Goal: Task Accomplishment & Management: Manage account settings

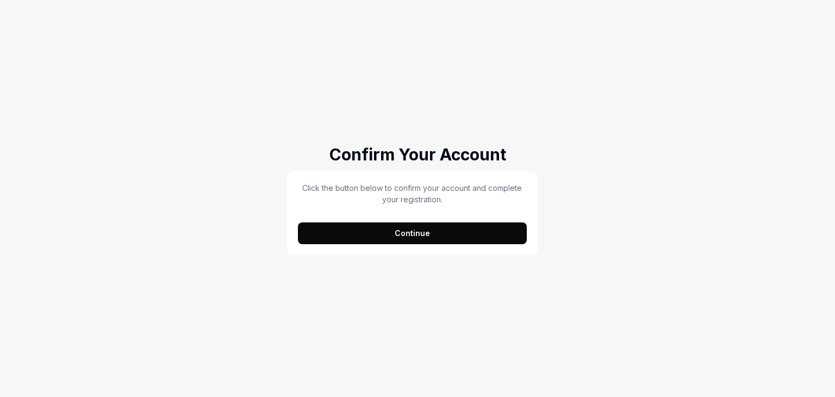
click at [541, 300] on div "Confirm Your Account Click the button below to confirm your account and complet…" at bounding box center [417, 198] width 835 height 397
click at [420, 234] on button "Continue" at bounding box center [412, 233] width 229 height 22
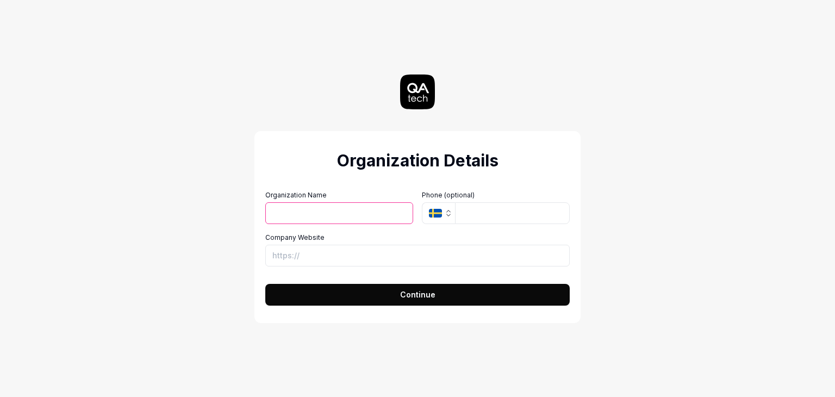
click at [331, 216] on input "Organization Name" at bounding box center [339, 213] width 148 height 22
type input "Testing Geeks"
click at [422, 202] on button "SE" at bounding box center [438, 213] width 33 height 22
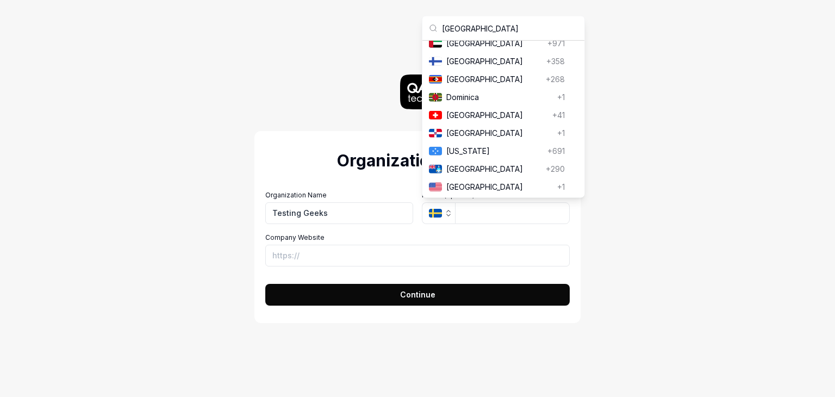
scroll to position [20, 0]
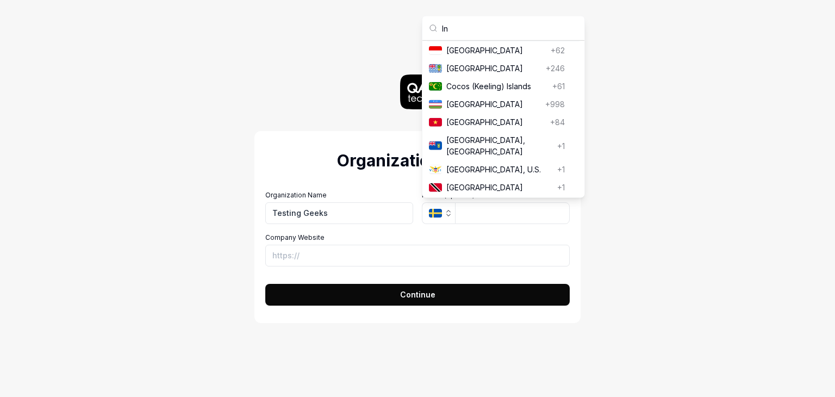
type input "I"
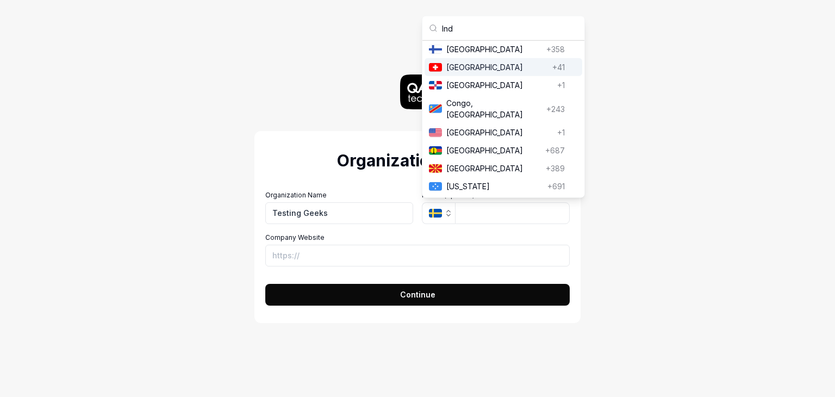
scroll to position [629, 0]
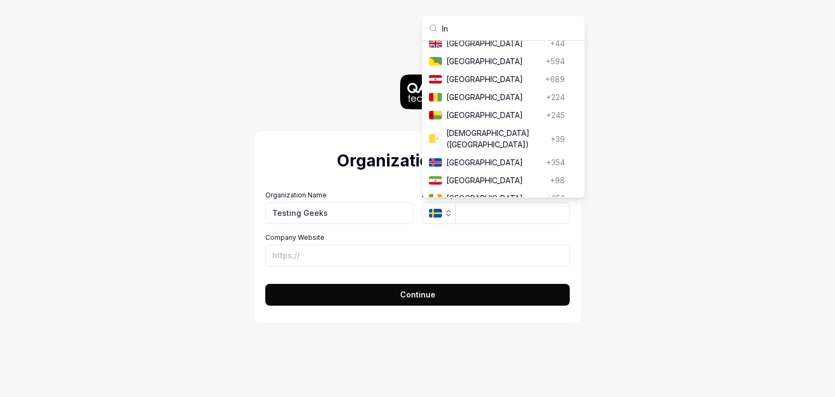
type input "I"
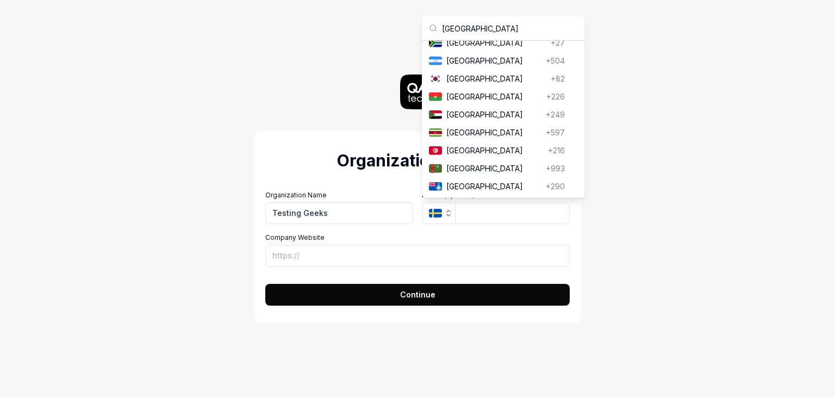
scroll to position [32, 0]
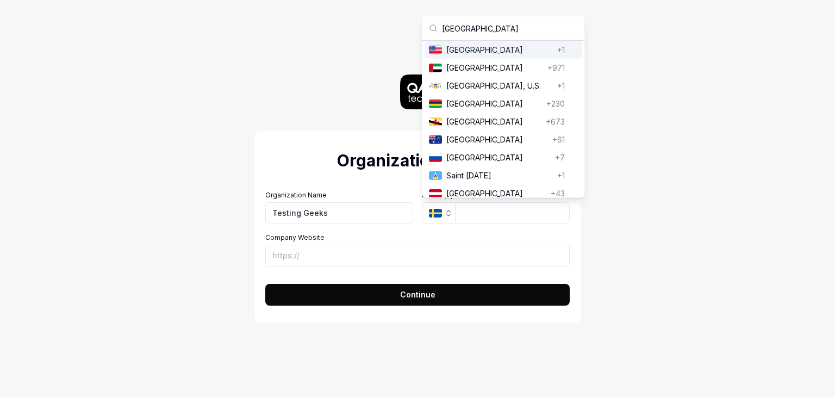
type input "USA"
click at [480, 50] on span "United States" at bounding box center [500, 49] width 107 height 11
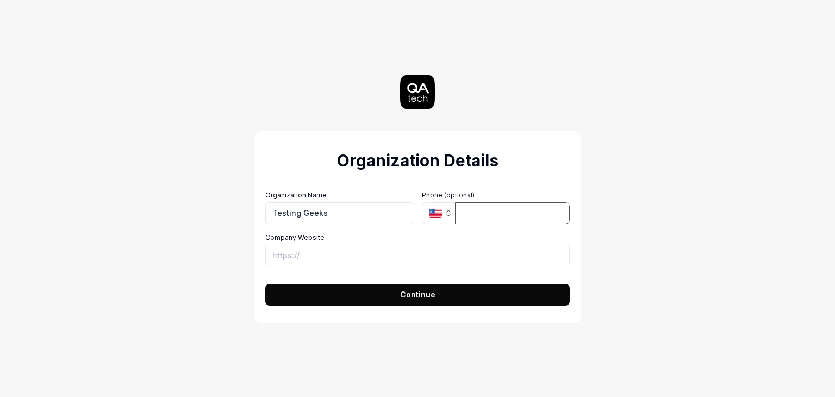
paste input "1 (747) 292-0712"
type input "1 (747) 292-0712"
click at [432, 244] on div "Company Website" at bounding box center [417, 250] width 305 height 34
click at [402, 264] on input "Company Website" at bounding box center [417, 256] width 305 height 22
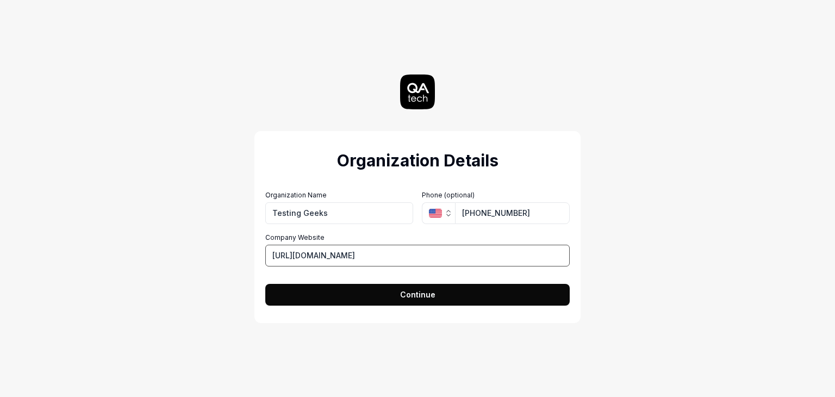
type input "[URL][DOMAIN_NAME]"
click at [265, 284] on button "Continue" at bounding box center [417, 295] width 305 height 22
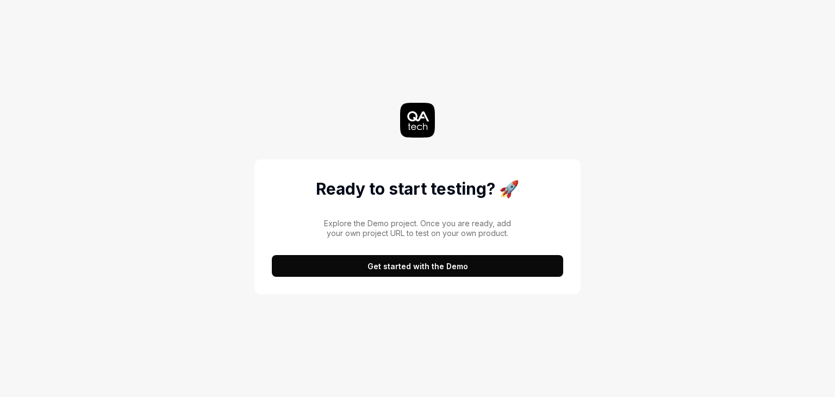
click at [437, 265] on button "Get started with the Demo" at bounding box center [418, 266] width 292 height 22
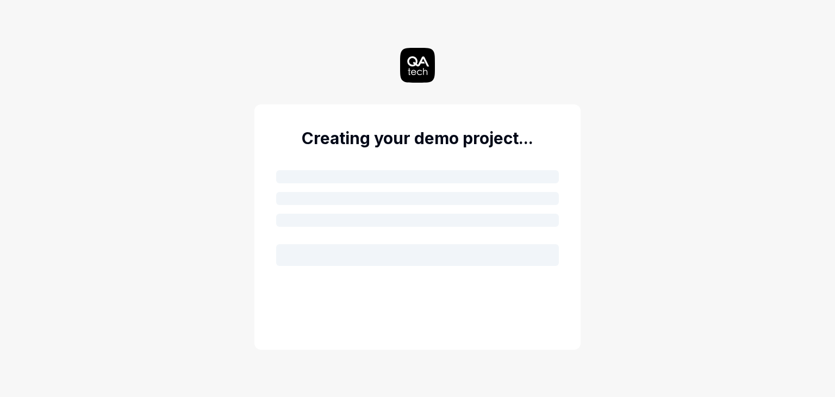
click at [420, 186] on div at bounding box center [417, 214] width 283 height 104
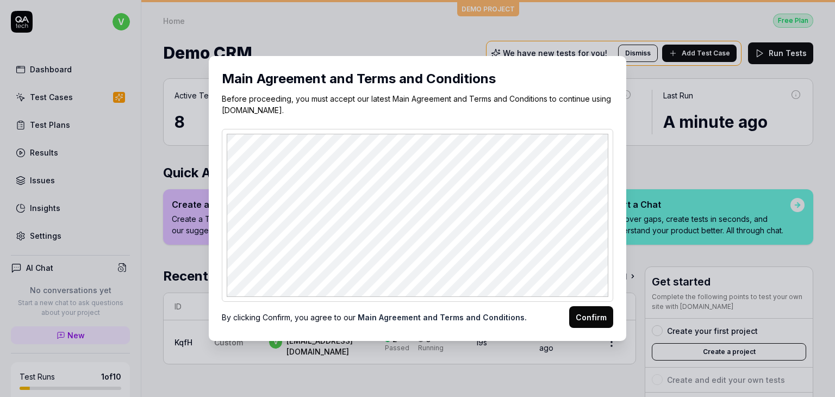
click at [587, 314] on button "Confirm" at bounding box center [591, 317] width 44 height 22
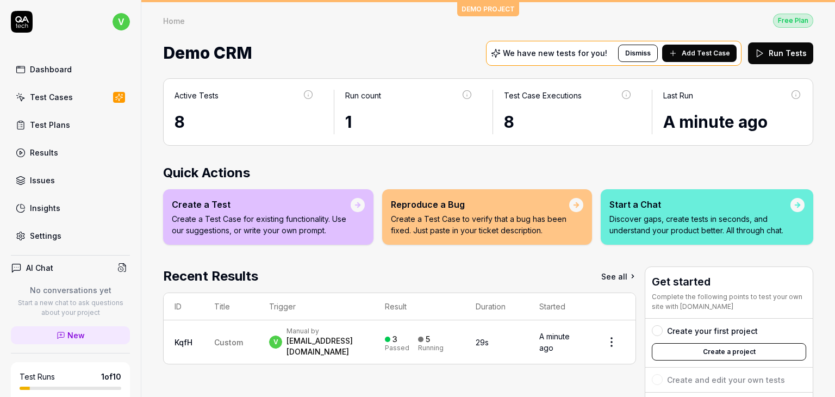
click at [51, 90] on link "Test Cases" at bounding box center [70, 96] width 119 height 21
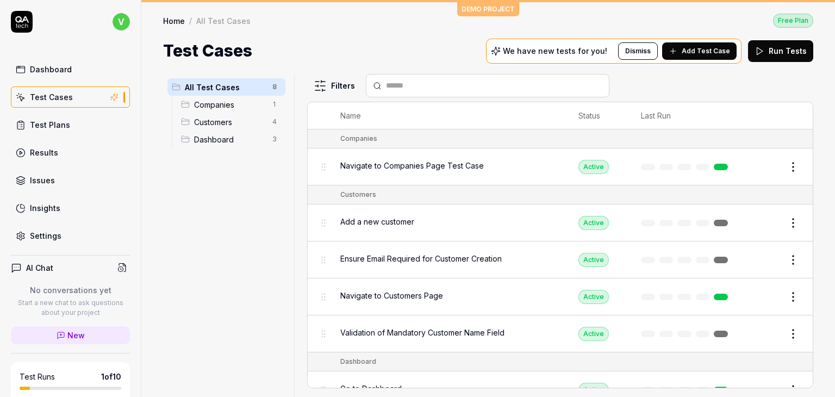
click at [223, 100] on span "Companies" at bounding box center [230, 104] width 72 height 11
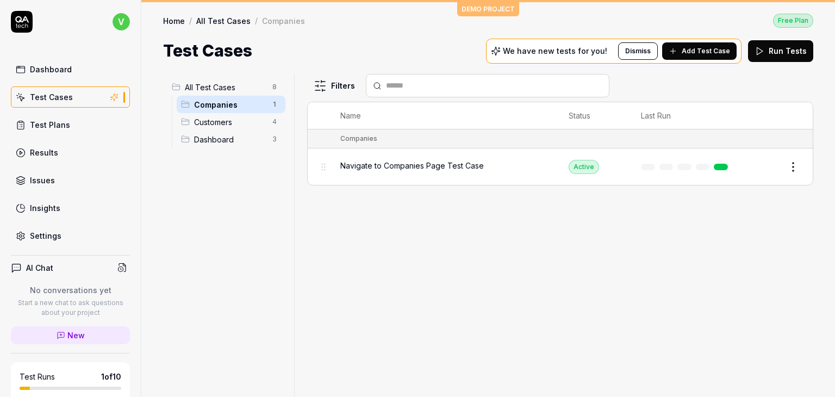
click at [225, 121] on span "Customers" at bounding box center [230, 121] width 72 height 11
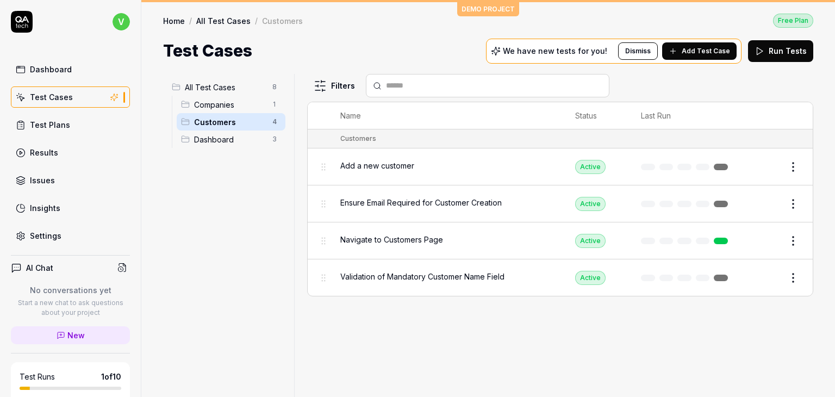
click at [215, 135] on span "Dashboard" at bounding box center [230, 139] width 72 height 11
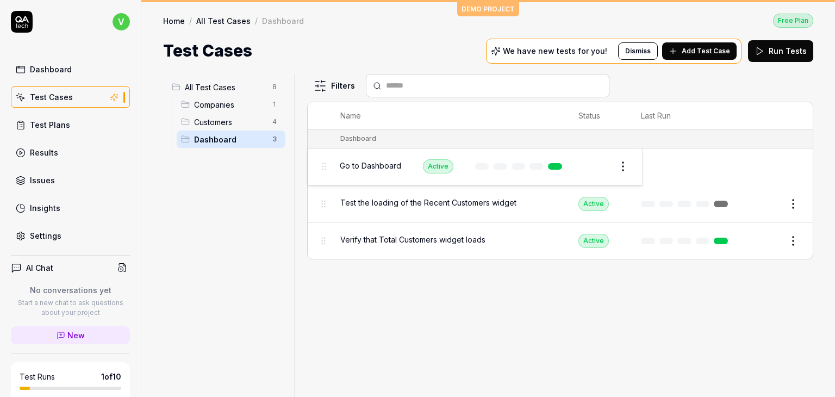
click at [322, 164] on body "v Dashboard Test Cases Test Plans Results Issues Insights Settings AI Chat No c…" at bounding box center [417, 198] width 835 height 397
click at [691, 48] on span "Add Test Case" at bounding box center [706, 51] width 48 height 10
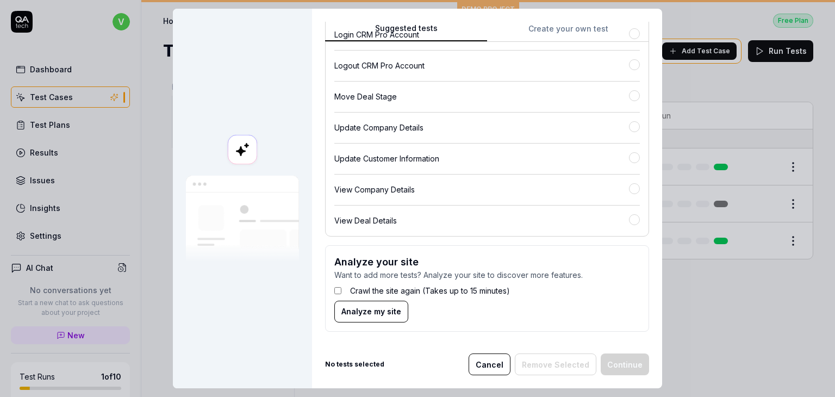
scroll to position [102, 0]
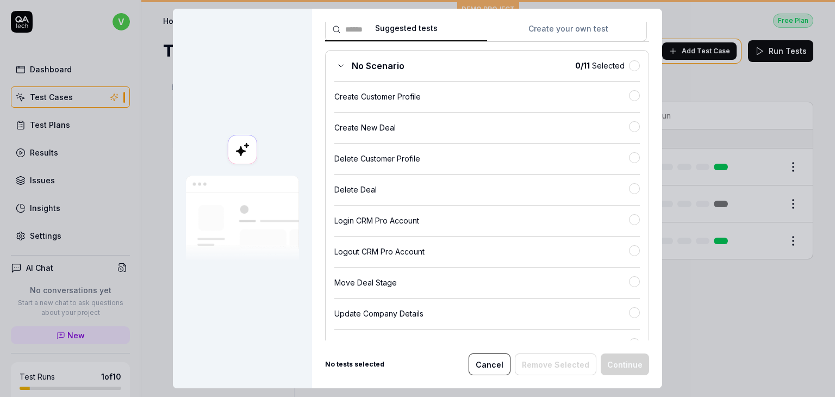
click at [548, 27] on button "Create your own test" at bounding box center [568, 32] width 162 height 20
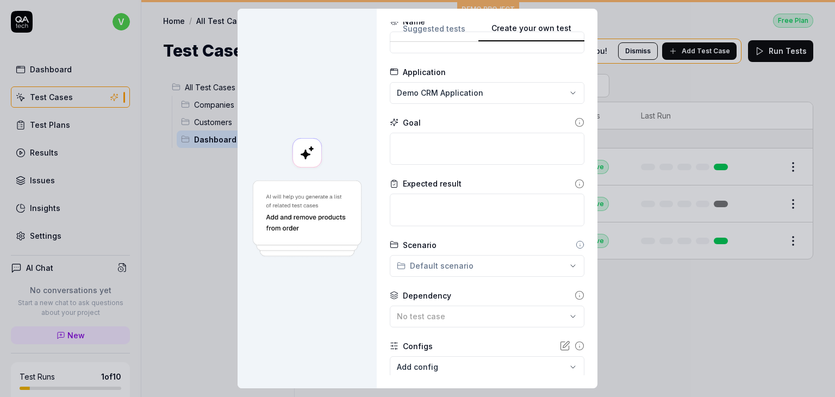
scroll to position [0, 0]
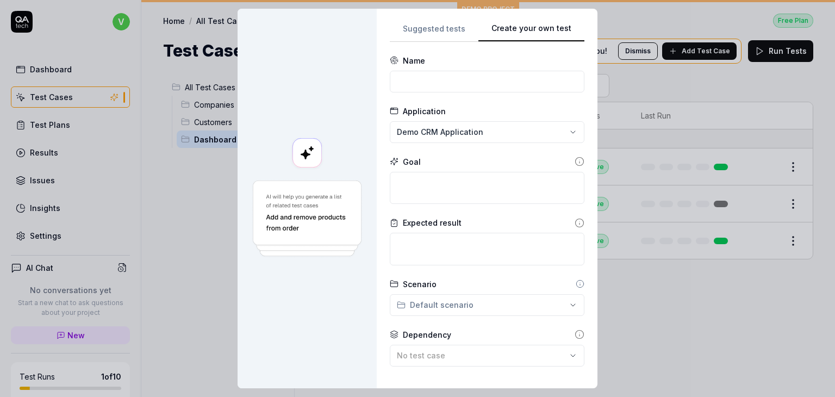
click at [453, 134] on div "**********" at bounding box center [417, 198] width 835 height 397
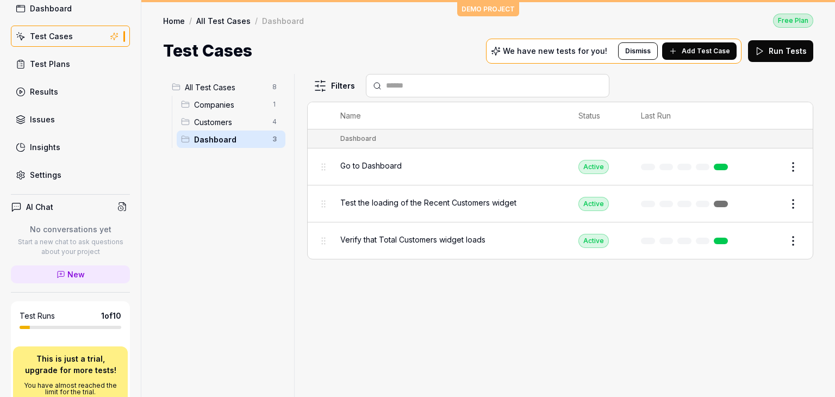
scroll to position [61, 0]
click at [55, 148] on div "Insights" at bounding box center [45, 146] width 30 height 11
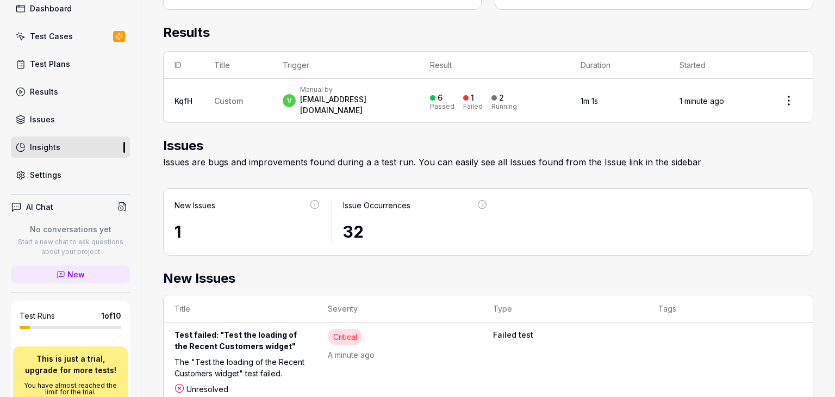
scroll to position [377, 0]
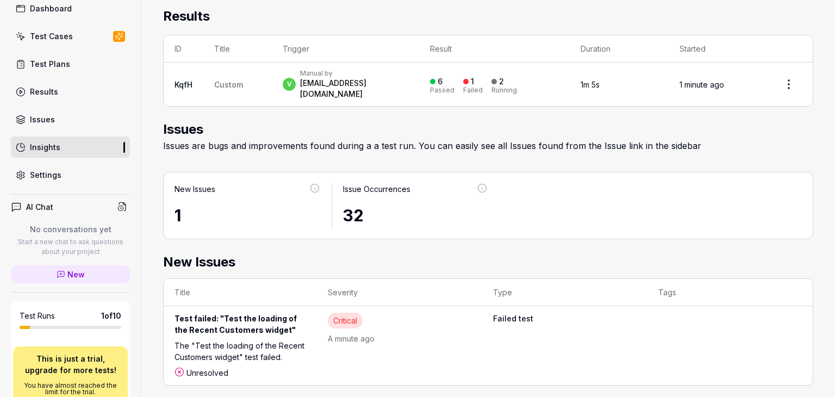
click at [36, 172] on div "Settings" at bounding box center [46, 174] width 32 height 11
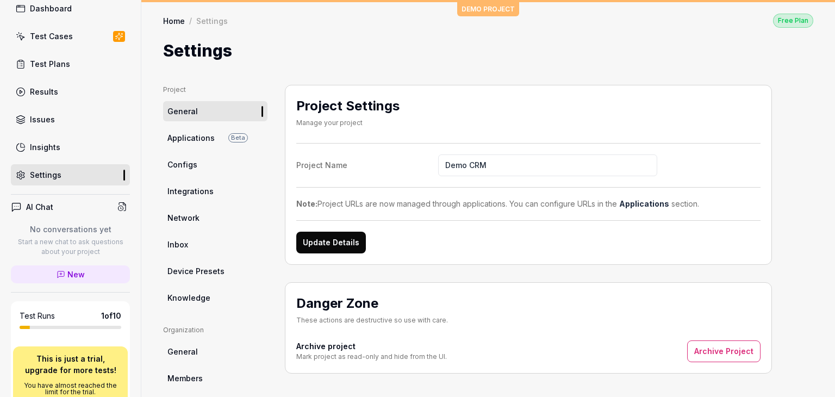
click at [185, 138] on span "Applications" at bounding box center [191, 137] width 47 height 11
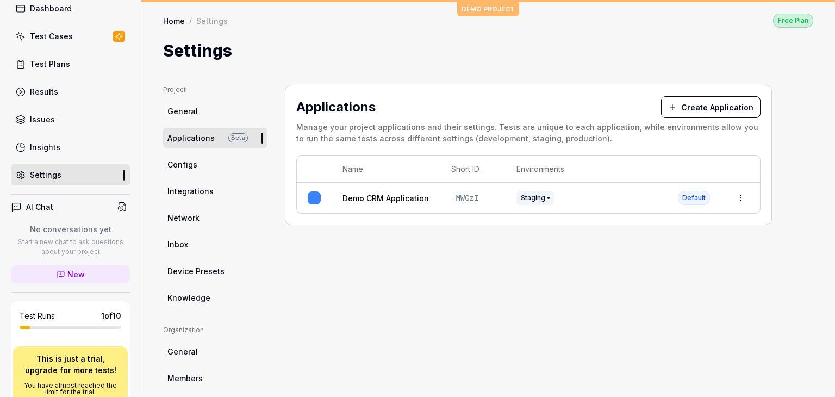
click at [389, 197] on link "Demo CRM Application" at bounding box center [386, 198] width 86 height 11
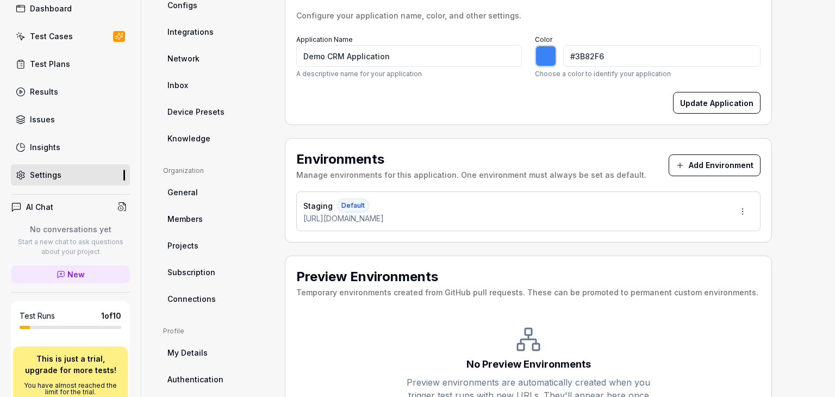
scroll to position [153, 0]
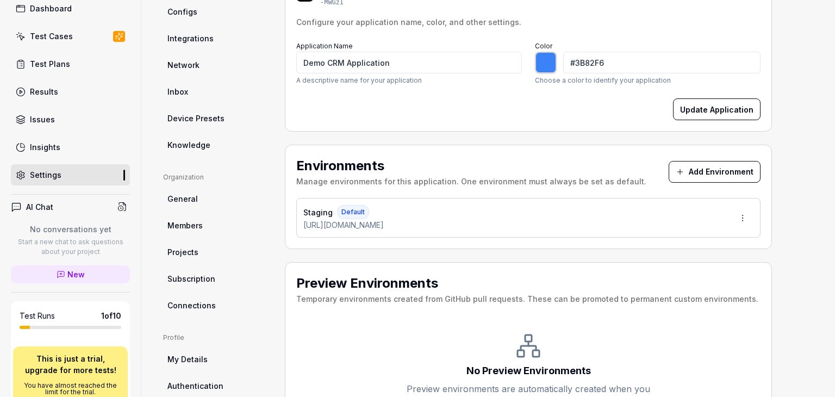
click at [696, 173] on button "Add Environment" at bounding box center [715, 172] width 92 height 22
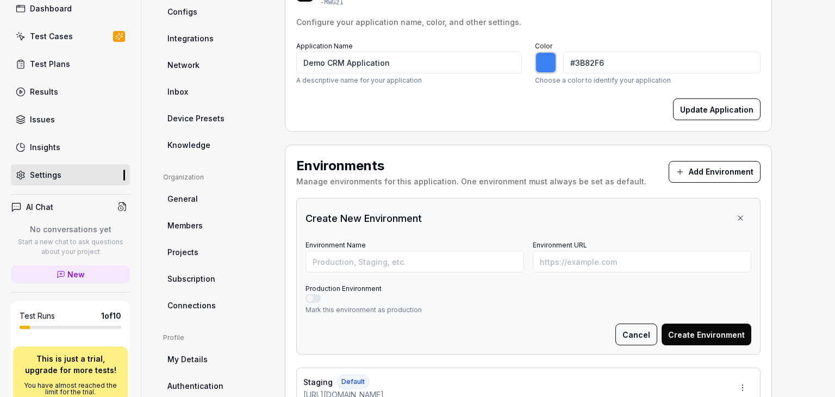
scroll to position [0, 0]
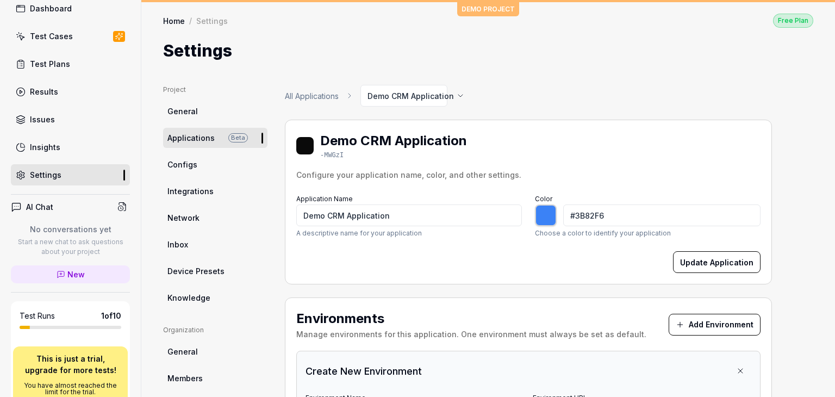
click at [194, 135] on span "Applications" at bounding box center [191, 137] width 47 height 11
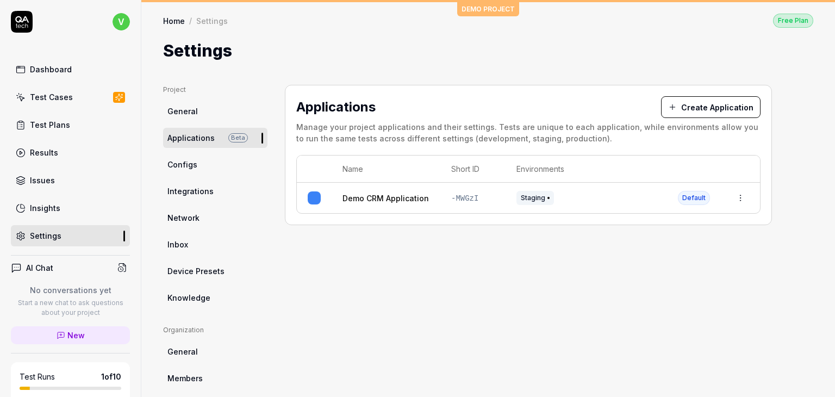
click at [707, 104] on button "Create Application" at bounding box center [711, 107] width 100 height 22
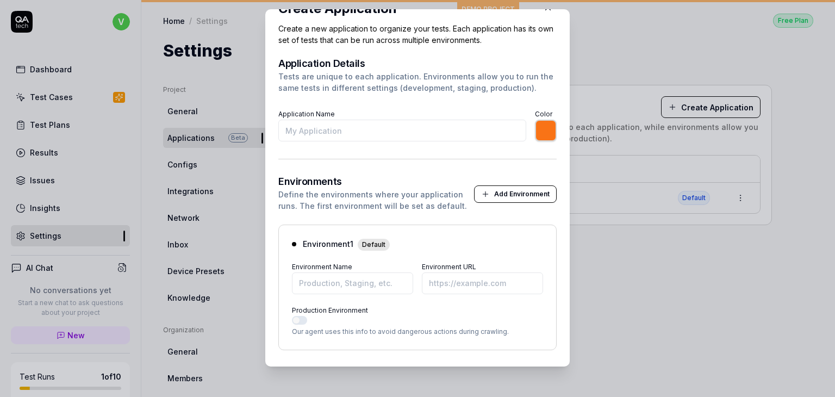
scroll to position [22, 0]
click at [299, 132] on input "Application Name" at bounding box center [402, 132] width 248 height 22
type input "R"
type input "*******"
type input "Robotesta application"
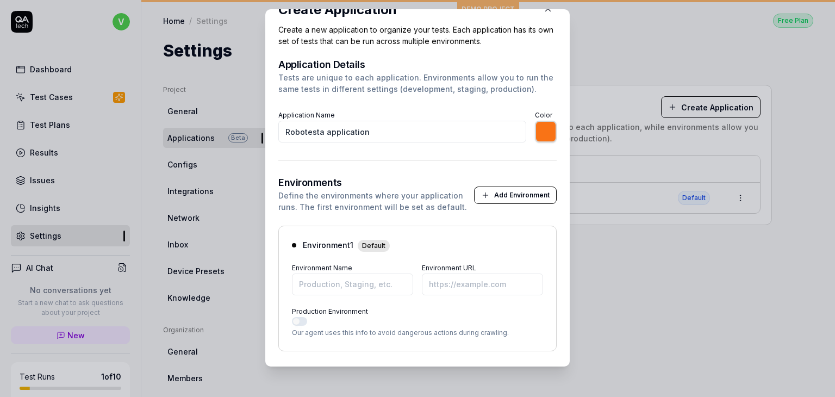
click at [480, 194] on button "Add Environment" at bounding box center [515, 195] width 83 height 17
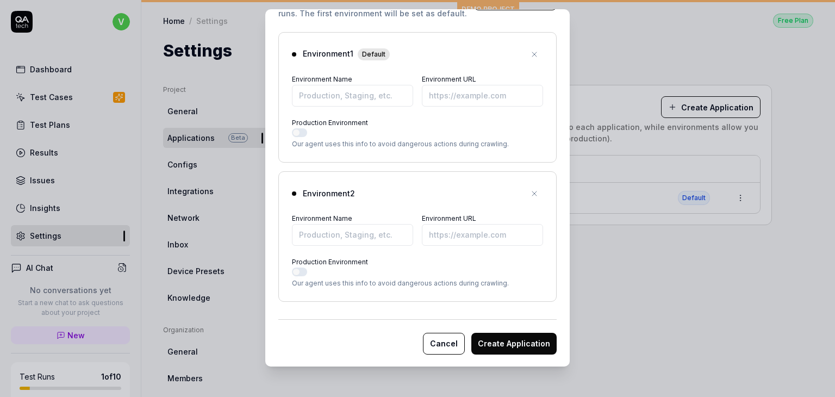
scroll to position [205, 0]
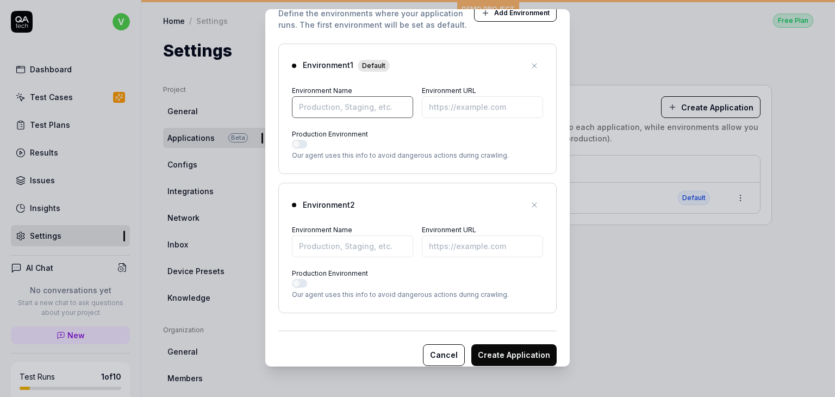
click at [323, 101] on input "Environment Name" at bounding box center [352, 107] width 121 height 22
type input "*******"
type input "Stagging"
type input "*******"
type input "[URL][DOMAIN_NAME]"
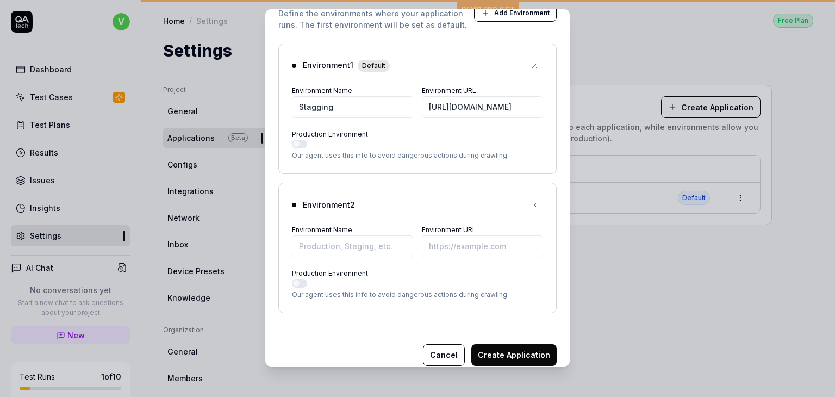
click at [532, 205] on icon "button" at bounding box center [534, 205] width 4 height 4
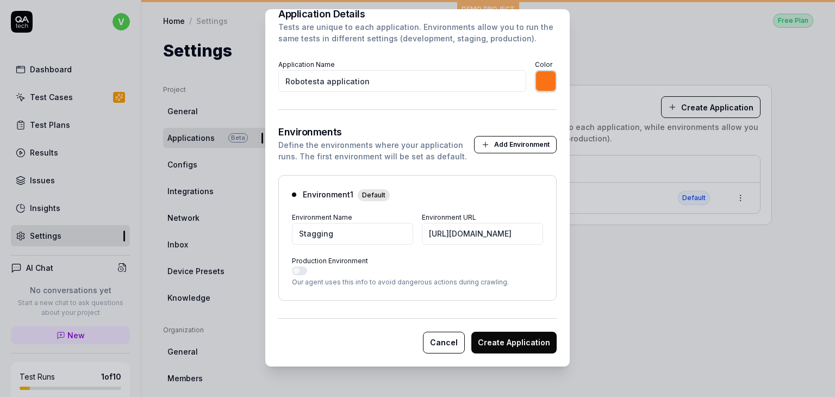
scroll to position [72, 0]
click at [502, 346] on button "Create Application" at bounding box center [514, 344] width 85 height 22
type input "*******"
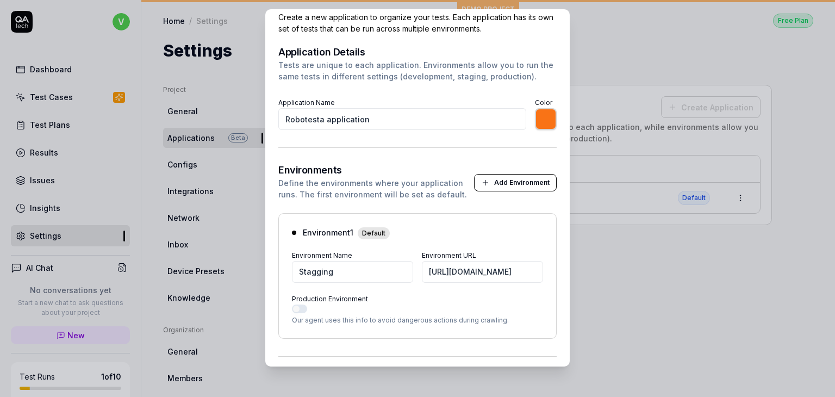
scroll to position [28, 0]
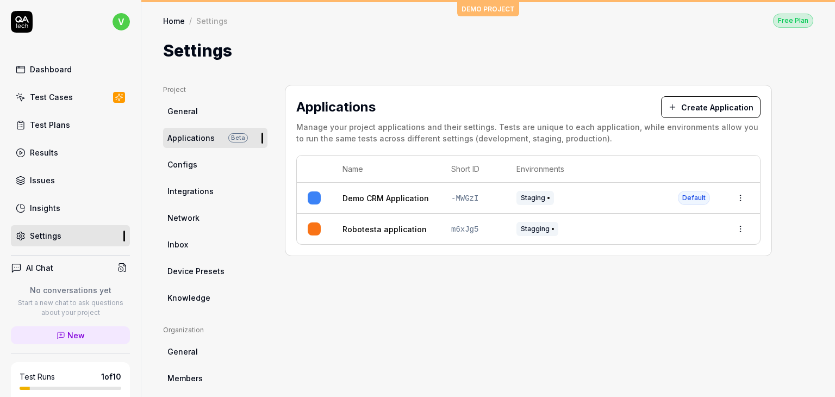
click at [374, 227] on link "Robotesta application" at bounding box center [385, 229] width 84 height 11
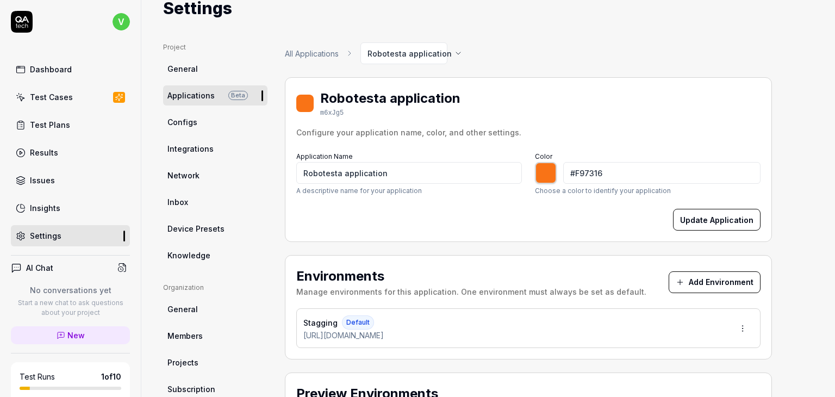
scroll to position [38, 0]
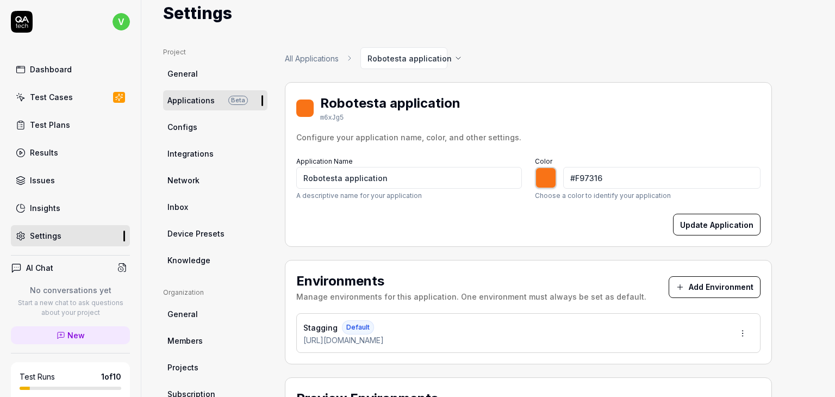
click at [205, 135] on link "Configs" at bounding box center [215, 127] width 104 height 20
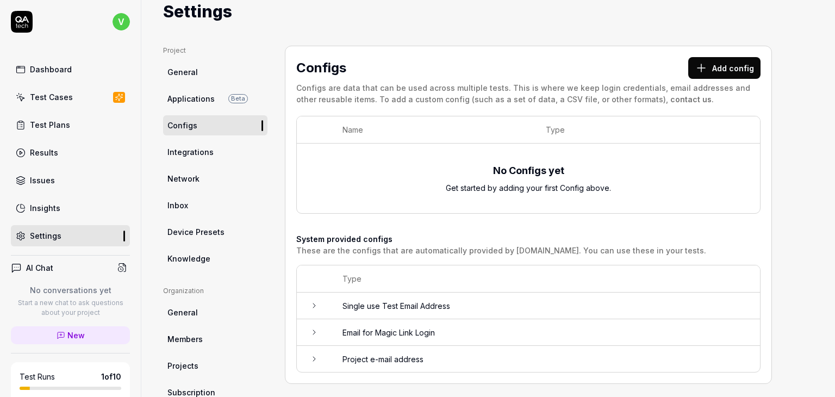
scroll to position [42, 0]
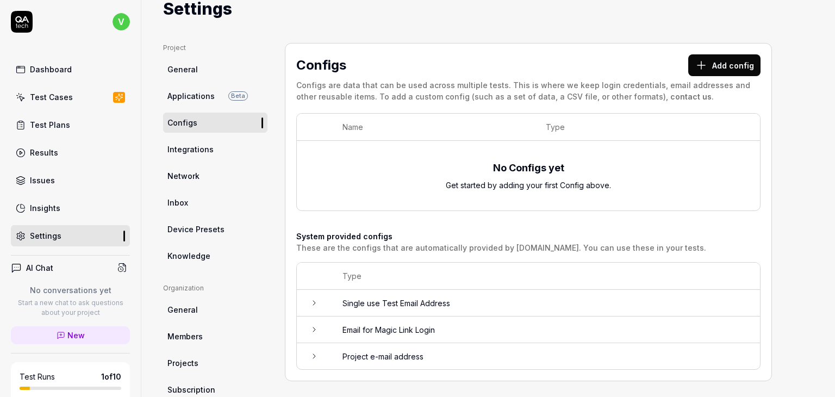
click at [311, 304] on icon at bounding box center [314, 303] width 9 height 9
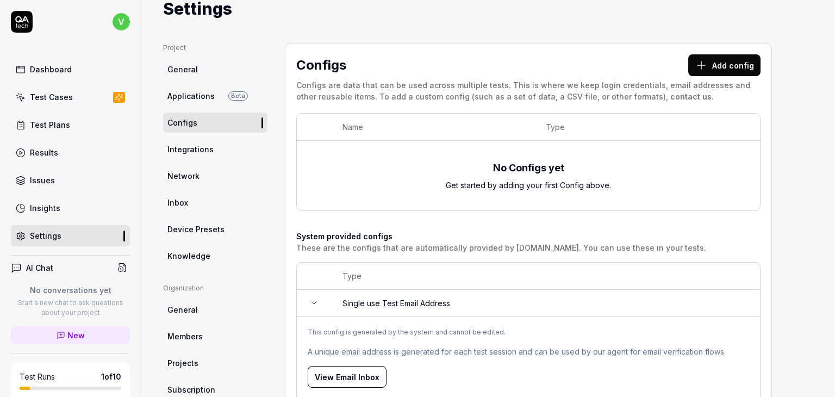
click at [311, 304] on icon at bounding box center [314, 303] width 9 height 9
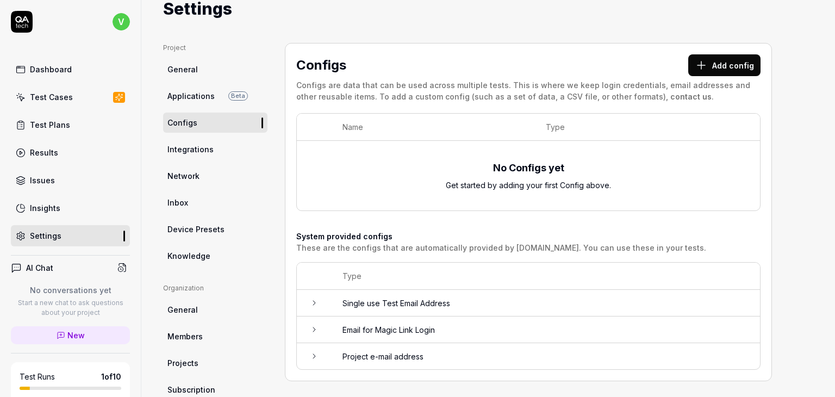
click at [721, 66] on button "Add config" at bounding box center [725, 65] width 72 height 22
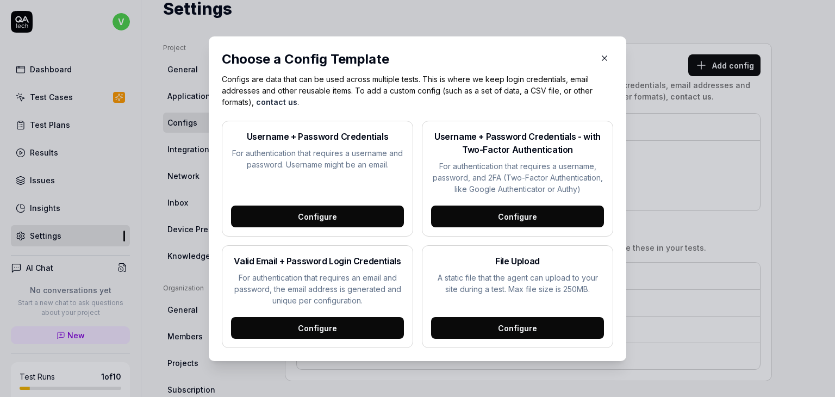
click at [355, 218] on div "Configure" at bounding box center [317, 217] width 173 height 22
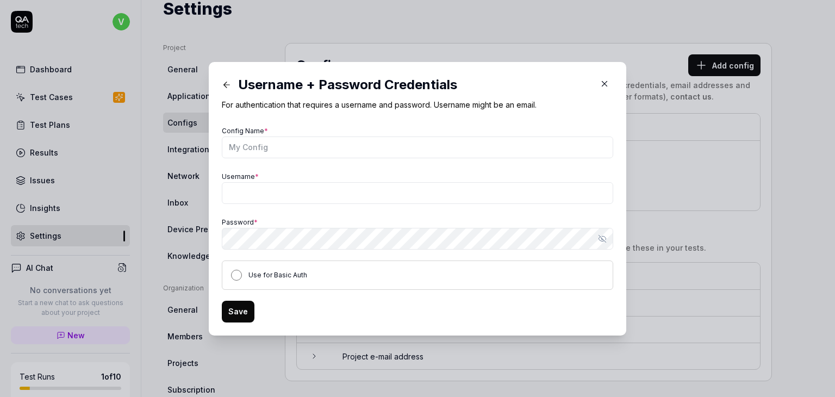
click at [231, 273] on button "Use for Basic Auth" at bounding box center [236, 275] width 11 height 11
click at [604, 89] on button "button" at bounding box center [604, 83] width 17 height 17
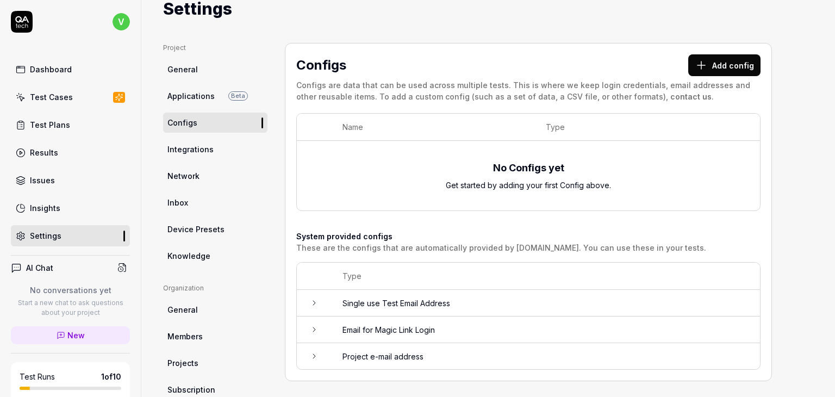
click at [201, 151] on span "Integrations" at bounding box center [191, 149] width 46 height 11
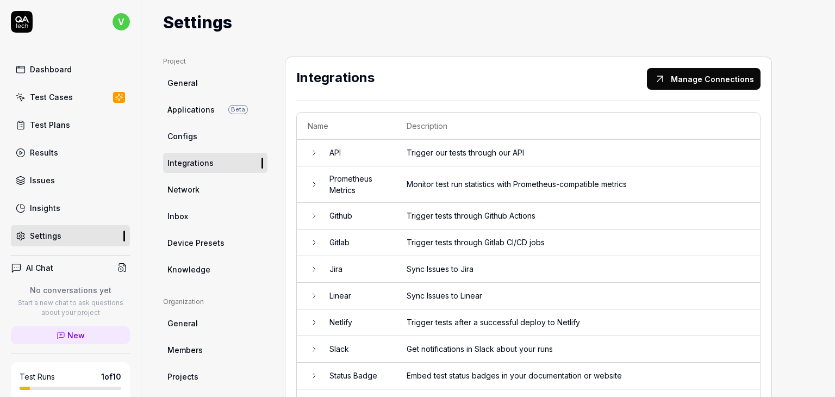
scroll to position [29, 0]
click at [313, 148] on icon at bounding box center [314, 152] width 9 height 9
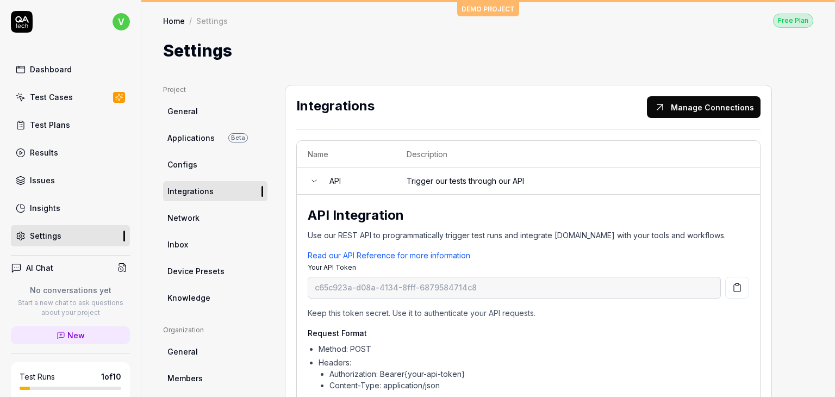
click at [687, 108] on button "Manage Connections" at bounding box center [704, 107] width 114 height 22
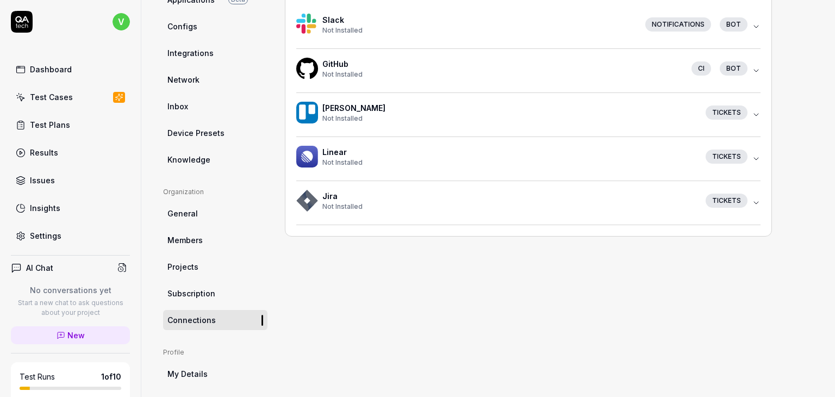
scroll to position [226, 0]
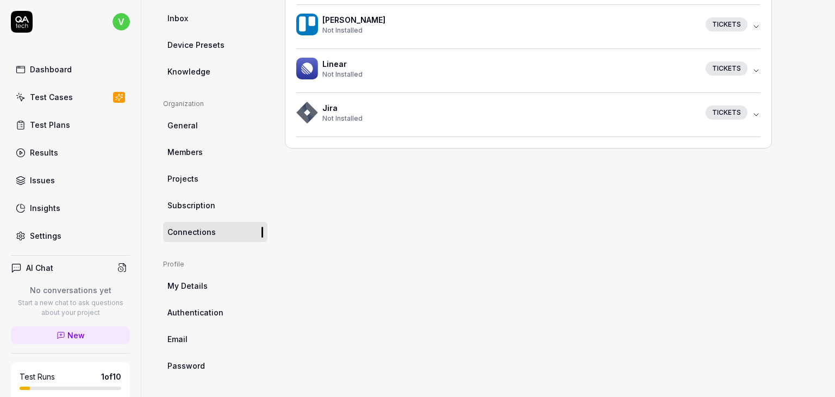
click at [186, 277] on link "My Details" at bounding box center [215, 286] width 104 height 20
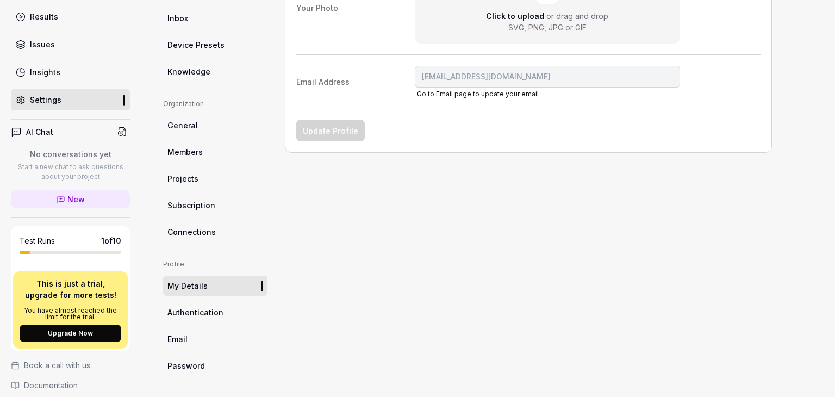
scroll to position [144, 0]
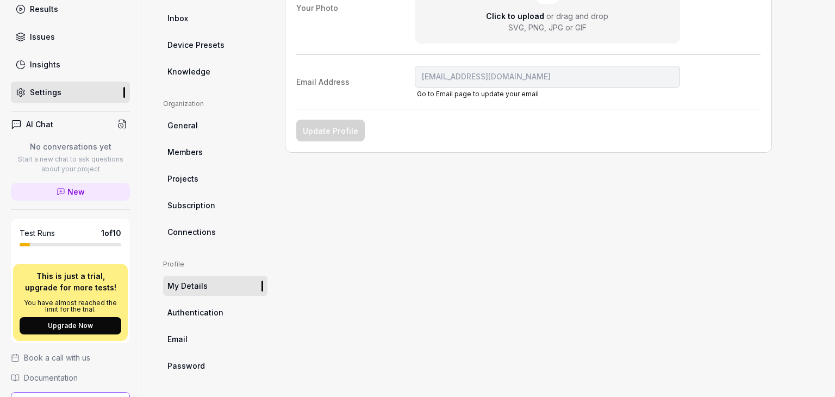
click at [117, 124] on icon at bounding box center [122, 124] width 10 height 10
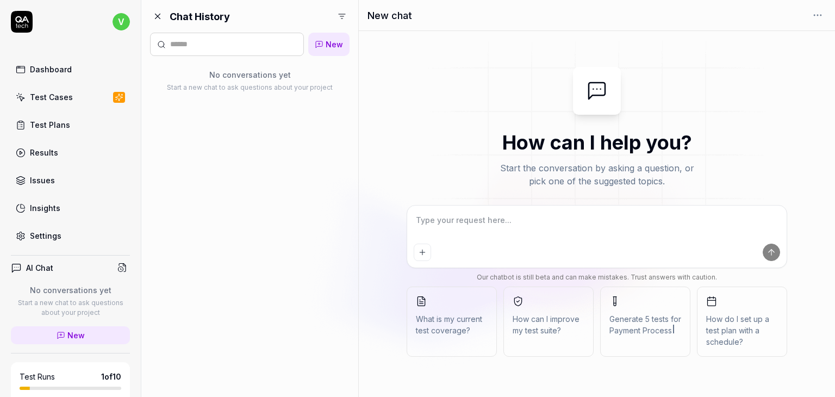
click at [114, 94] on icon at bounding box center [119, 97] width 10 height 9
type textarea "*"
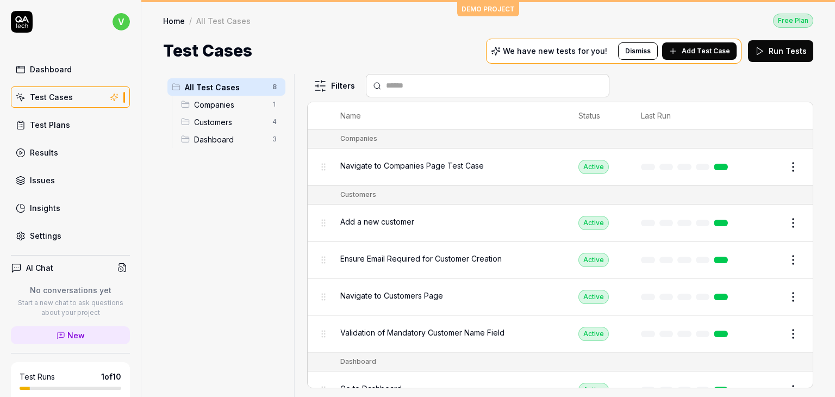
click at [227, 101] on span "Companies" at bounding box center [230, 104] width 72 height 11
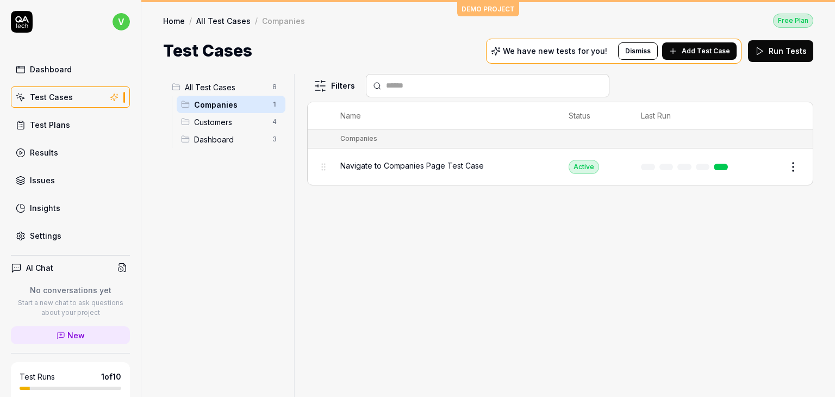
click at [272, 108] on html "v Dashboard Test Cases Test Plans Results Issues Insights Settings AI Chat No c…" at bounding box center [417, 198] width 835 height 397
click at [797, 163] on html "v Dashboard Test Cases Test Plans Results Issues Insights Settings AI Chat No c…" at bounding box center [417, 198] width 835 height 397
click at [651, 55] on button "Dismiss" at bounding box center [638, 50] width 40 height 17
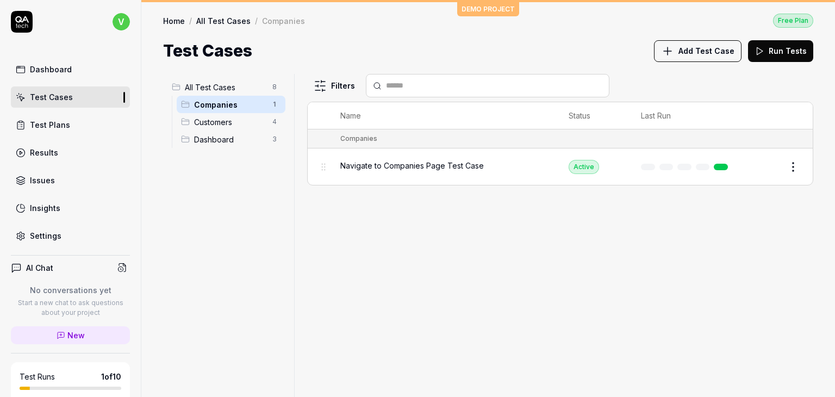
click at [59, 232] on div "Settings" at bounding box center [46, 235] width 32 height 11
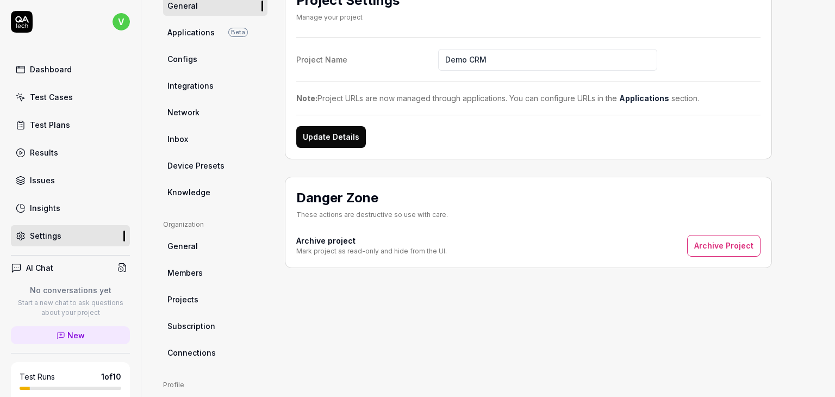
scroll to position [104, 0]
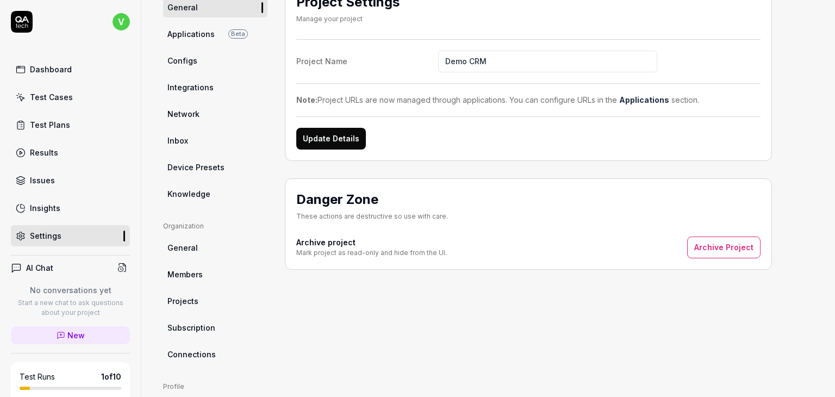
click at [197, 194] on span "Knowledge" at bounding box center [189, 193] width 43 height 11
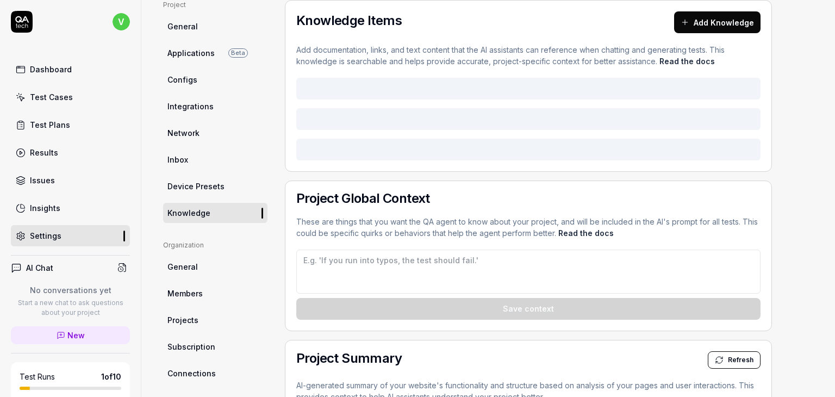
type textarea "*"
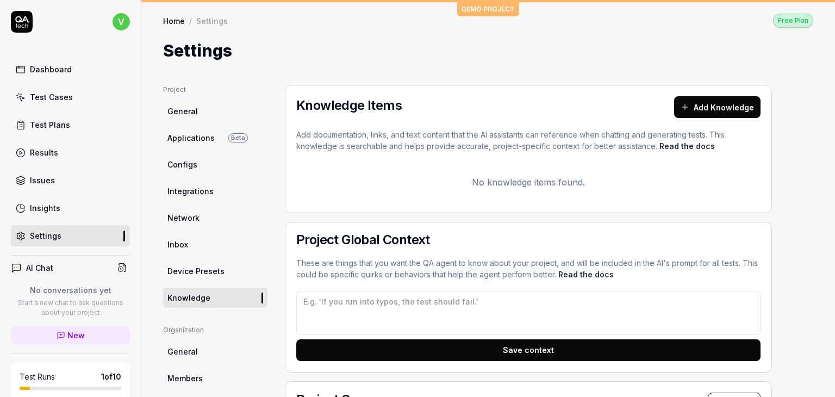
click at [203, 116] on link "General" at bounding box center [215, 111] width 104 height 20
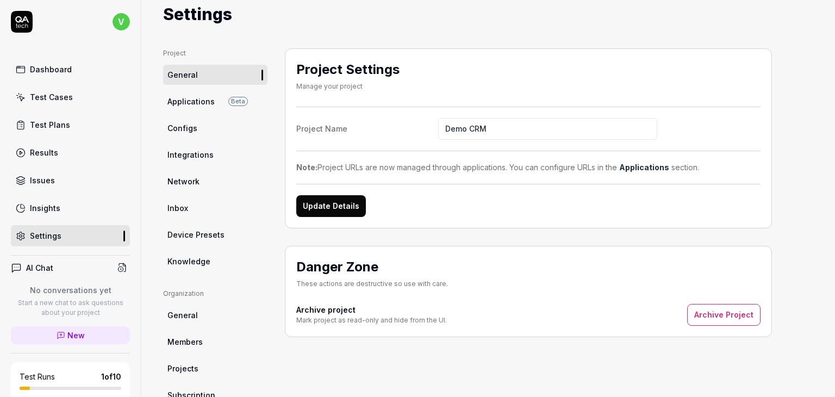
scroll to position [35, 0]
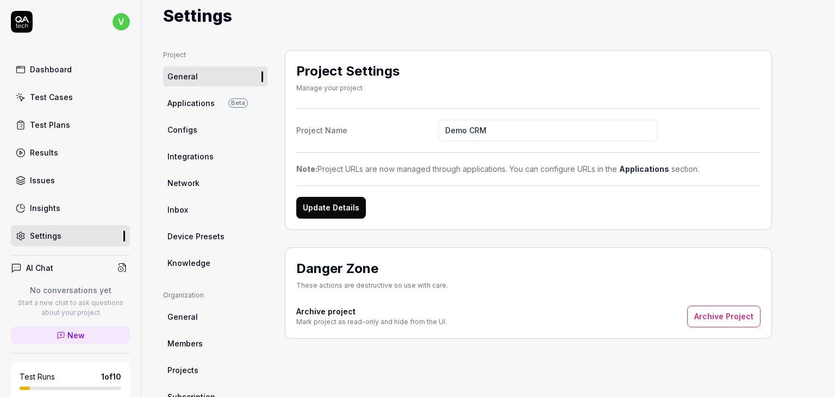
click at [196, 99] on span "Applications" at bounding box center [191, 102] width 47 height 11
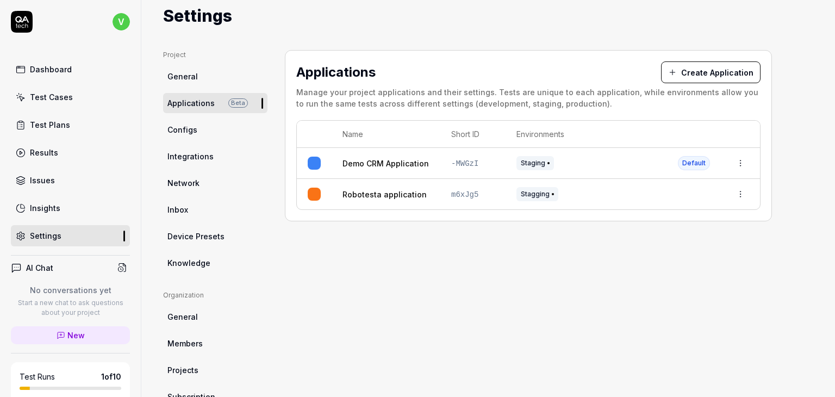
click at [369, 193] on link "Robotesta application" at bounding box center [385, 194] width 84 height 11
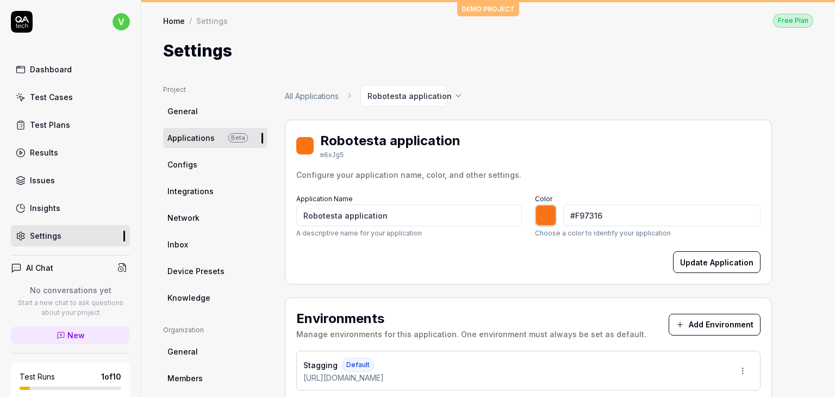
scroll to position [227, 0]
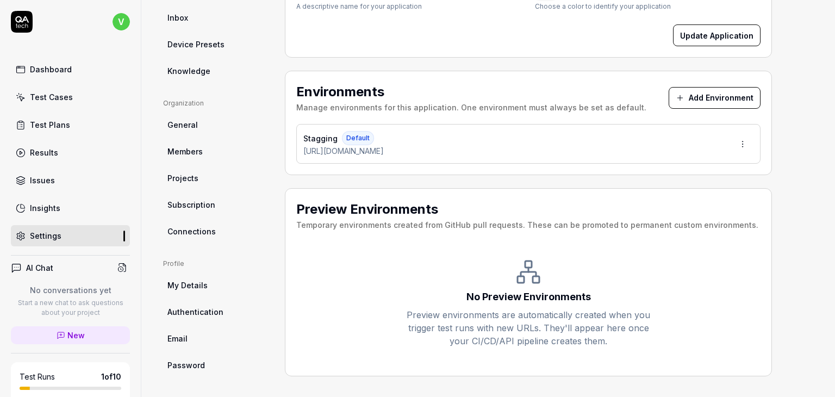
type input "*******"
click at [428, 213] on h2 "Preview Environments" at bounding box center [527, 210] width 462 height 20
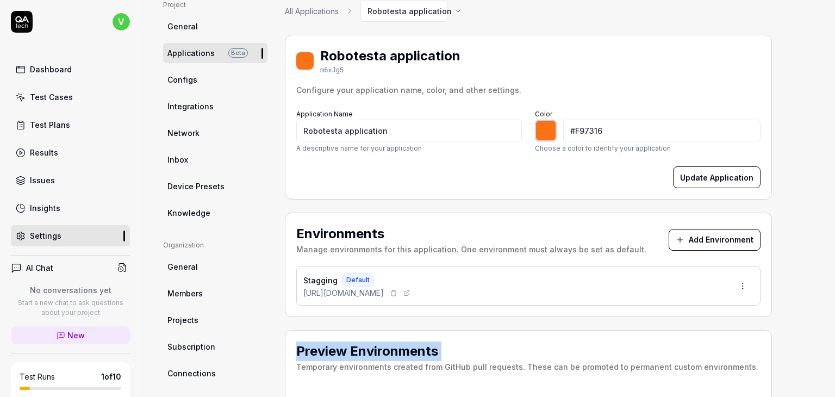
scroll to position [84, 0]
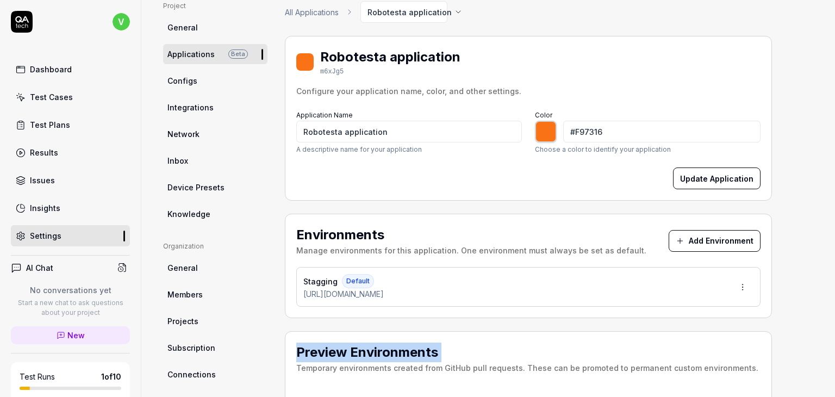
click at [198, 85] on link "Configs" at bounding box center [215, 81] width 104 height 20
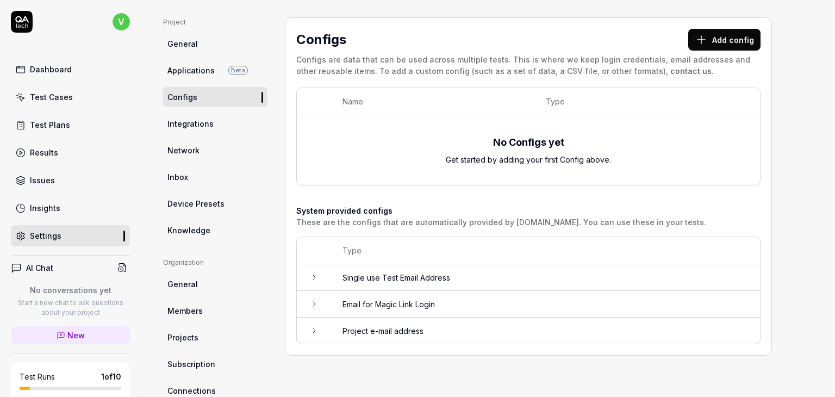
scroll to position [65, 0]
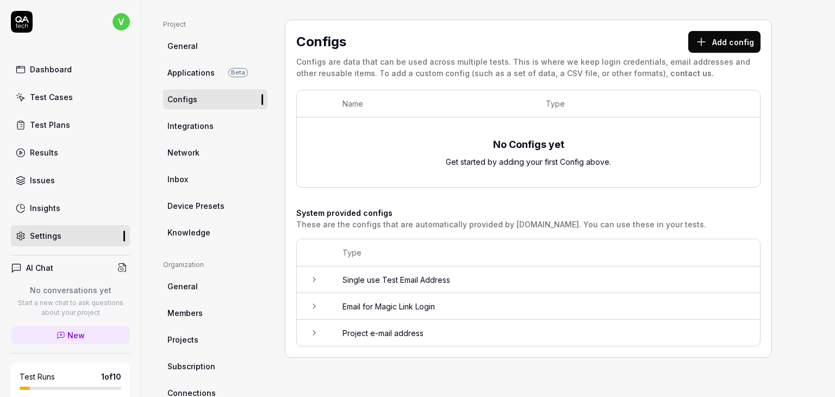
click at [192, 127] on span "Integrations" at bounding box center [191, 125] width 46 height 11
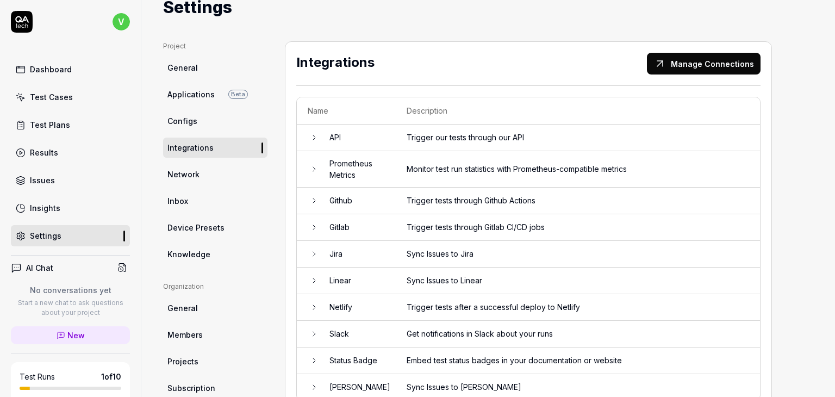
scroll to position [41, 0]
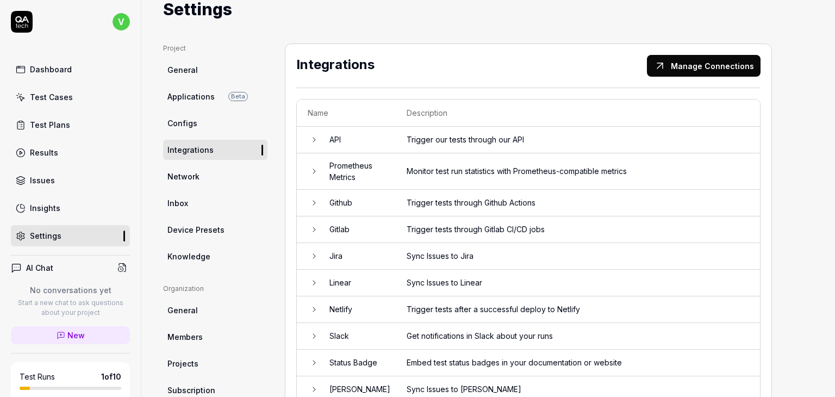
click at [676, 67] on button "Manage Connections" at bounding box center [704, 66] width 114 height 22
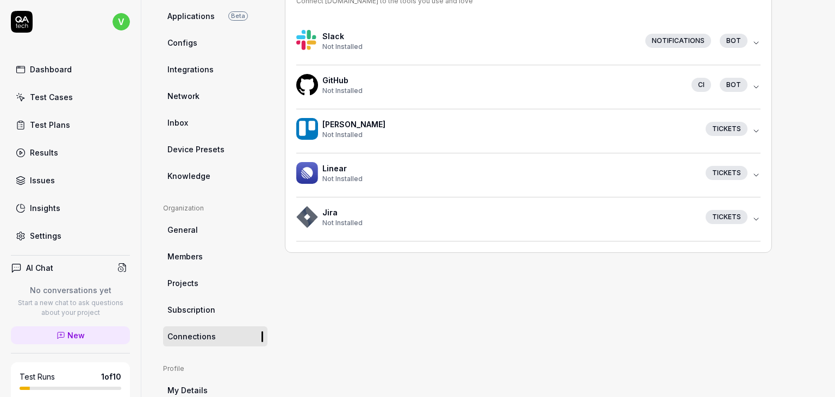
scroll to position [122, 0]
click at [754, 86] on icon "button" at bounding box center [756, 87] width 9 height 9
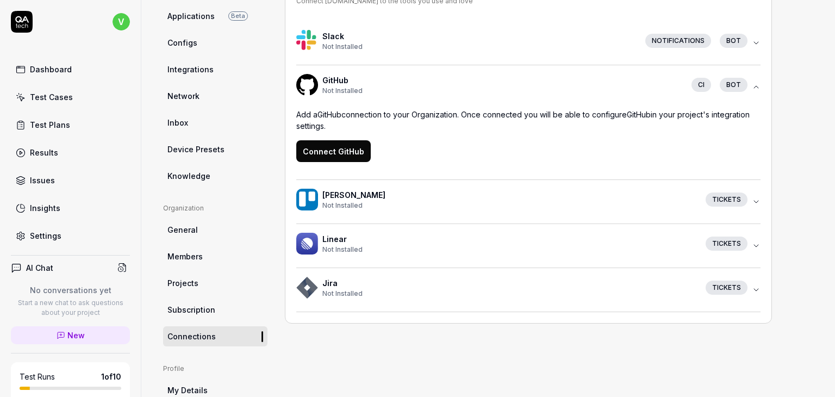
click at [335, 150] on button "Connect GitHub" at bounding box center [333, 151] width 75 height 22
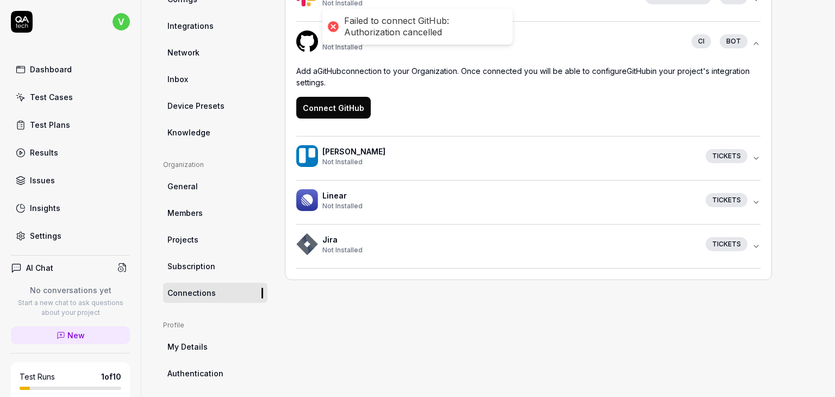
scroll to position [166, 0]
click at [345, 163] on span "Not Installed" at bounding box center [343, 161] width 40 height 8
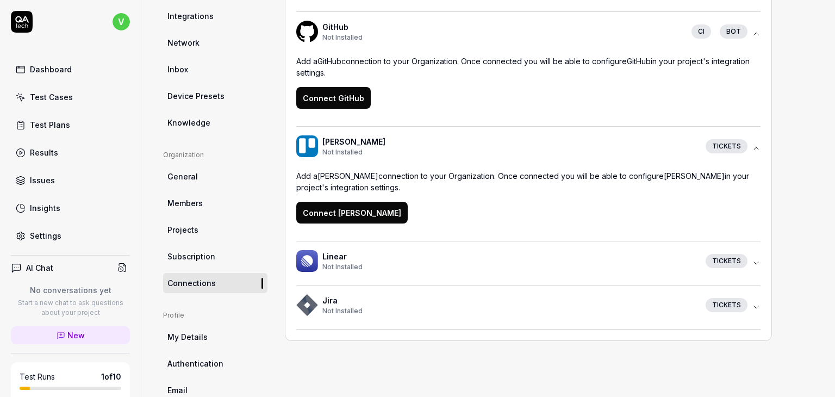
scroll to position [176, 0]
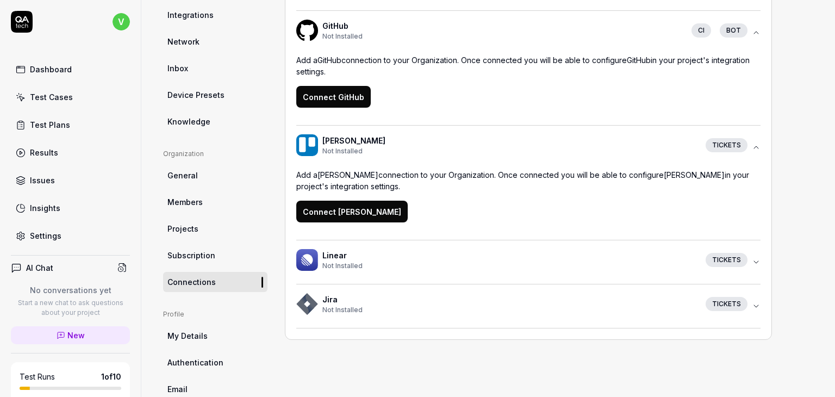
click at [358, 250] on h4 "Linear" at bounding box center [510, 255] width 375 height 11
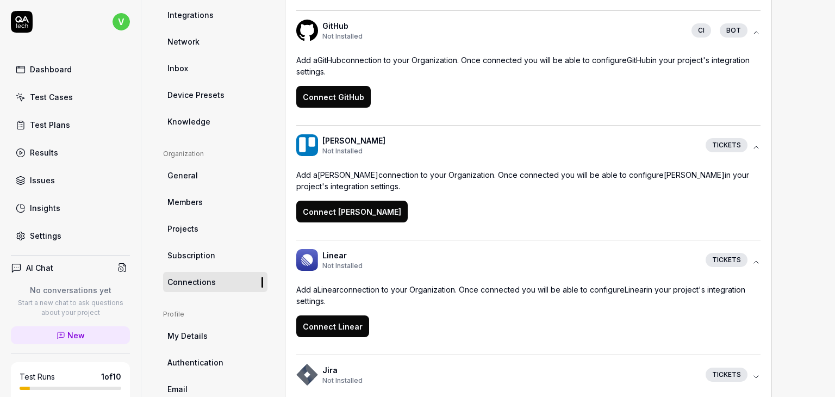
scroll to position [0, 0]
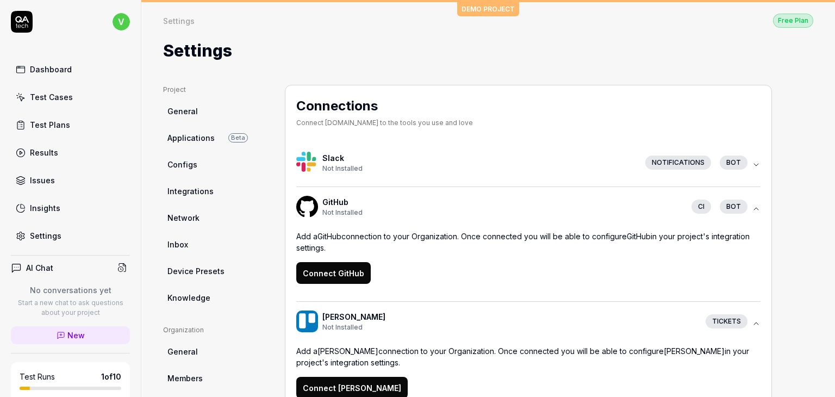
click at [500, 7] on div "Settings Free Plan Settings Free Plan Settings" at bounding box center [488, 32] width 694 height 61
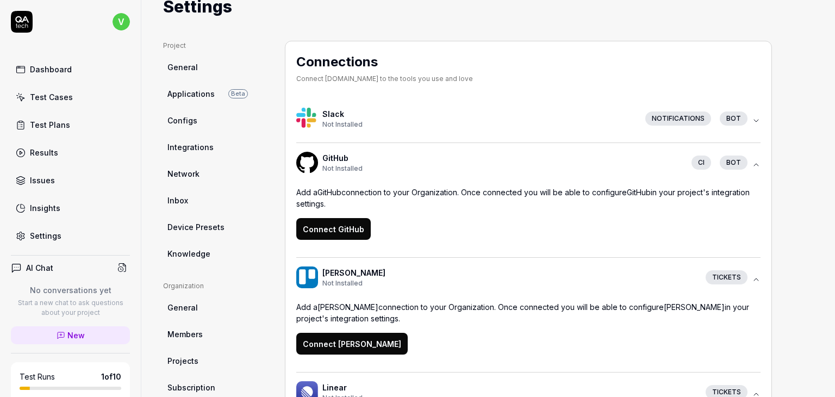
scroll to position [44, 0]
click at [760, 125] on icon "button" at bounding box center [756, 121] width 9 height 9
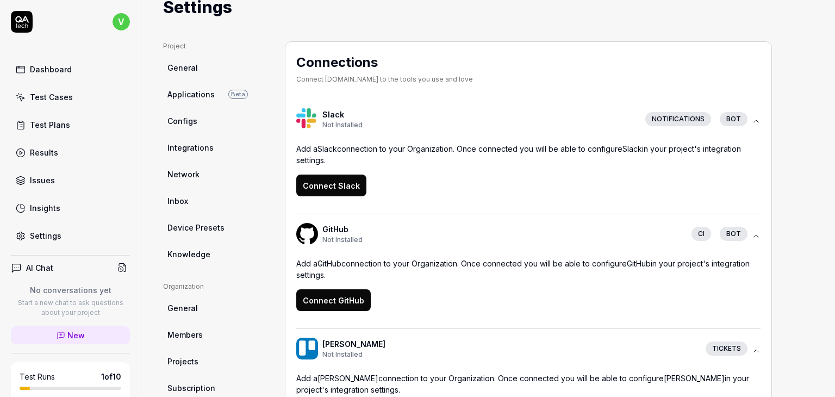
click at [755, 115] on button "Slack Not Installed Notifications bot" at bounding box center [528, 122] width 464 height 44
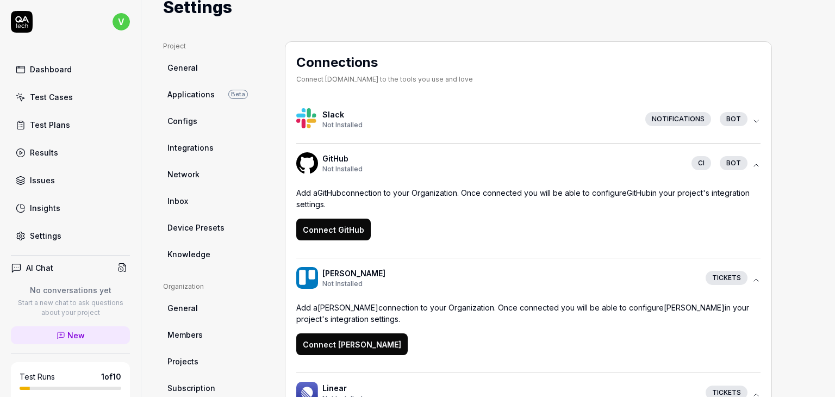
click at [759, 163] on icon "button" at bounding box center [756, 165] width 9 height 9
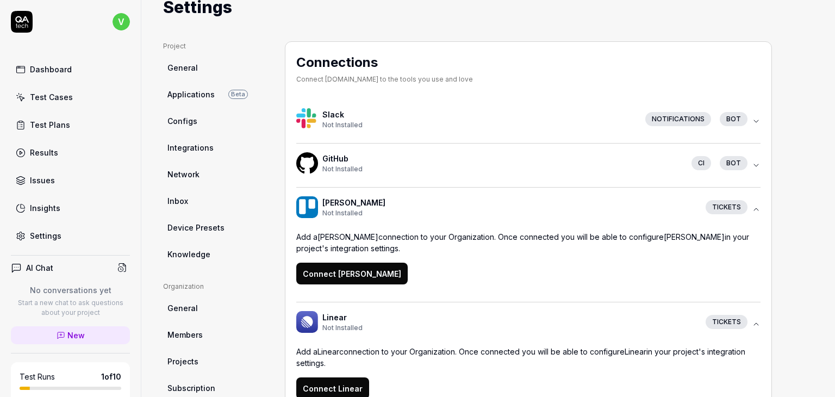
click at [757, 205] on icon "button" at bounding box center [756, 209] width 9 height 9
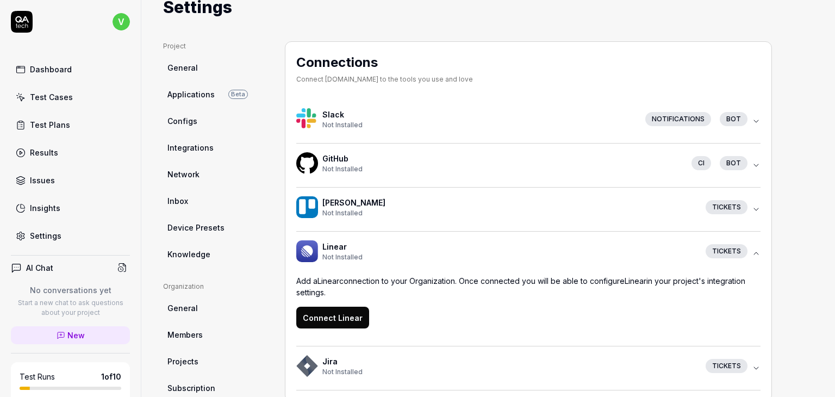
click at [759, 251] on icon "button" at bounding box center [756, 253] width 9 height 9
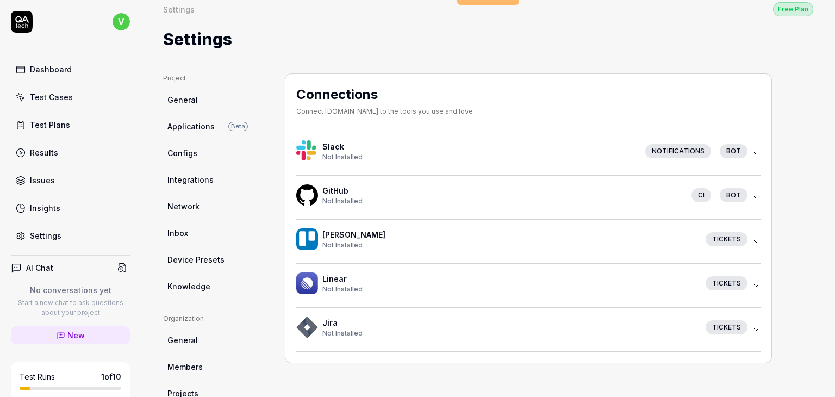
scroll to position [10, 0]
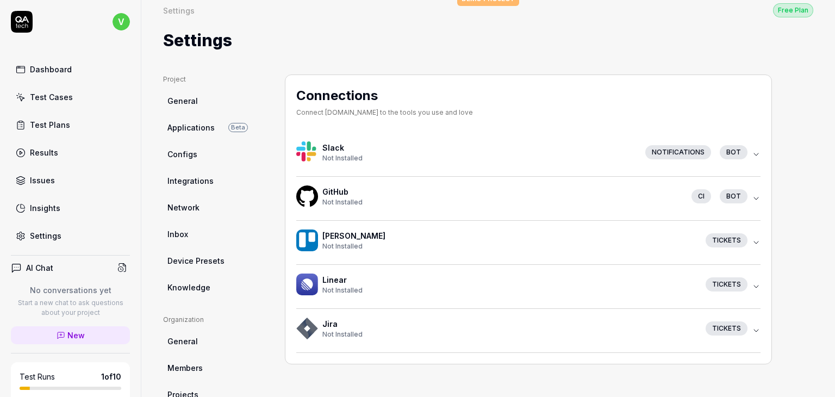
click at [213, 284] on link "Knowledge" at bounding box center [215, 287] width 104 height 20
type textarea "*"
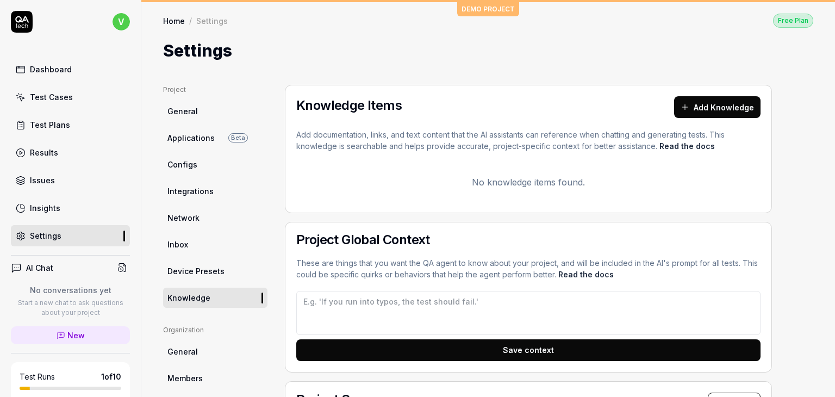
click at [190, 141] on span "Applications" at bounding box center [191, 137] width 47 height 11
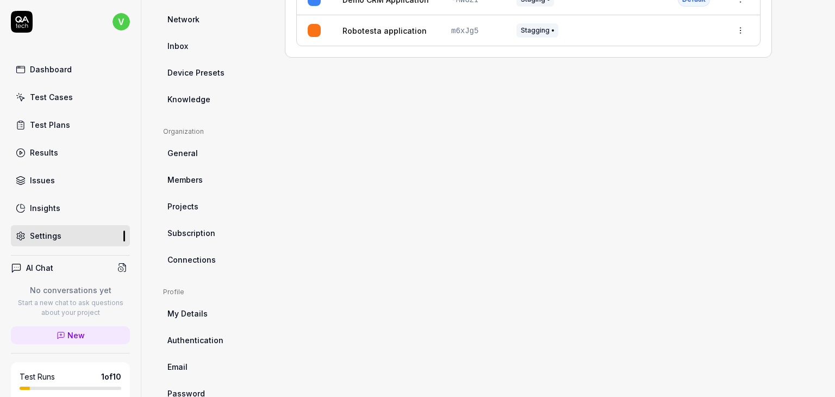
scroll to position [194, 0]
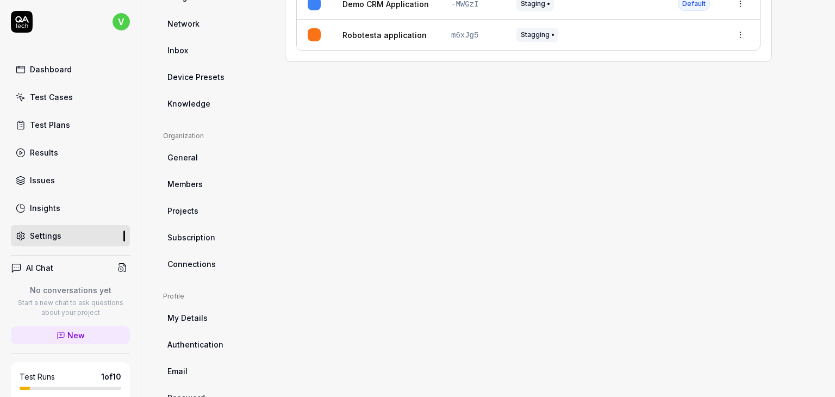
click at [207, 258] on span "Connections" at bounding box center [192, 263] width 48 height 11
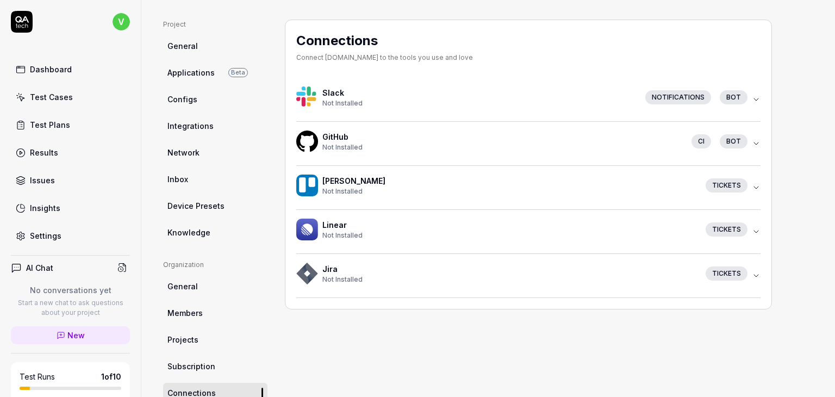
scroll to position [65, 0]
click at [336, 188] on span "Not Installed" at bounding box center [343, 192] width 40 height 8
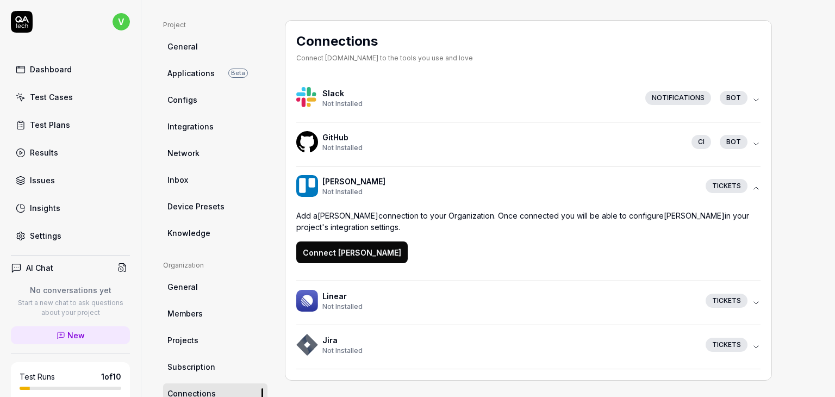
click at [362, 303] on div "Not Installed" at bounding box center [510, 307] width 375 height 10
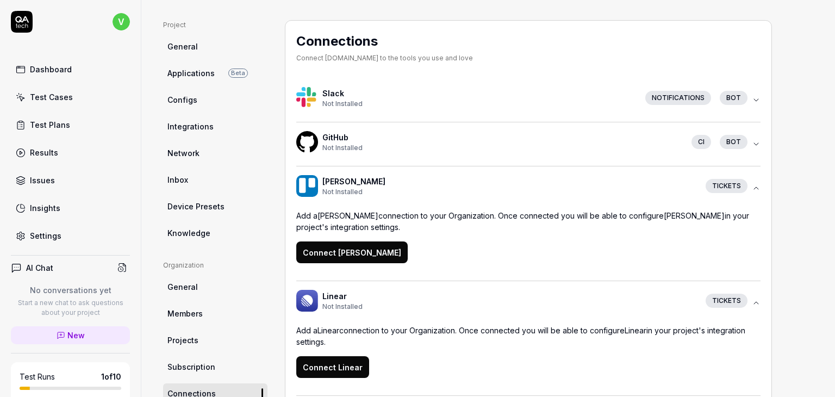
scroll to position [116, 0]
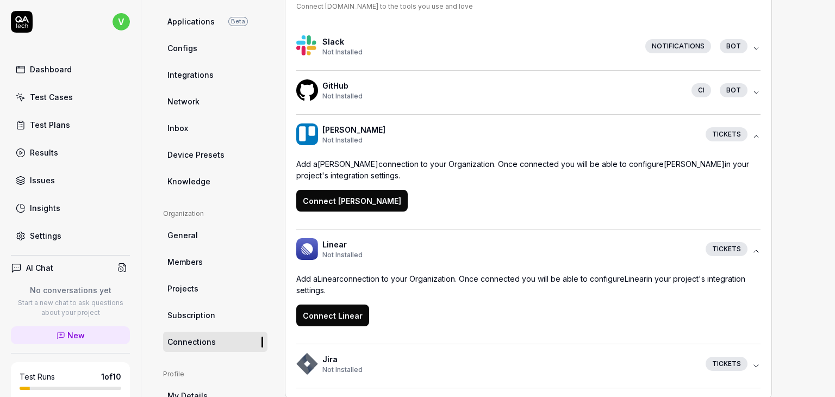
click at [753, 91] on icon "button" at bounding box center [756, 92] width 9 height 9
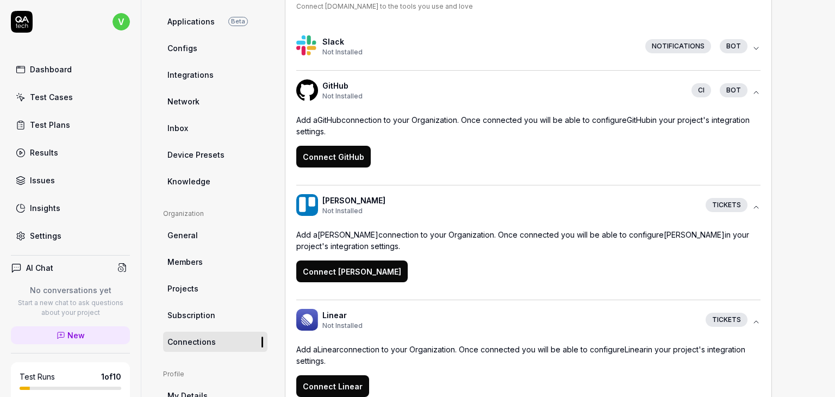
scroll to position [226, 0]
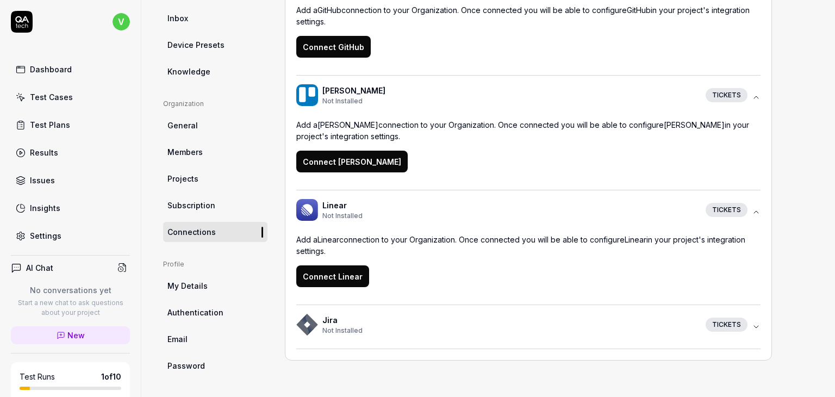
click at [758, 329] on icon "button" at bounding box center [756, 327] width 9 height 9
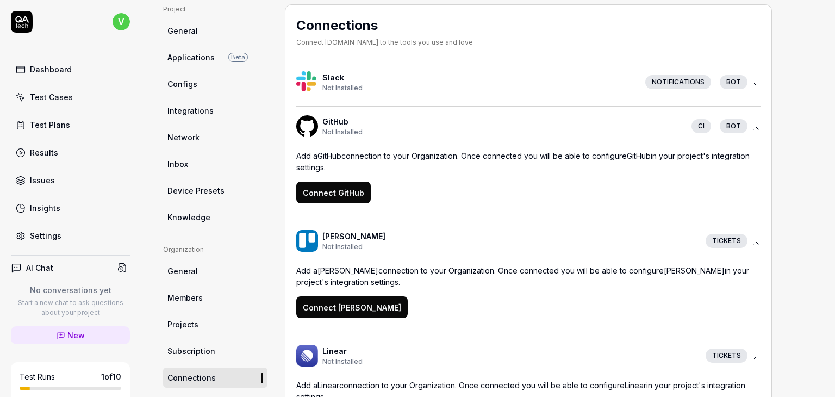
scroll to position [281, 0]
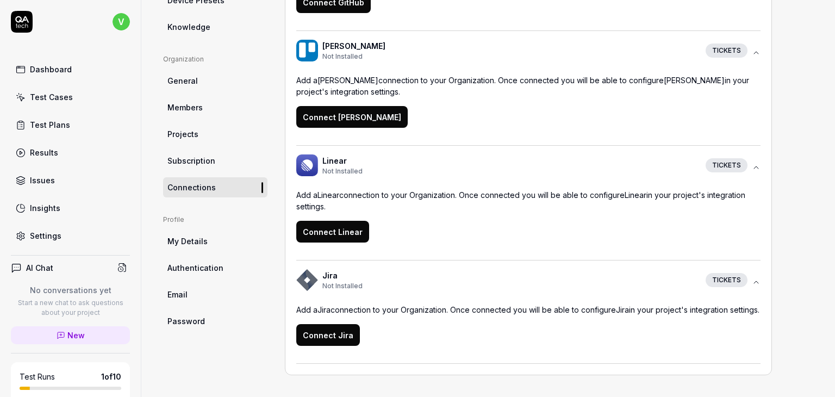
click at [321, 334] on button "Connect Jira" at bounding box center [328, 335] width 64 height 22
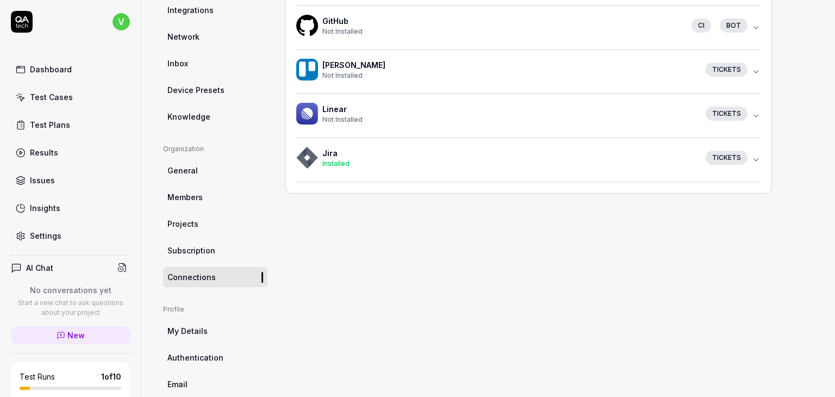
scroll to position [178, 0]
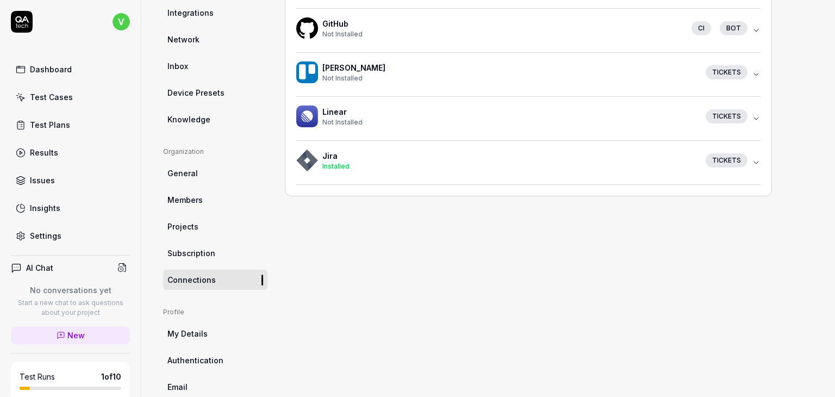
click at [203, 225] on link "Projects" at bounding box center [215, 226] width 104 height 20
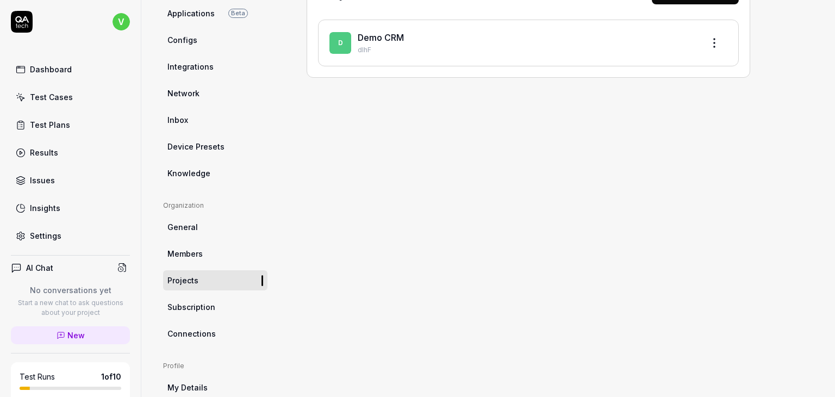
scroll to position [113, 0]
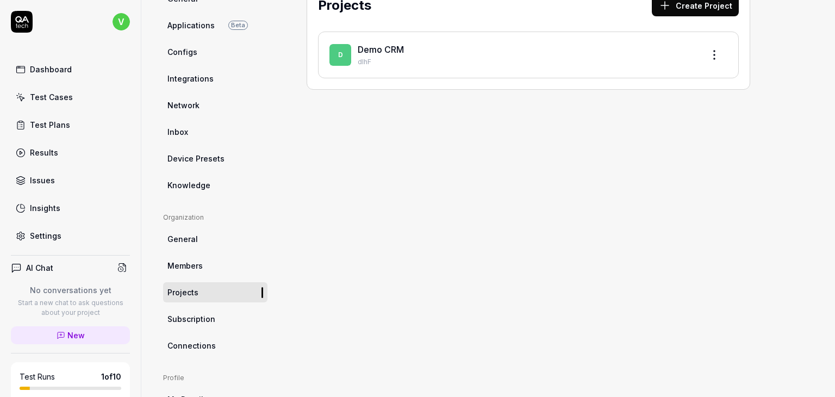
click at [185, 23] on span "Applications" at bounding box center [191, 25] width 47 height 11
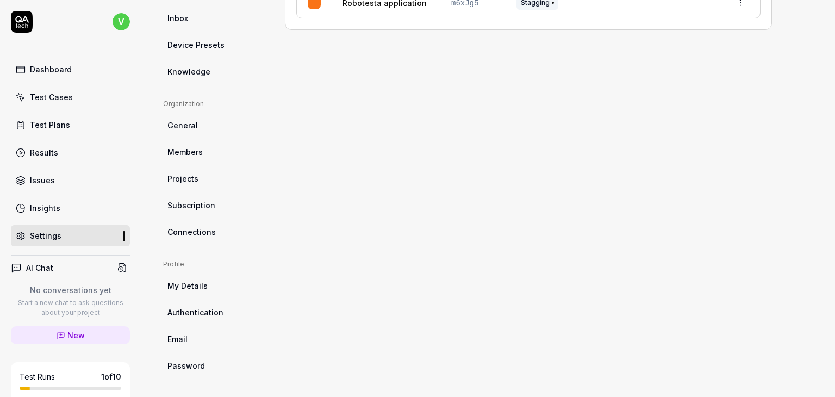
scroll to position [226, 0]
click at [194, 176] on span "Projects" at bounding box center [183, 178] width 31 height 11
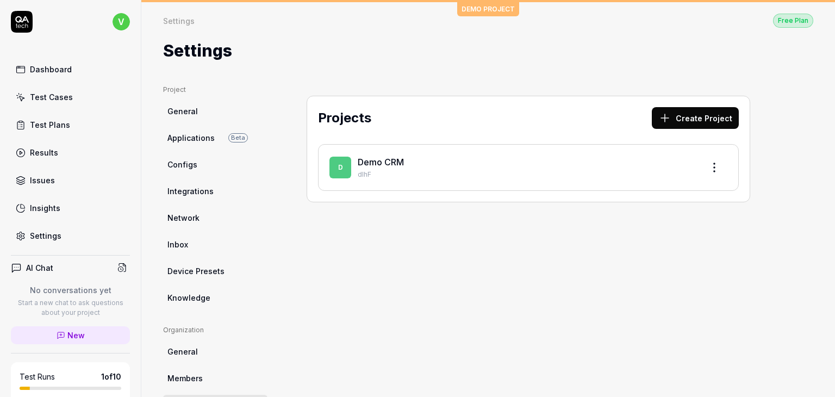
click at [705, 109] on button "Create Project" at bounding box center [695, 118] width 87 height 22
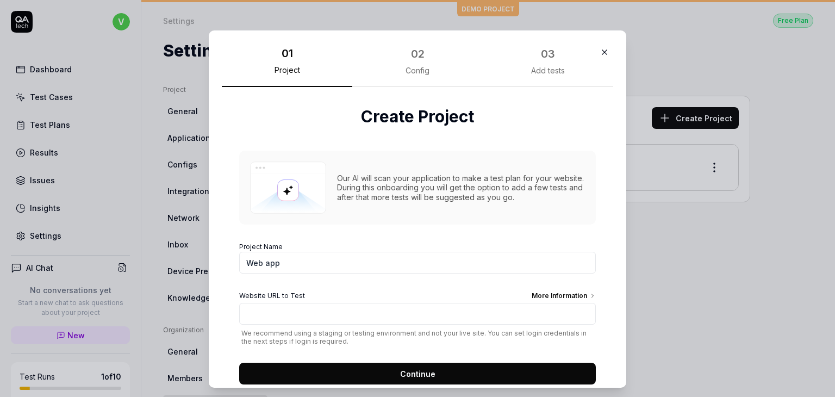
scroll to position [27, 0]
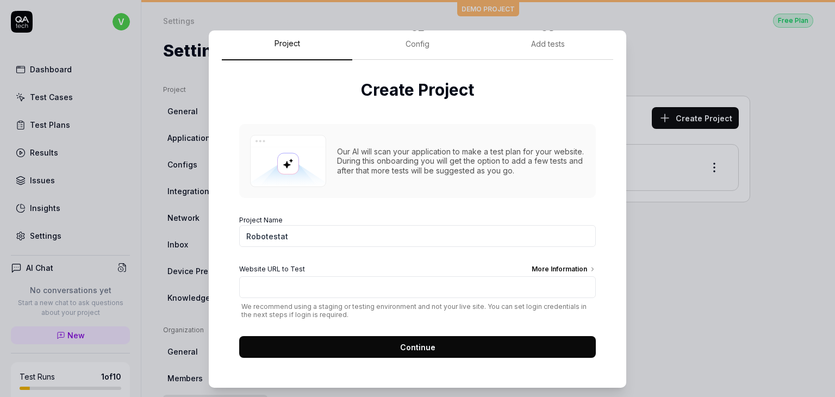
type input "Robotestat"
type input "[URL][DOMAIN_NAME]"
click at [389, 342] on button "Continue" at bounding box center [417, 347] width 357 height 22
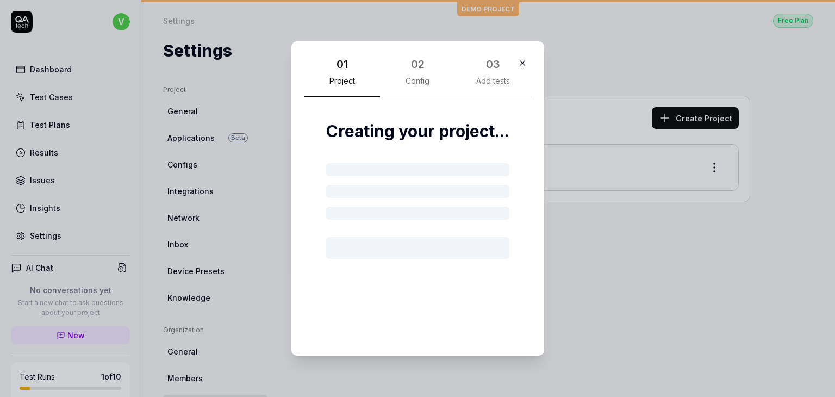
scroll to position [0, 0]
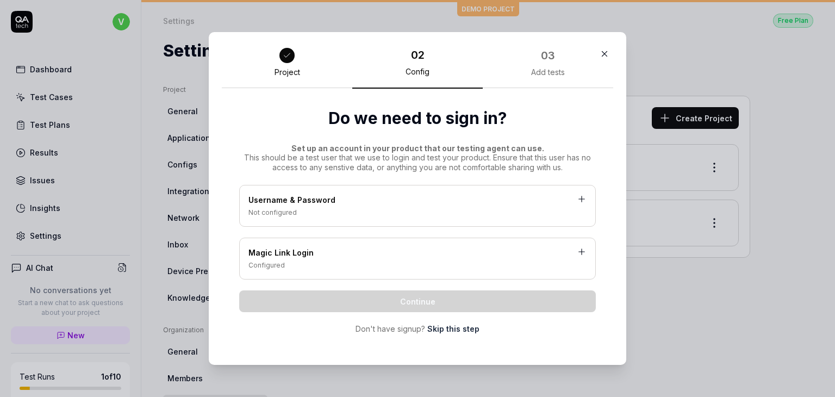
click at [319, 208] on div "Not configured" at bounding box center [418, 213] width 338 height 10
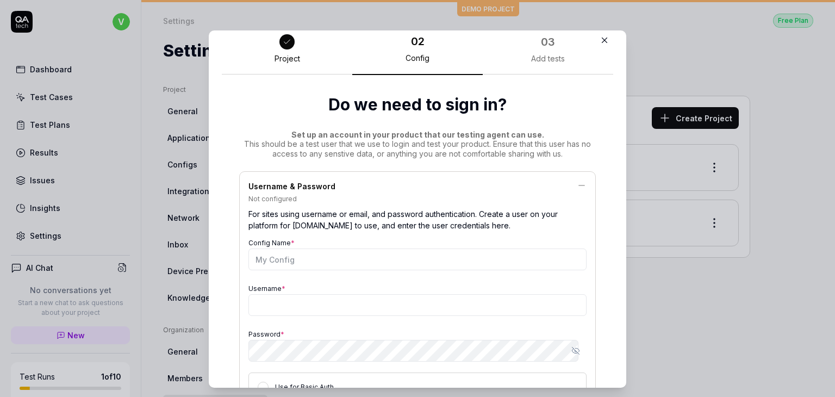
scroll to position [13, 0]
click at [314, 197] on div "Not configured" at bounding box center [418, 198] width 338 height 10
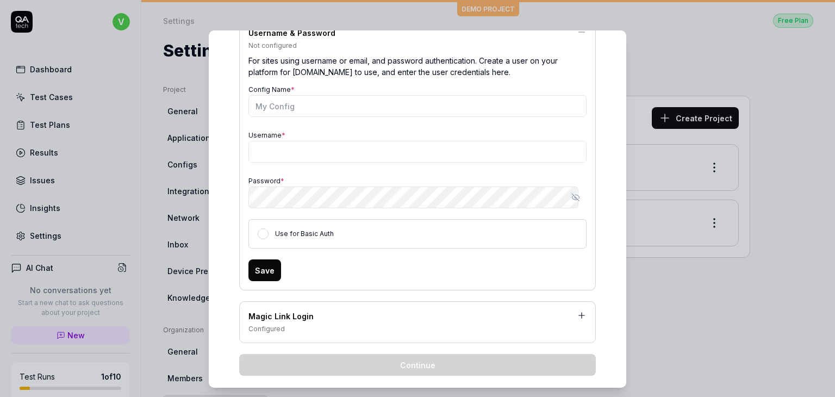
scroll to position [205, 0]
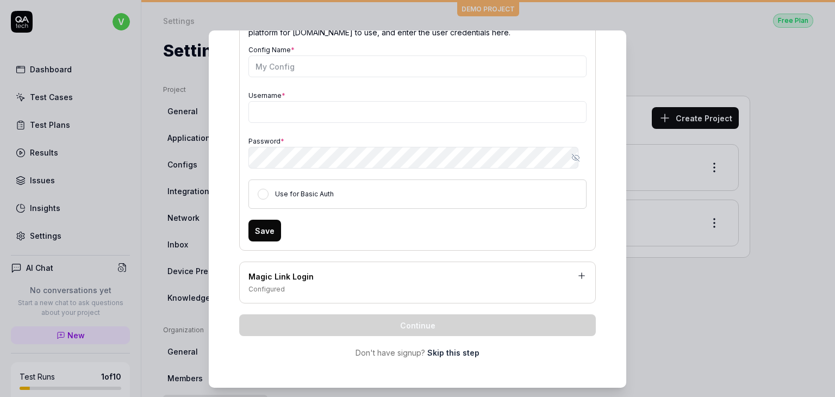
click at [282, 275] on div "Magic Link Login" at bounding box center [418, 278] width 338 height 14
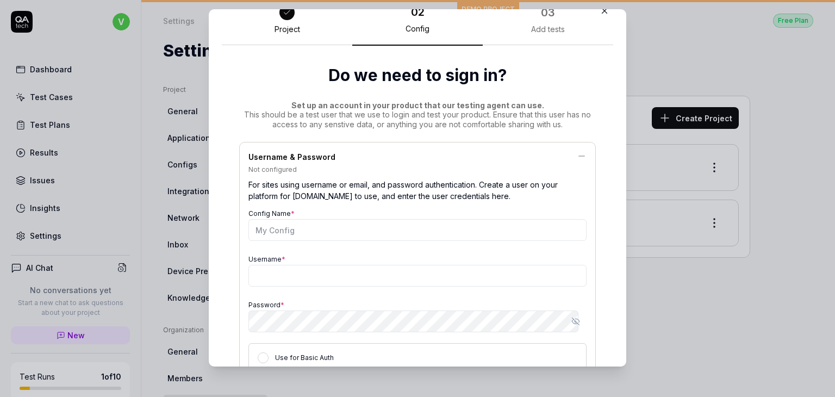
scroll to position [0, 0]
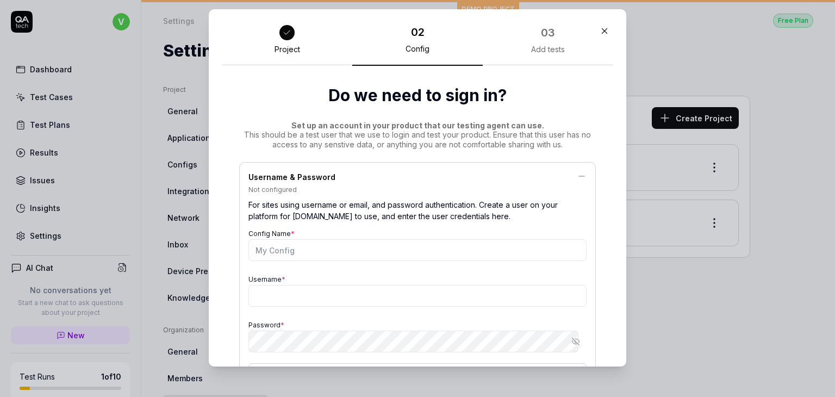
click at [600, 29] on icon "button" at bounding box center [605, 31] width 10 height 10
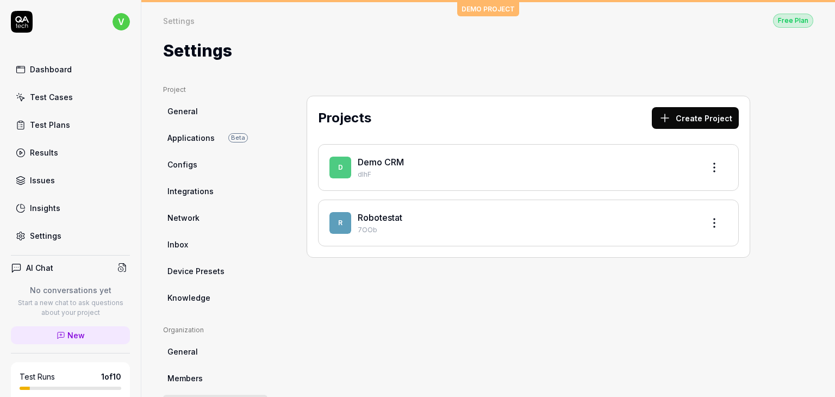
scroll to position [226, 0]
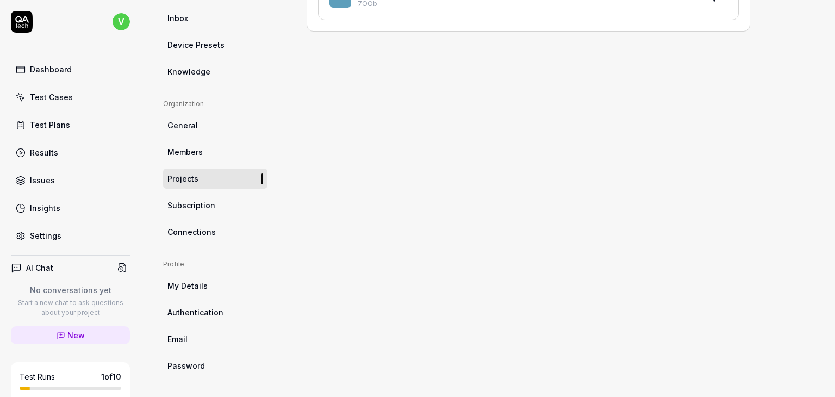
click at [191, 209] on span "Subscription" at bounding box center [192, 205] width 48 height 11
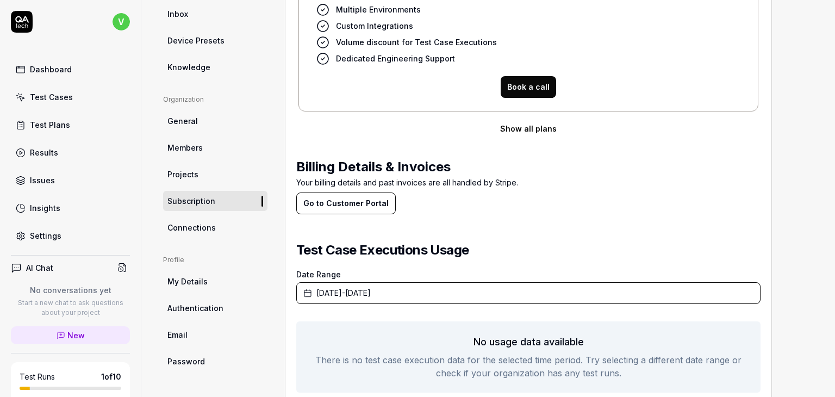
scroll to position [259, 0]
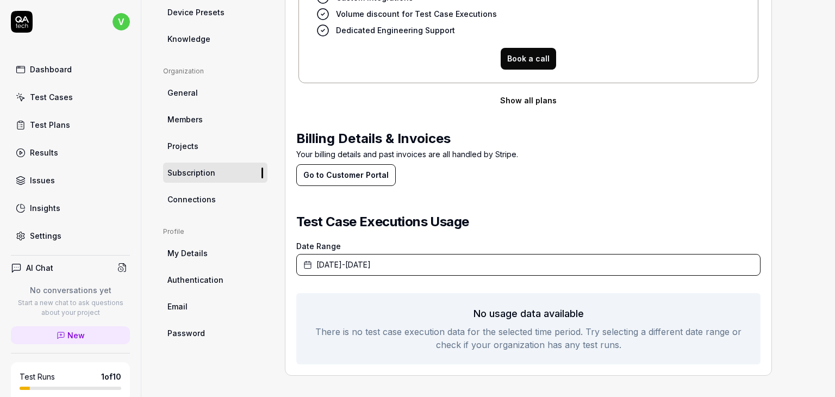
click at [175, 119] on span "Members" at bounding box center [185, 119] width 35 height 11
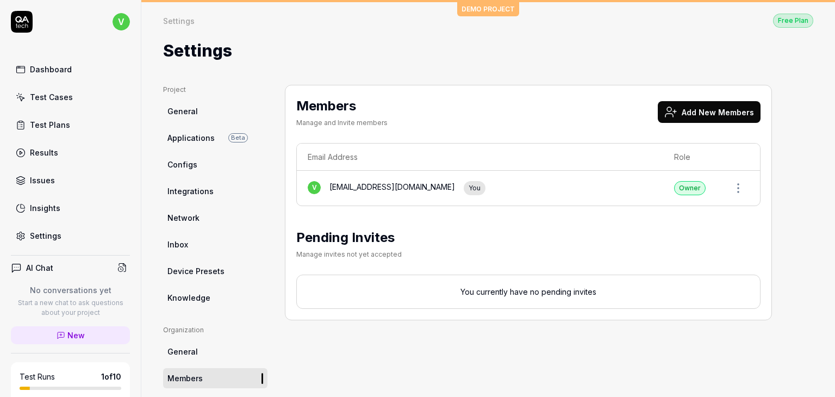
click at [721, 107] on button "Add New Members" at bounding box center [709, 112] width 103 height 22
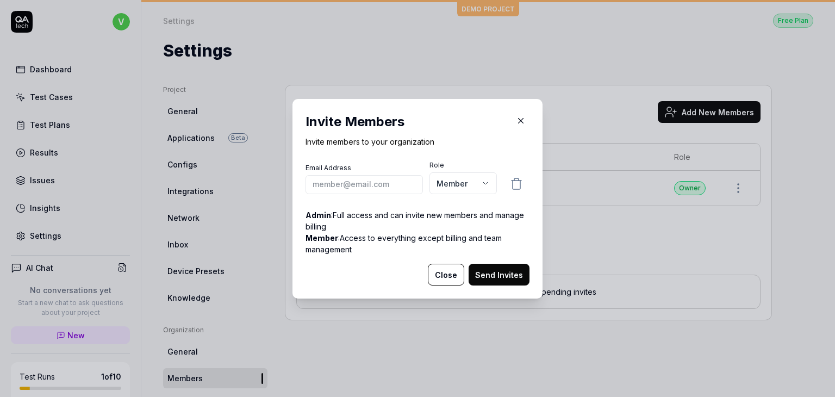
click at [520, 117] on icon "button" at bounding box center [521, 121] width 10 height 10
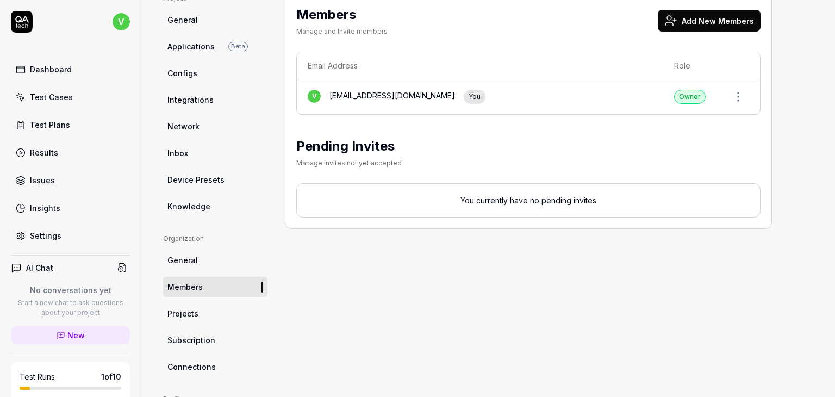
scroll to position [41, 0]
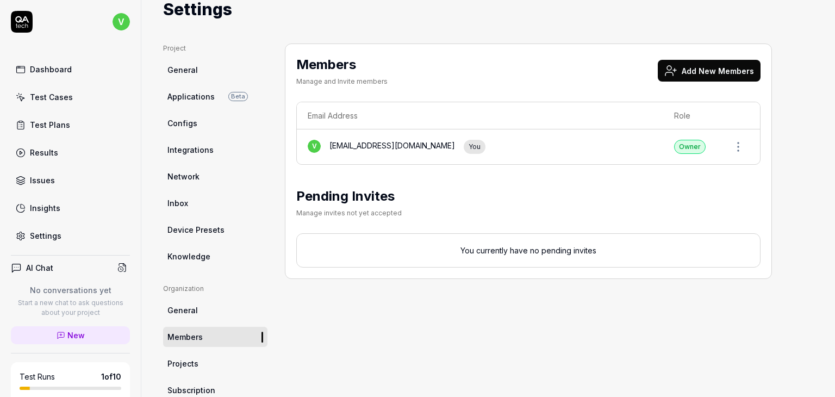
click at [705, 68] on button "Add New Members" at bounding box center [709, 71] width 103 height 22
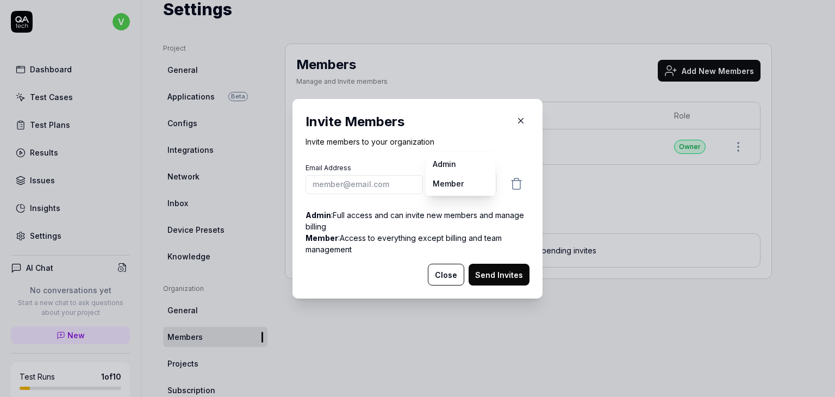
click at [457, 177] on body "v Dashboard Test Cases Test Plans Results Issues Insights Settings AI Chat No c…" at bounding box center [417, 198] width 835 height 397
click at [522, 122] on icon "button" at bounding box center [521, 121] width 10 height 10
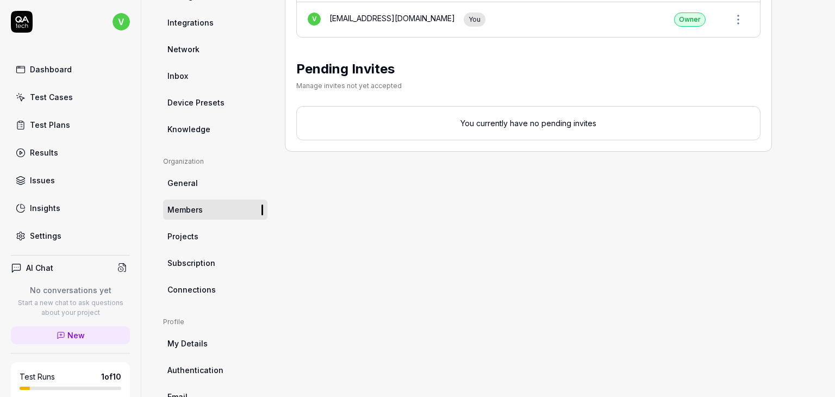
scroll to position [172, 0]
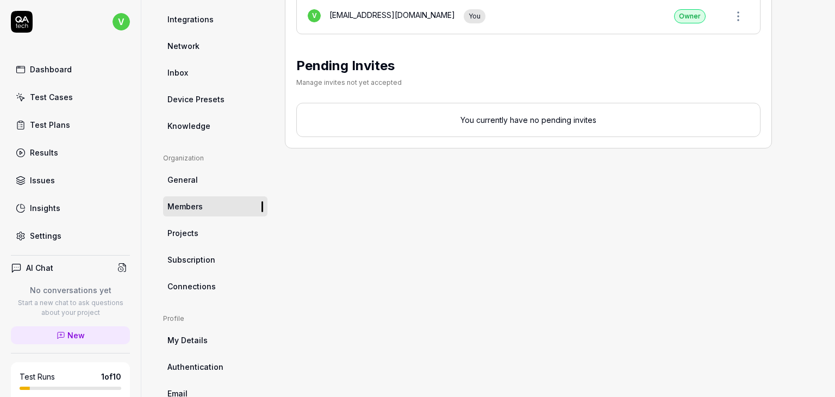
click at [184, 170] on link "General" at bounding box center [215, 180] width 104 height 20
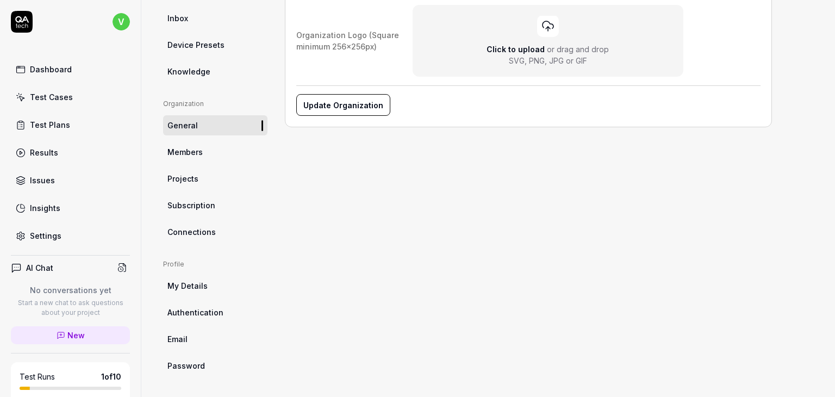
scroll to position [213, 0]
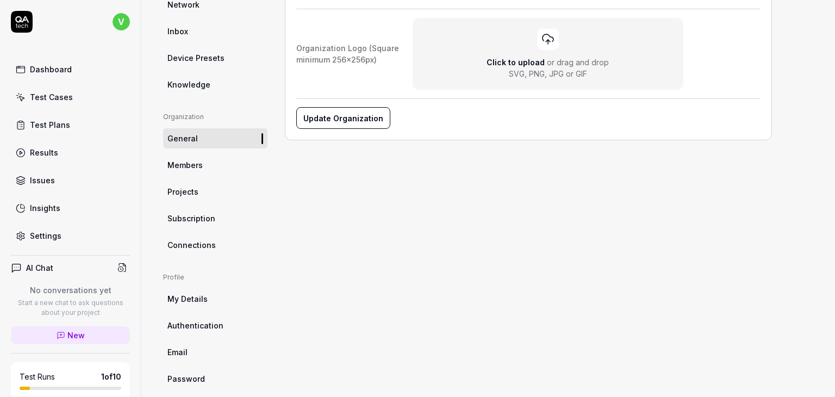
click at [225, 299] on link "My Details" at bounding box center [215, 299] width 104 height 20
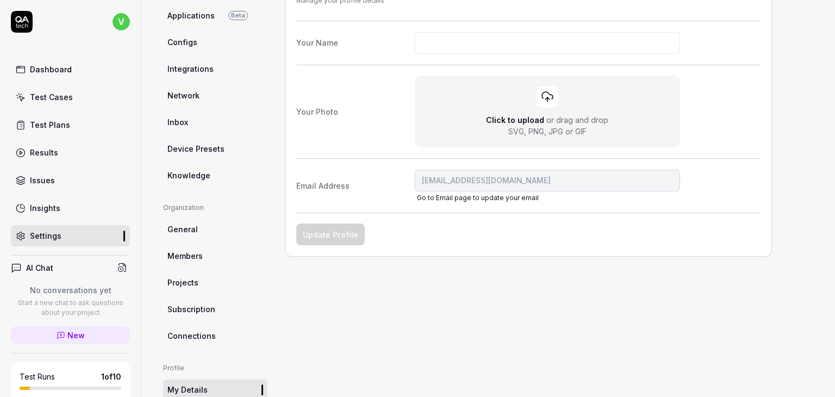
scroll to position [63, 0]
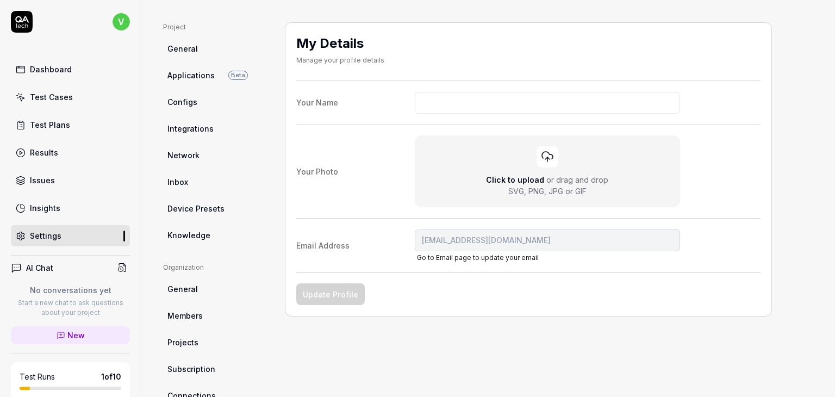
click at [202, 238] on span "Knowledge" at bounding box center [189, 235] width 43 height 11
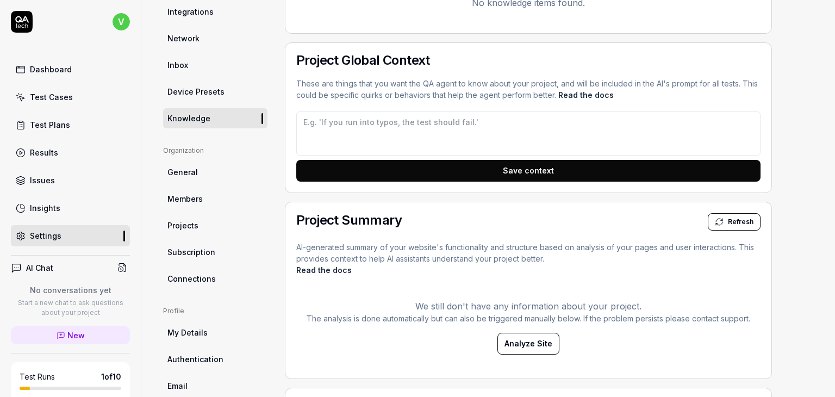
scroll to position [180, 0]
click at [722, 222] on icon at bounding box center [719, 221] width 9 height 9
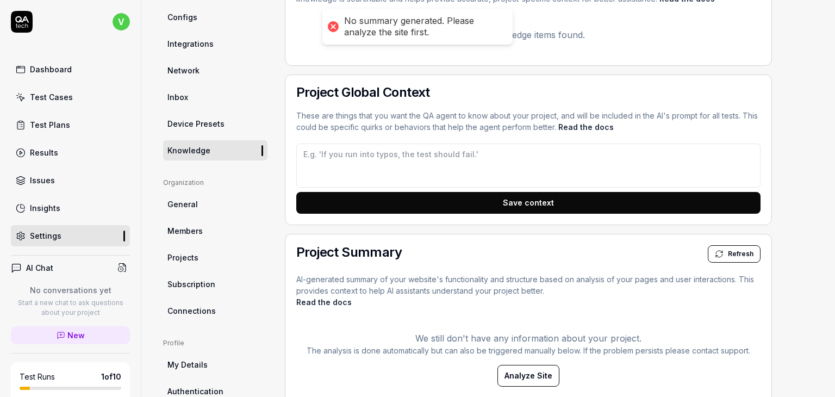
scroll to position [0, 0]
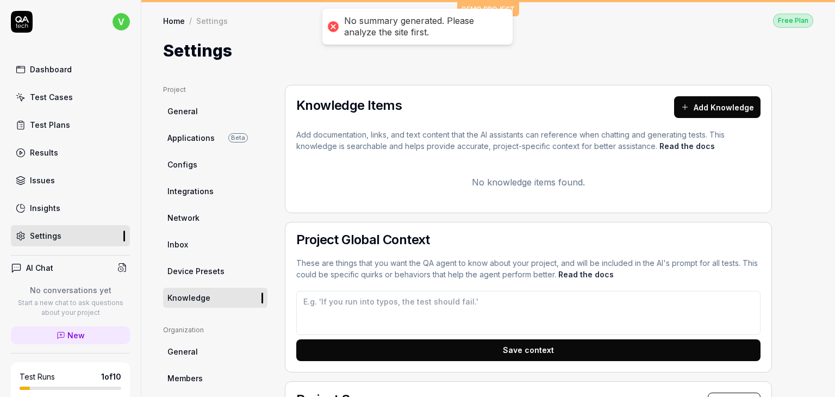
type textarea "*"
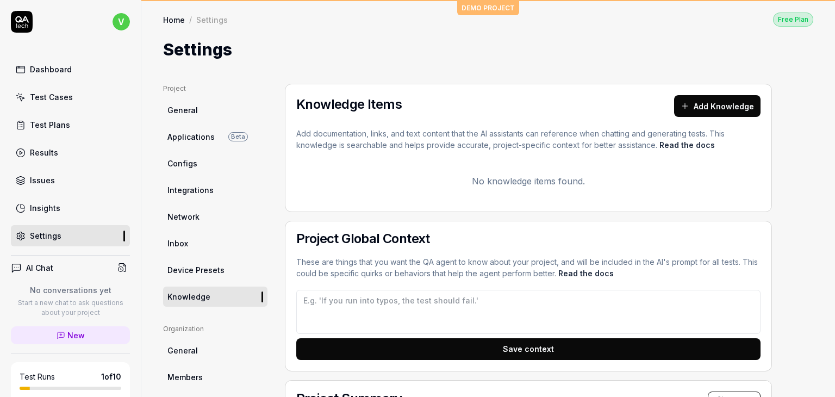
click at [697, 101] on button "Add Knowledge" at bounding box center [717, 106] width 86 height 22
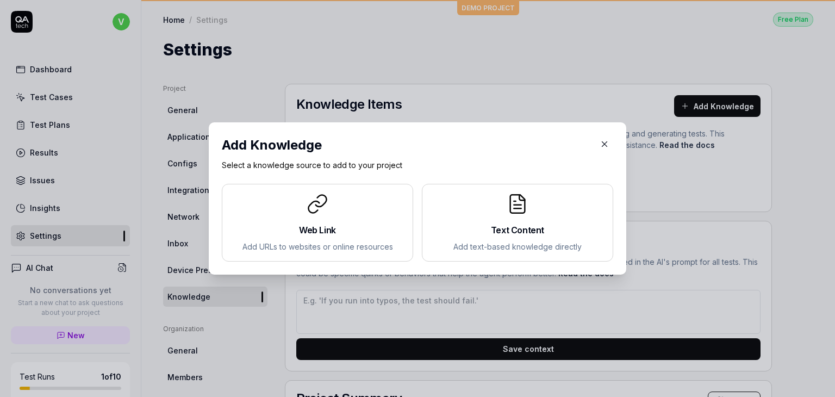
click at [605, 146] on icon "button" at bounding box center [605, 144] width 10 height 10
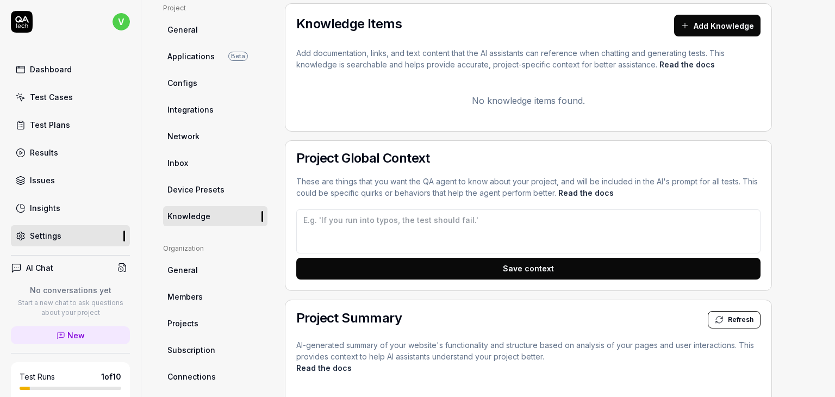
scroll to position [134, 0]
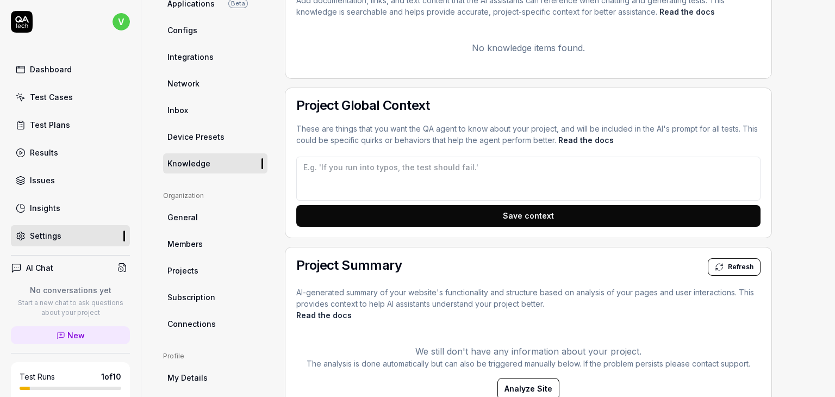
click at [191, 138] on span "Device Presets" at bounding box center [196, 136] width 57 height 11
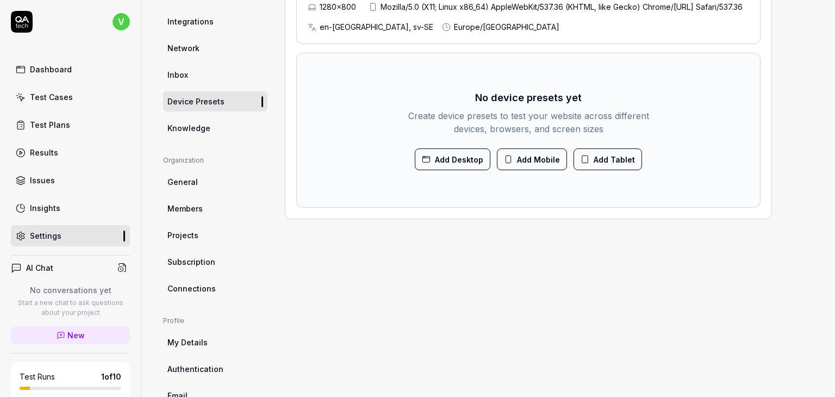
scroll to position [226, 0]
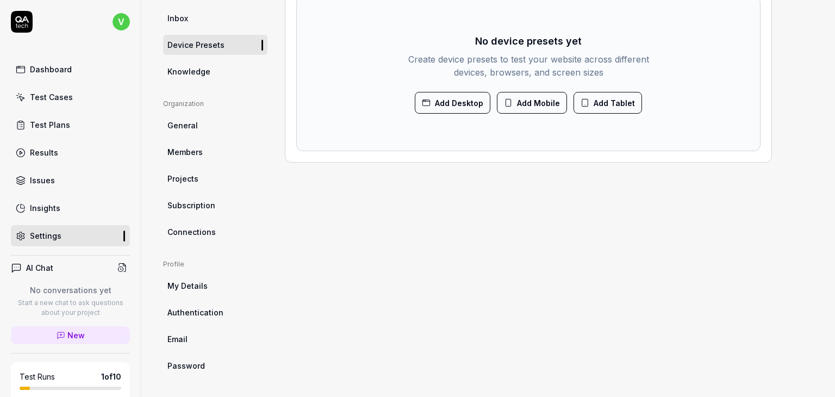
click at [288, 379] on div "Project General Applications Beta Configs Integrations Network Inbox Device Pre…" at bounding box center [488, 117] width 694 height 561
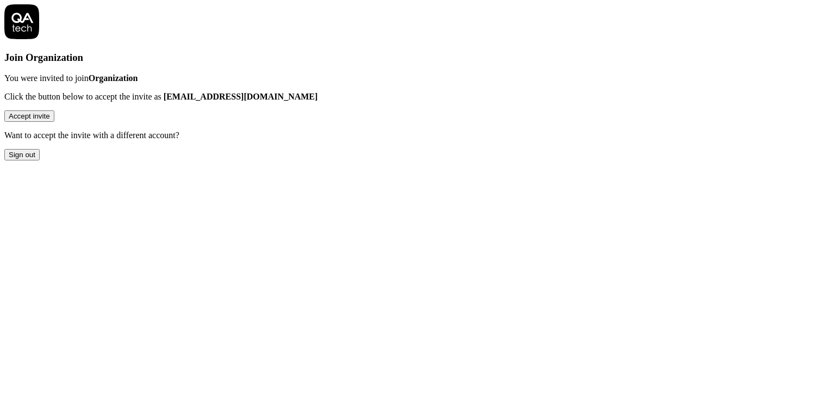
click at [54, 122] on button "Accept invite" at bounding box center [29, 115] width 50 height 11
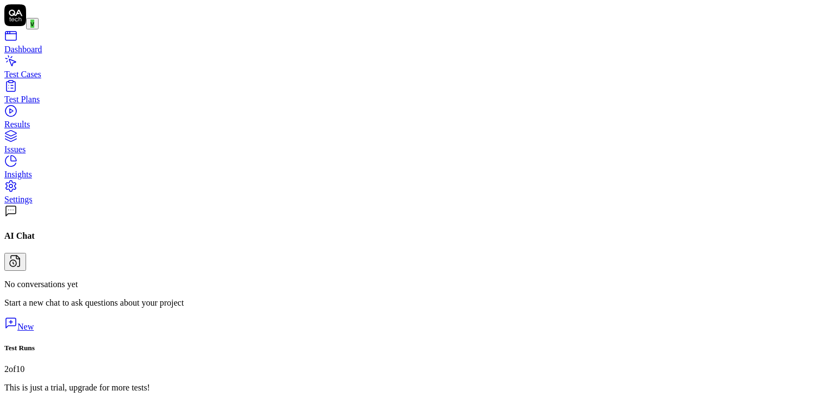
scroll to position [106, 0]
click at [42, 205] on link "Settings" at bounding box center [417, 195] width 827 height 20
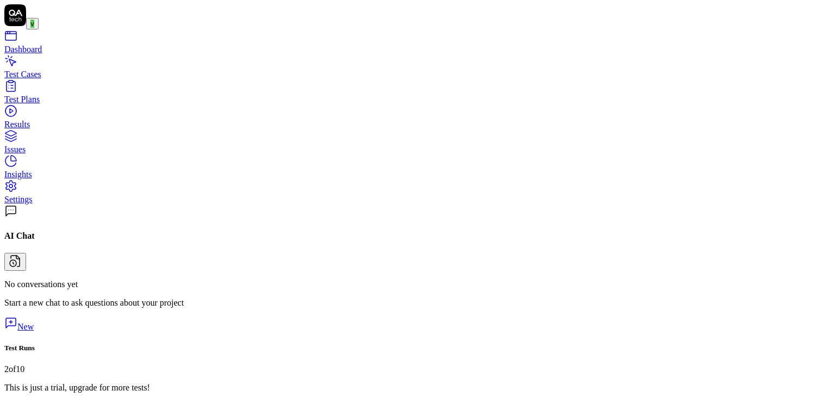
click at [21, 16] on icon at bounding box center [15, 15] width 22 height 22
click at [34, 331] on link "New" at bounding box center [18, 326] width 29 height 9
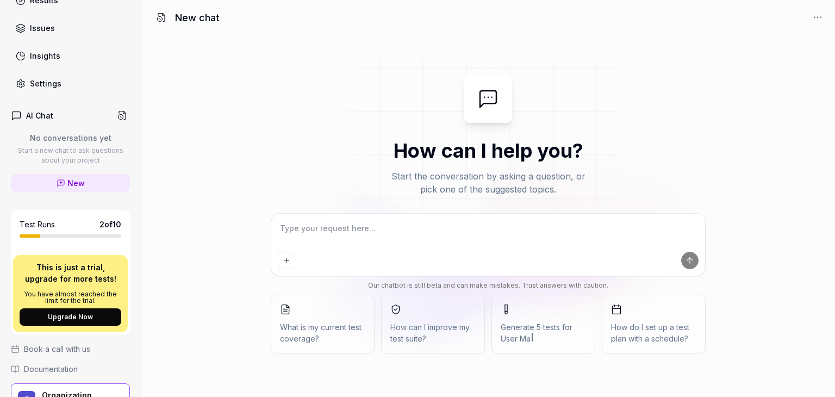
scroll to position [222, 0]
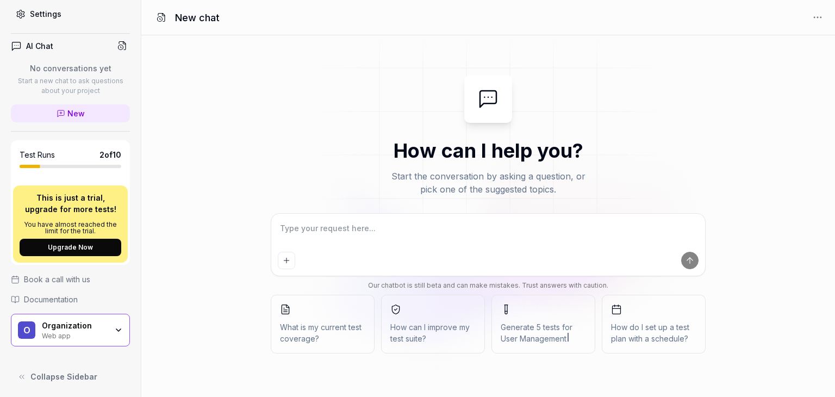
click at [53, 317] on div "O Organization Web app" at bounding box center [70, 330] width 119 height 33
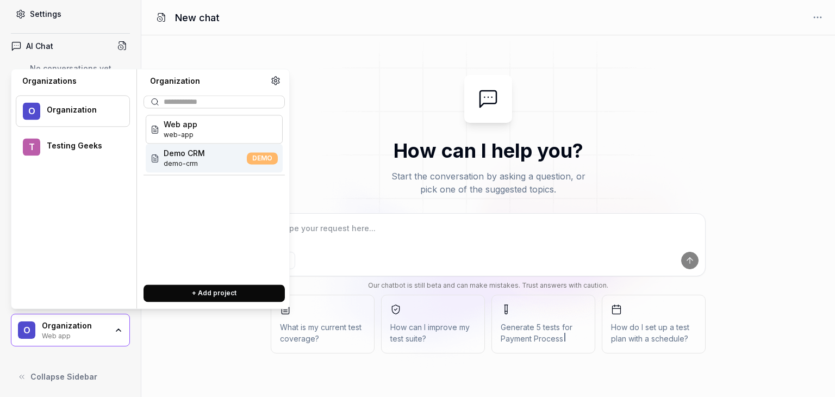
click at [79, 110] on div "Organization" at bounding box center [81, 111] width 69 height 10
type textarea "*"
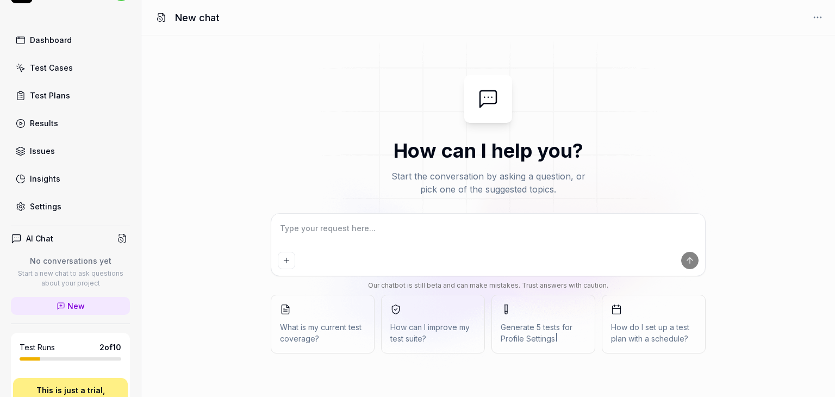
scroll to position [0, 0]
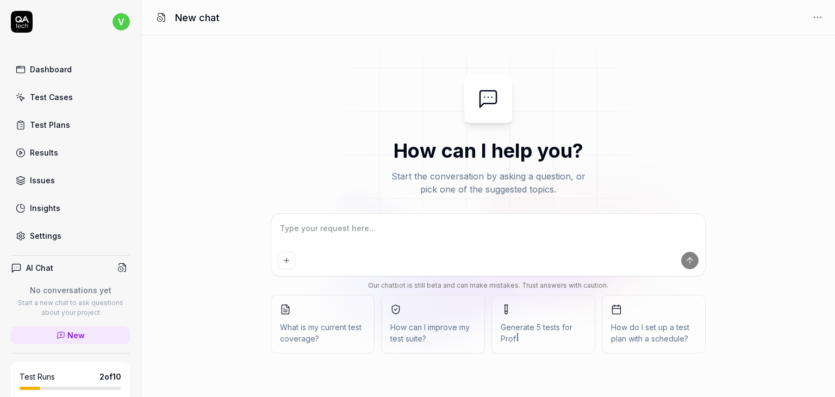
type textarea "*"
click at [61, 227] on link "Settings" at bounding box center [70, 235] width 119 height 21
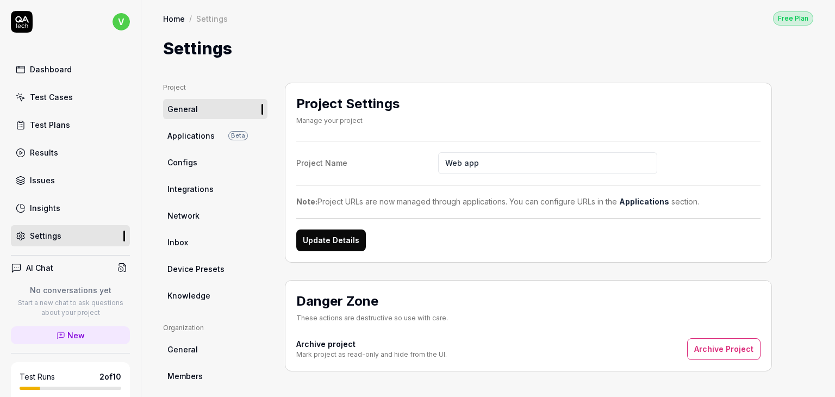
click at [194, 239] on link "Inbox" at bounding box center [215, 242] width 104 height 20
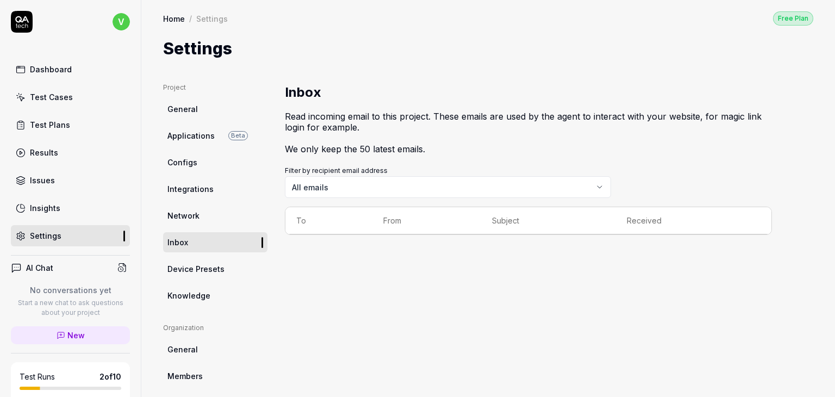
click at [345, 189] on body "v Dashboard Test Cases Test Plans Results Issues Insights Settings AI Chat No c…" at bounding box center [417, 198] width 835 height 397
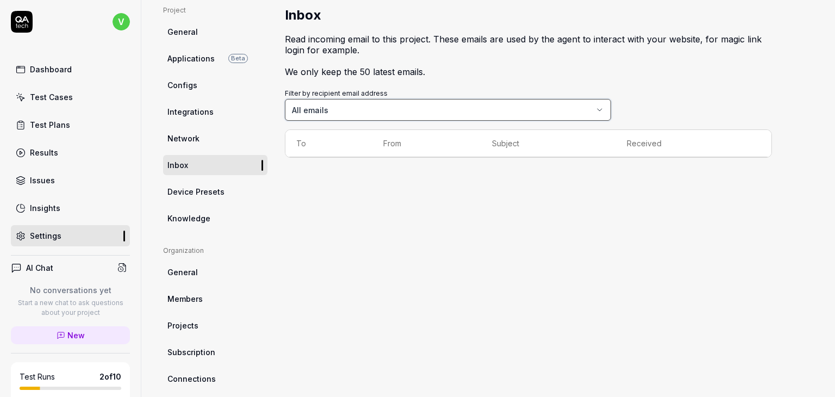
scroll to position [76, 0]
click at [197, 141] on span "Network" at bounding box center [184, 139] width 32 height 11
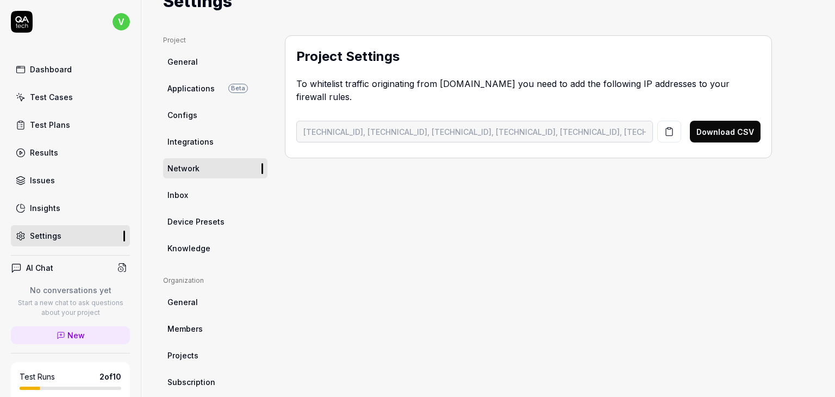
scroll to position [44, 0]
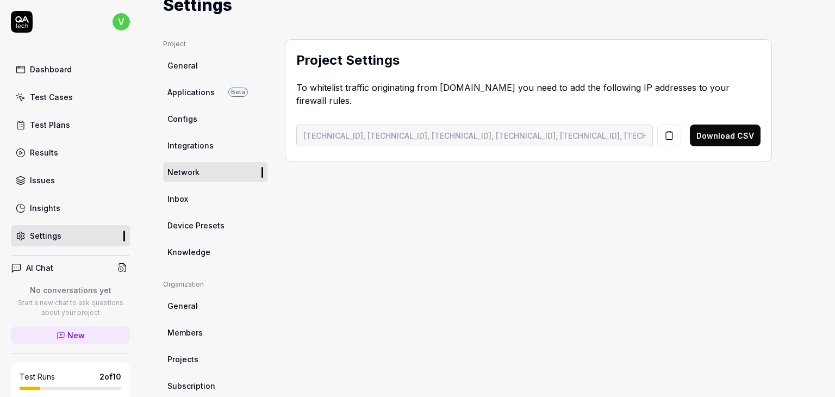
click at [189, 225] on span "Device Presets" at bounding box center [196, 225] width 57 height 11
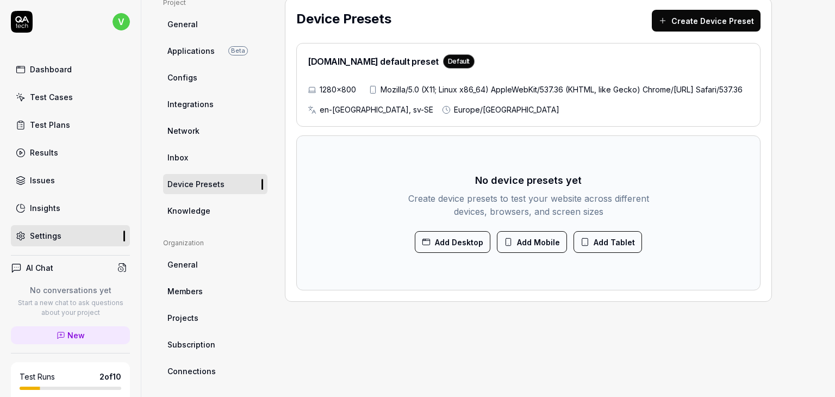
scroll to position [85, 0]
click at [521, 253] on button "Add Mobile" at bounding box center [532, 242] width 70 height 22
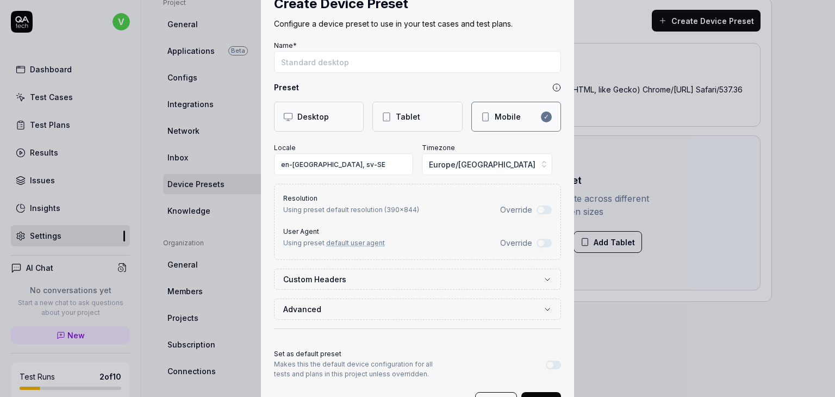
scroll to position [83, 0]
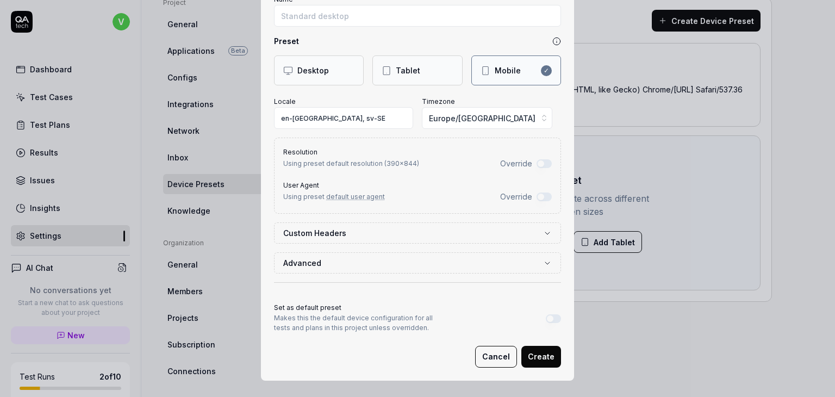
click at [401, 234] on label "Custom Headers" at bounding box center [413, 232] width 260 height 11
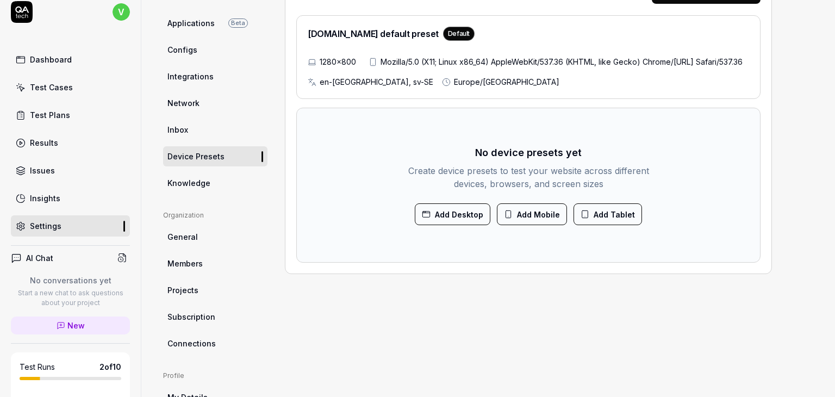
scroll to position [111, 0]
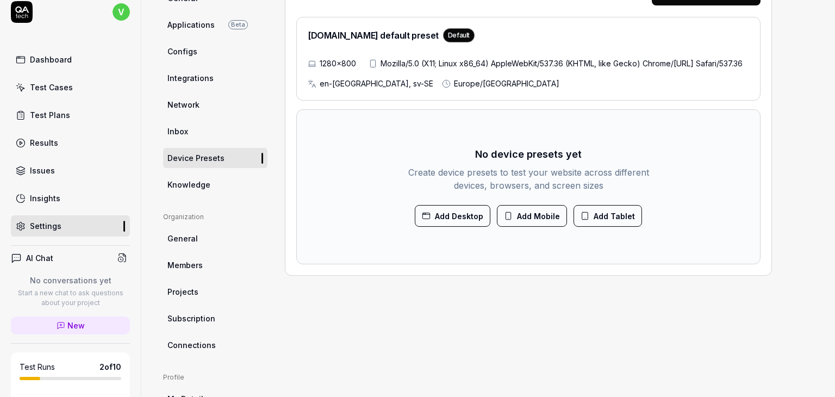
click at [63, 194] on link "Insights" at bounding box center [70, 198] width 119 height 21
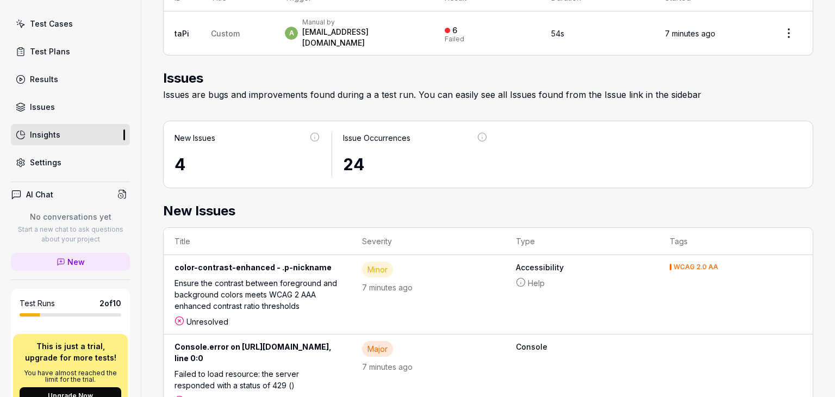
scroll to position [74, 0]
click at [54, 152] on link "Settings" at bounding box center [70, 161] width 119 height 21
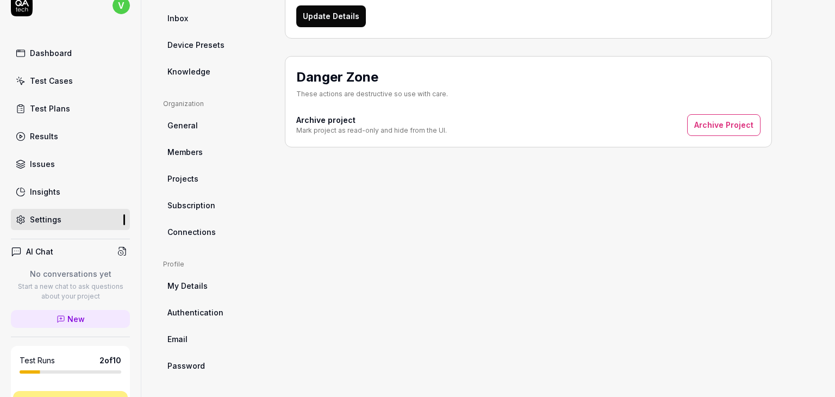
scroll to position [15, 0]
click at [54, 82] on div "Test Cases" at bounding box center [51, 82] width 43 height 11
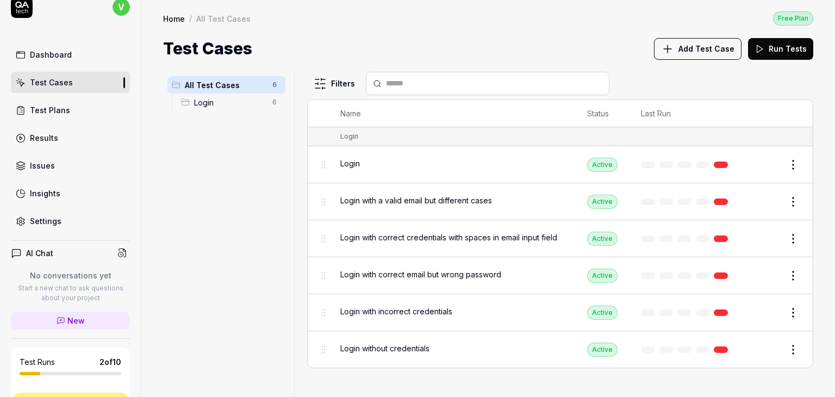
click at [224, 103] on span "Login" at bounding box center [230, 102] width 72 height 11
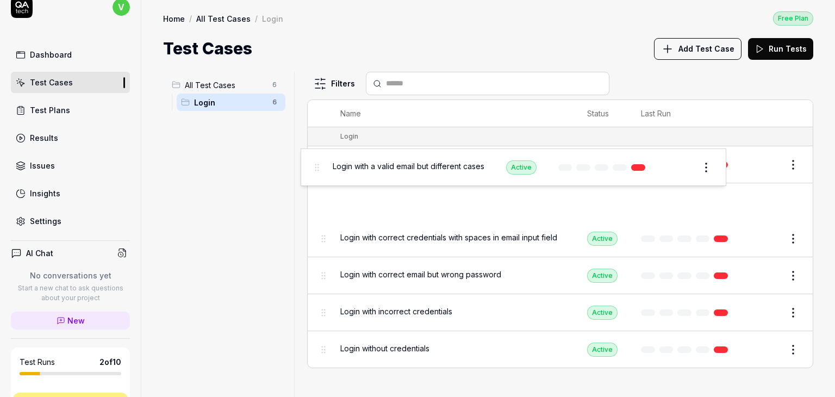
drag, startPoint x: 324, startPoint y: 200, endPoint x: 319, endPoint y: 160, distance: 40.0
click at [319, 160] on body "v Dashboard Test Cases Test Plans Results Issues Insights Settings AI Chat No c…" at bounding box center [417, 198] width 835 height 397
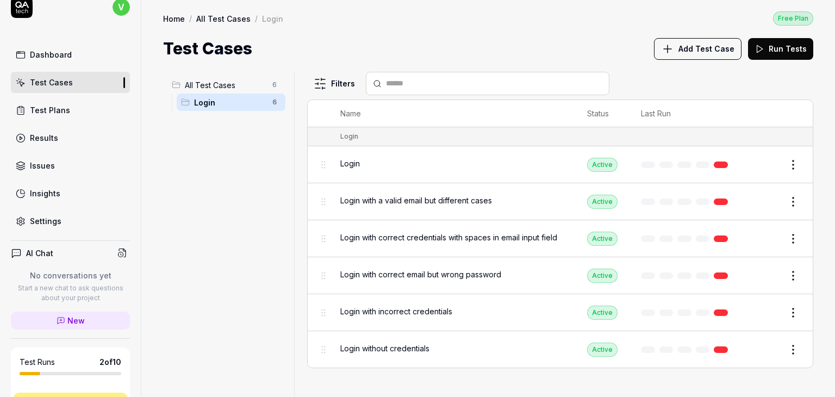
click at [34, 105] on div "Test Plans" at bounding box center [50, 109] width 40 height 11
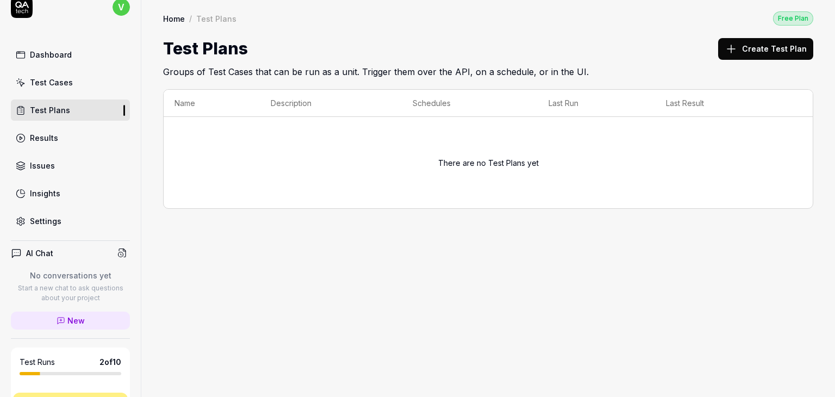
click at [755, 49] on button "Create Test Plan" at bounding box center [766, 49] width 95 height 22
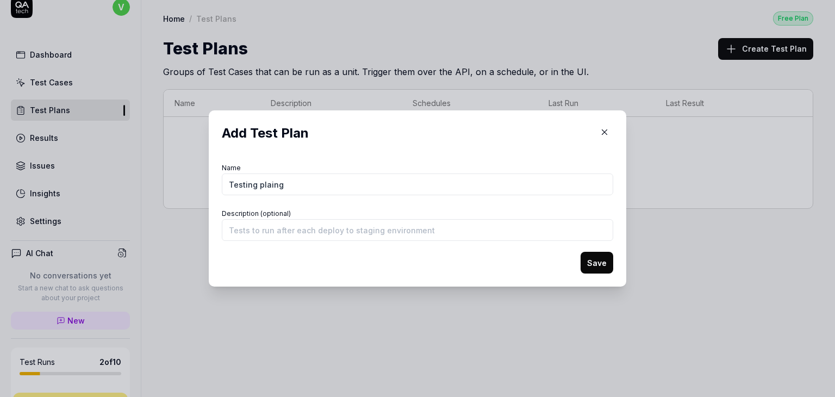
type input "Testing plaing"
click at [581, 267] on button "Save" at bounding box center [597, 263] width 33 height 22
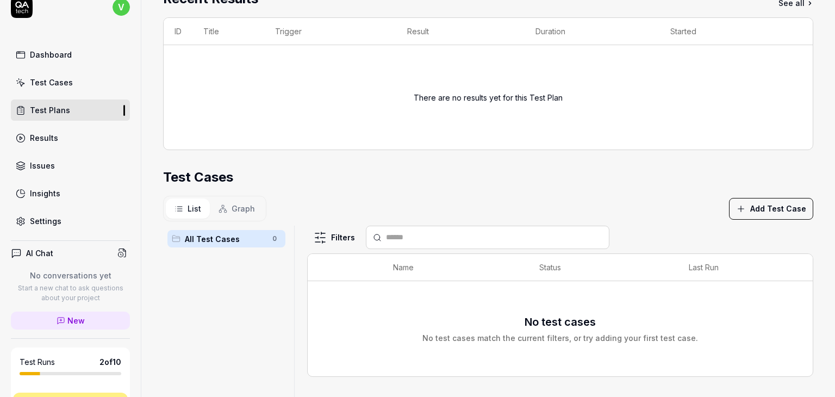
scroll to position [172, 0]
click at [753, 202] on button "Add Test Case" at bounding box center [771, 207] width 84 height 22
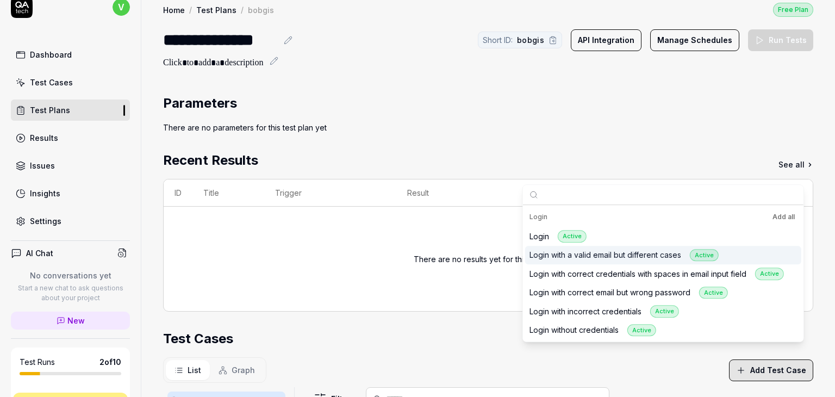
scroll to position [0, 0]
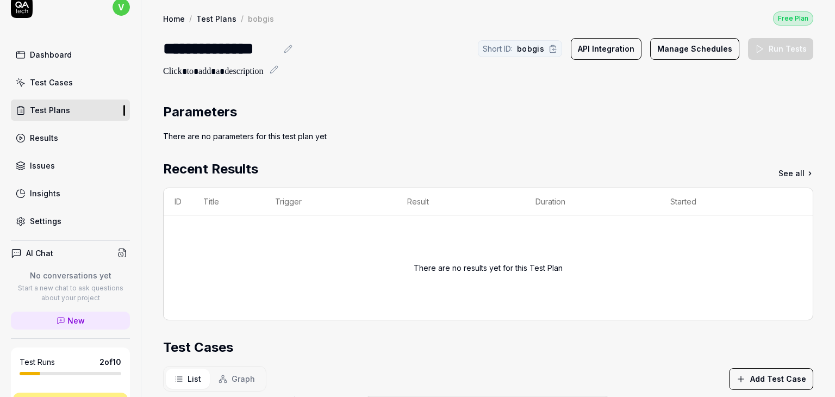
click at [691, 54] on button "Manage Schedules" at bounding box center [695, 49] width 89 height 22
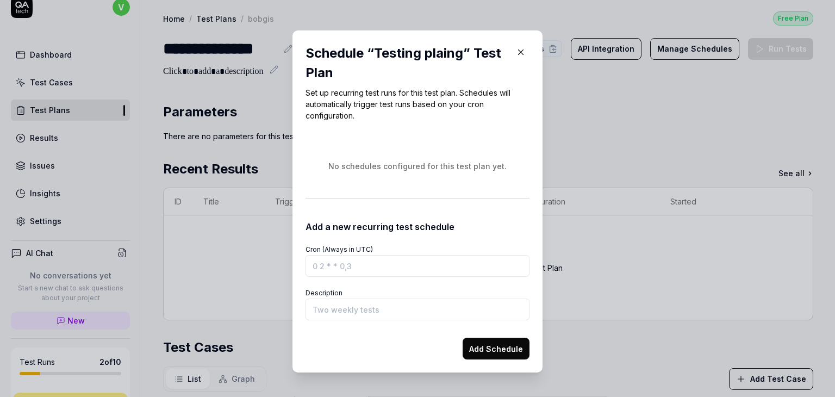
drag, startPoint x: 517, startPoint y: 49, endPoint x: 608, endPoint y: 44, distance: 91.0
click at [608, 44] on div "​ Schedule “ Testing plaing ” Test Plan Set up recurring test runs for this tes…" at bounding box center [417, 198] width 835 height 397
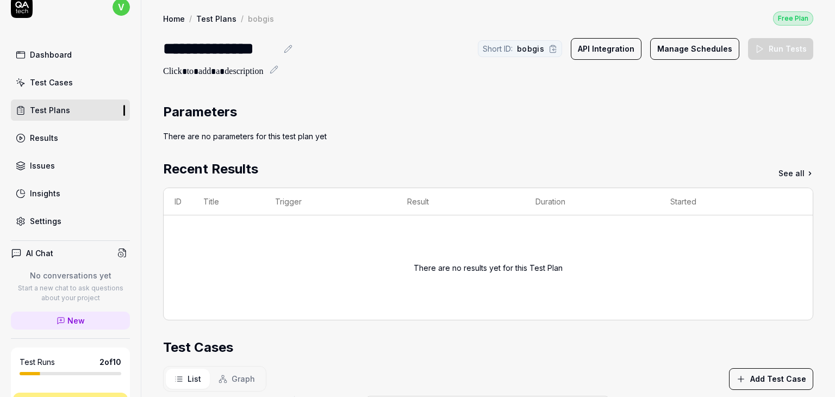
click at [608, 44] on button "API Integration" at bounding box center [606, 49] width 71 height 22
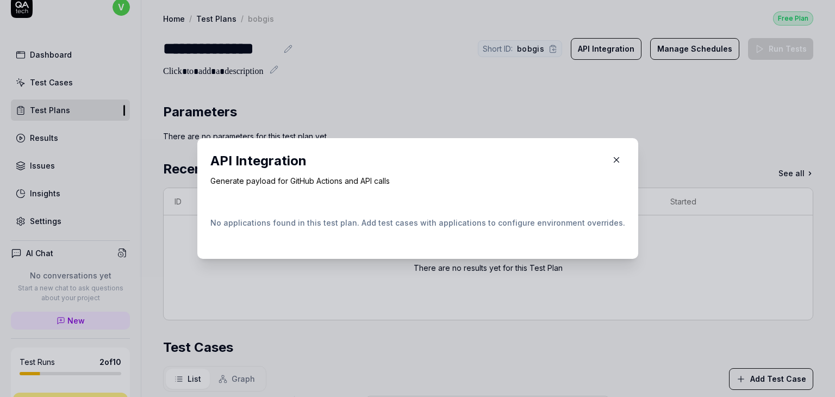
click at [612, 160] on icon "button" at bounding box center [617, 160] width 10 height 10
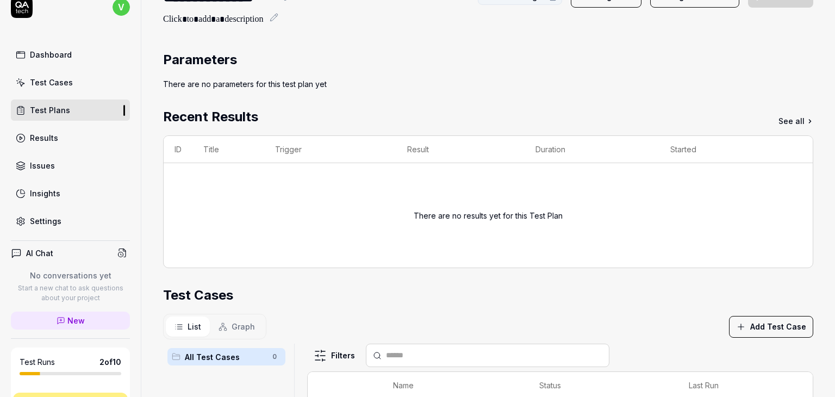
scroll to position [50, 0]
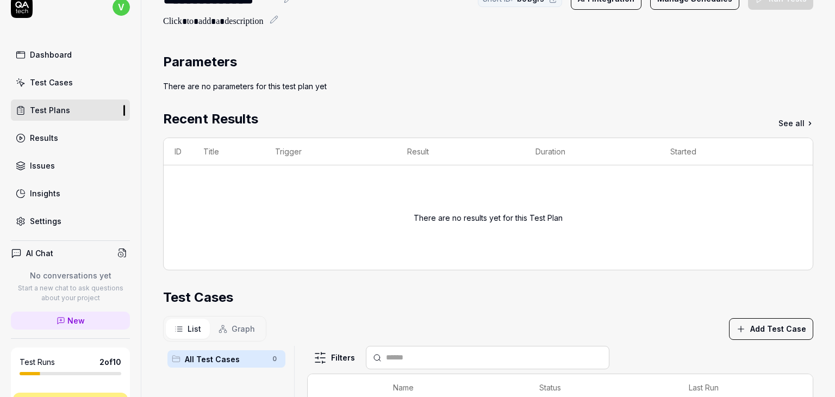
click at [78, 77] on link "Test Cases" at bounding box center [70, 82] width 119 height 21
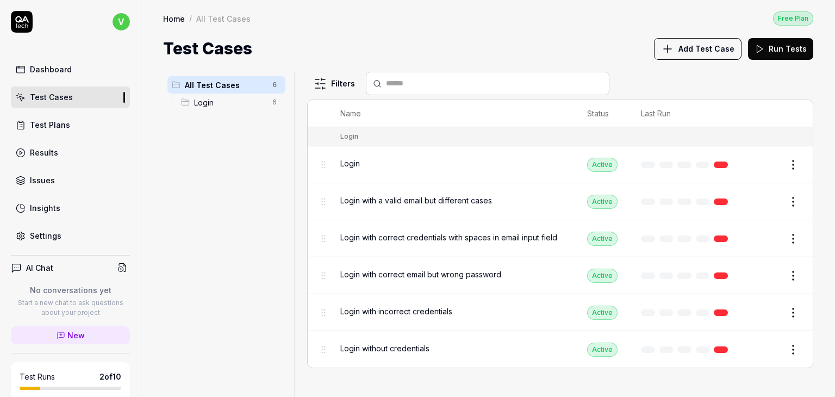
click at [50, 133] on link "Test Plans" at bounding box center [70, 124] width 119 height 21
click at [52, 163] on div "Dashboard Test Cases Test Plans Results Issues Insights Settings" at bounding box center [70, 153] width 119 height 188
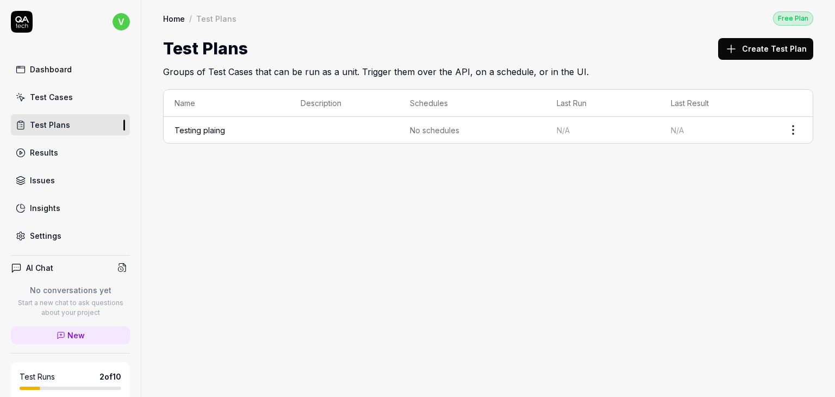
click at [50, 159] on link "Results" at bounding box center [70, 152] width 119 height 21
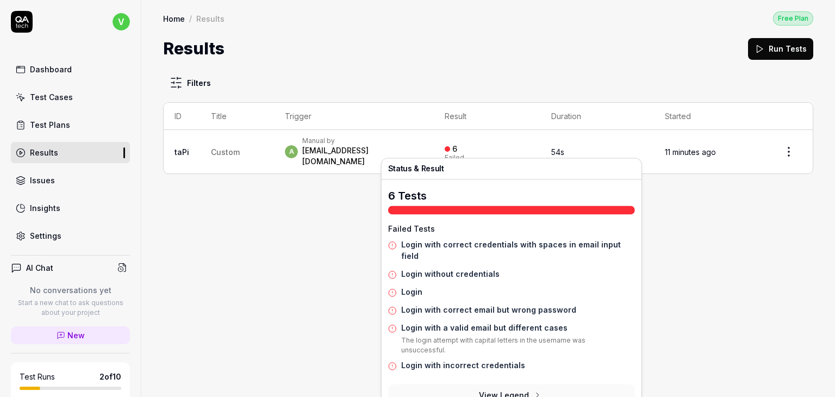
click at [457, 147] on div "6" at bounding box center [451, 149] width 13 height 10
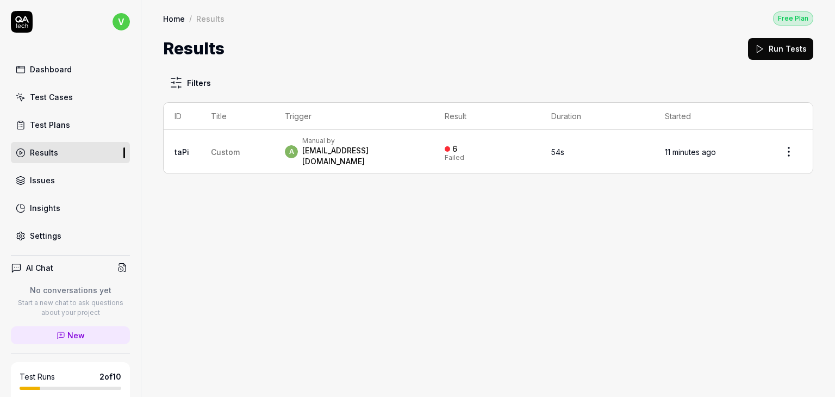
click at [457, 147] on div "6" at bounding box center [451, 149] width 13 height 10
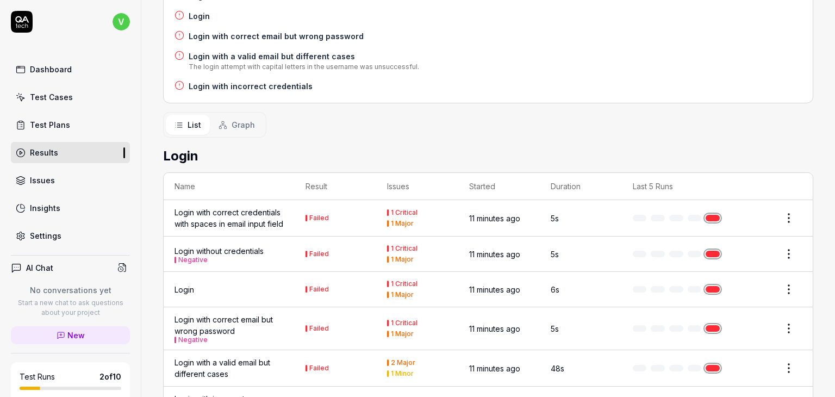
scroll to position [302, 0]
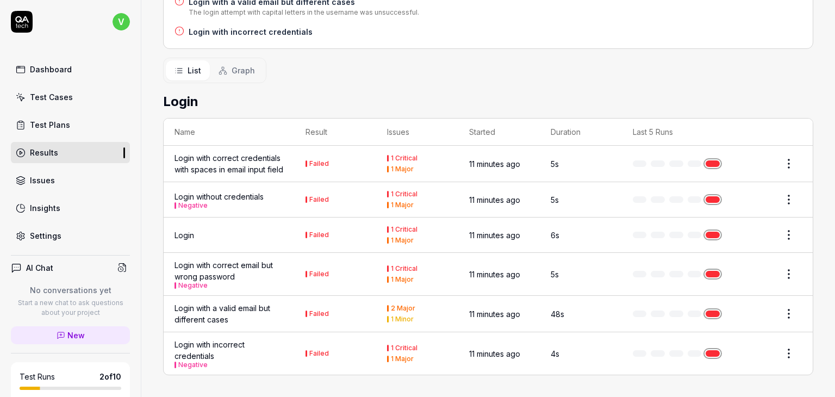
click at [398, 279] on div "1 Major" at bounding box center [402, 279] width 23 height 7
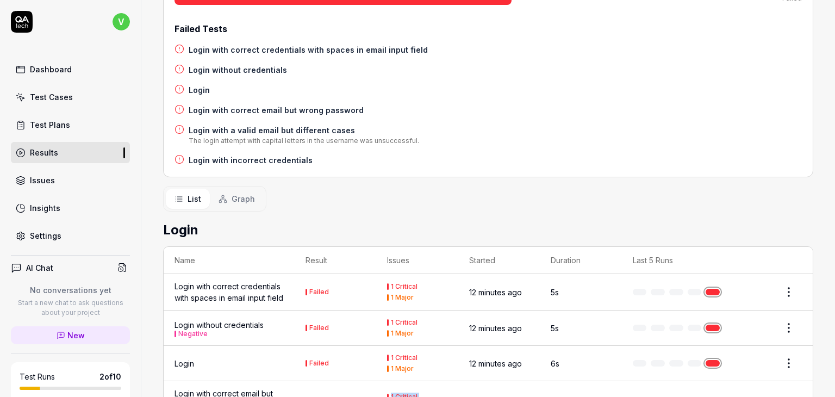
scroll to position [166, 0]
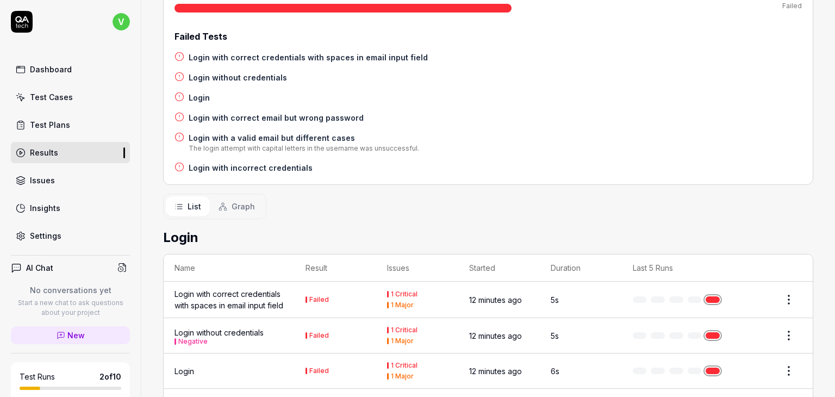
click at [233, 201] on span "Graph" at bounding box center [243, 206] width 23 height 11
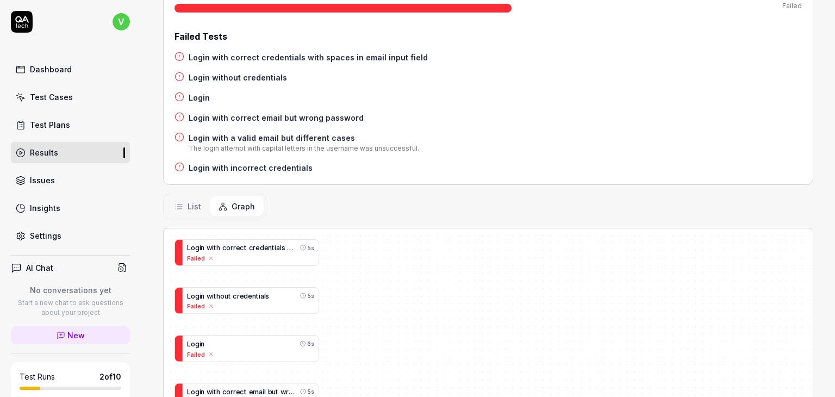
scroll to position [326, 0]
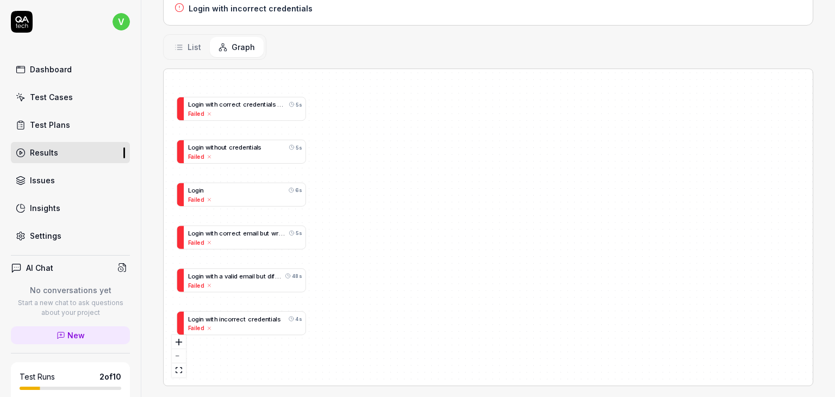
click at [39, 183] on div "Issues" at bounding box center [42, 180] width 25 height 11
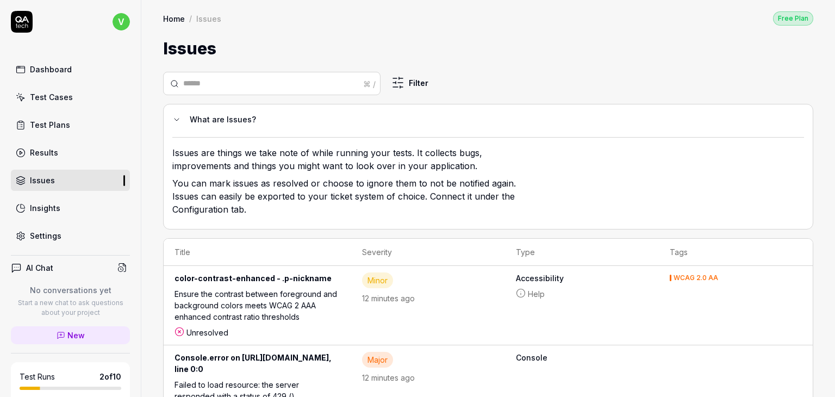
click at [176, 115] on icon at bounding box center [176, 119] width 9 height 9
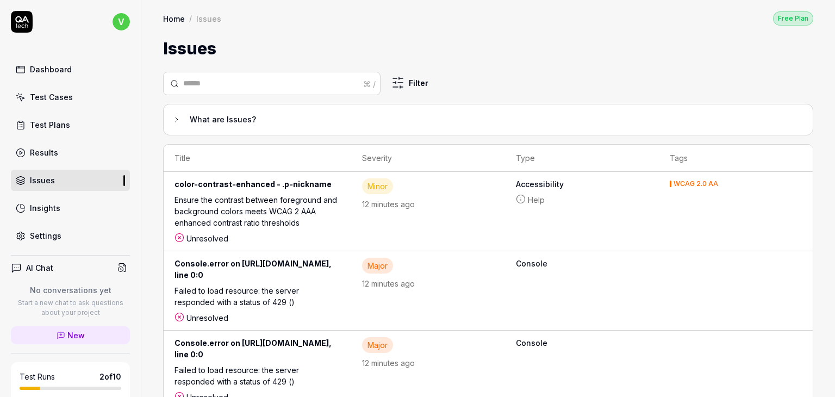
click at [44, 200] on link "Insights" at bounding box center [70, 207] width 119 height 21
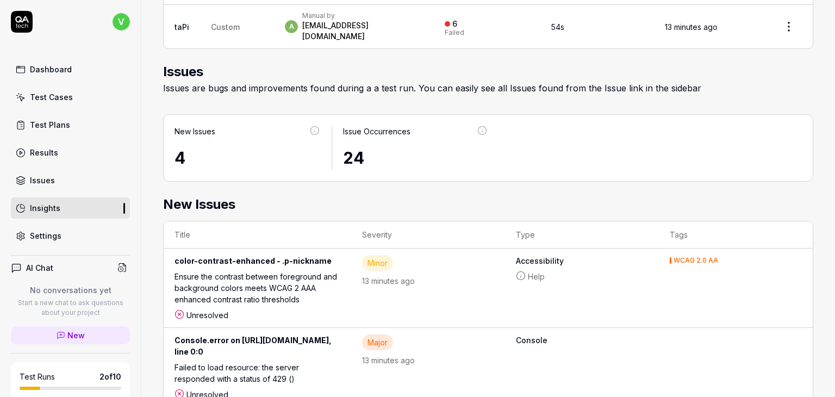
scroll to position [556, 0]
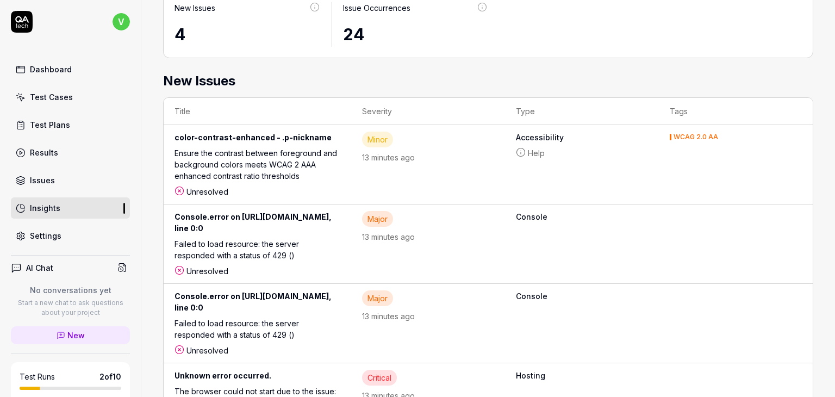
click at [44, 175] on div "Issues" at bounding box center [42, 180] width 25 height 11
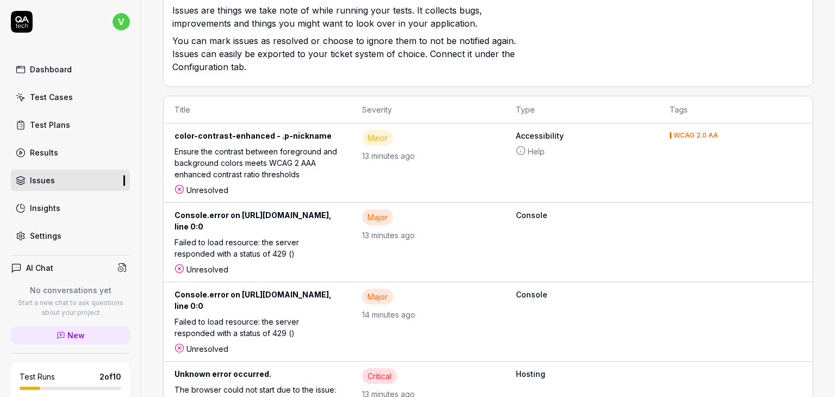
scroll to position [146, 0]
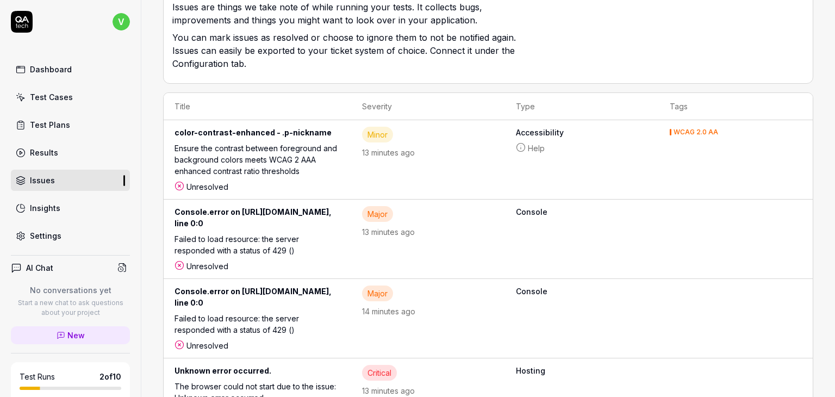
click at [719, 131] on div "WCAG 2.0 AA" at bounding box center [696, 132] width 45 height 7
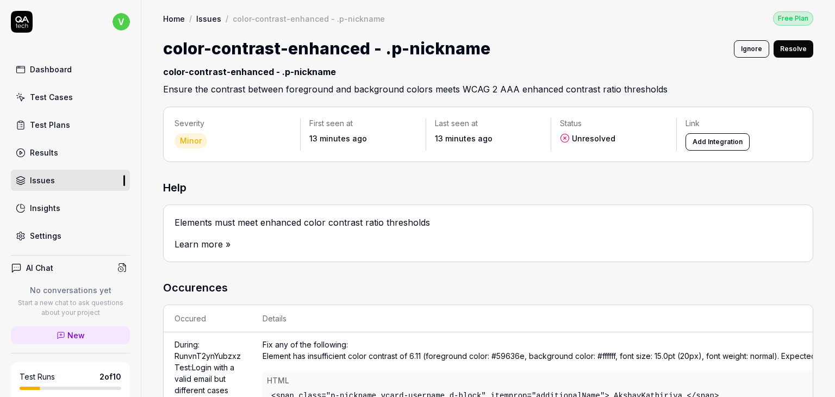
click at [119, 268] on circle at bounding box center [121, 269] width 5 height 5
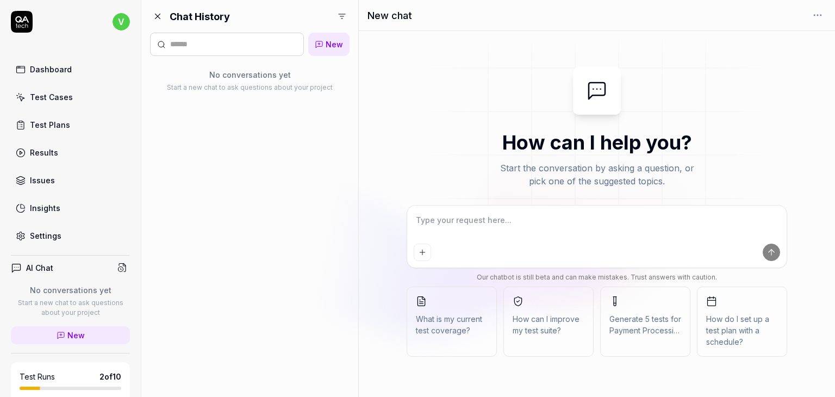
click at [60, 176] on link "Issues" at bounding box center [70, 180] width 119 height 21
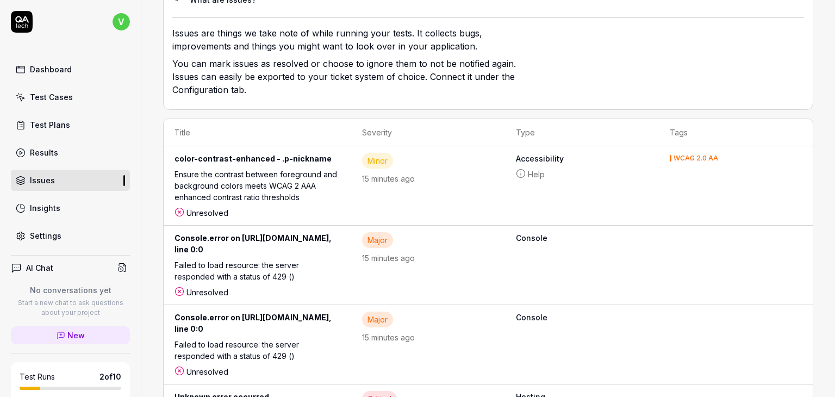
scroll to position [119, 0]
click at [66, 206] on link "Insights" at bounding box center [70, 207] width 119 height 21
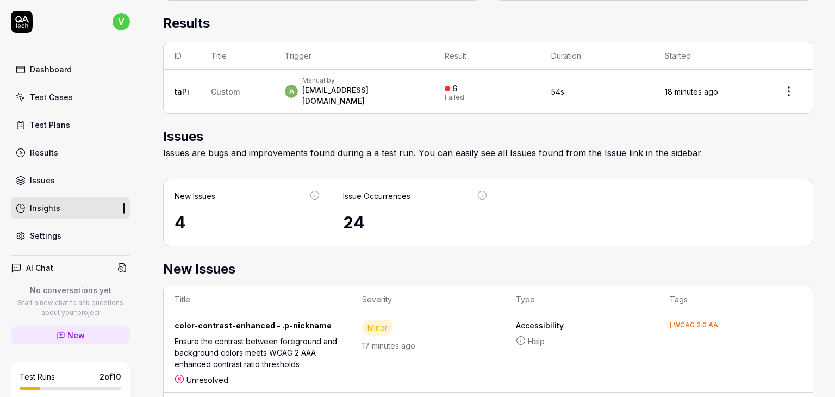
scroll to position [556, 0]
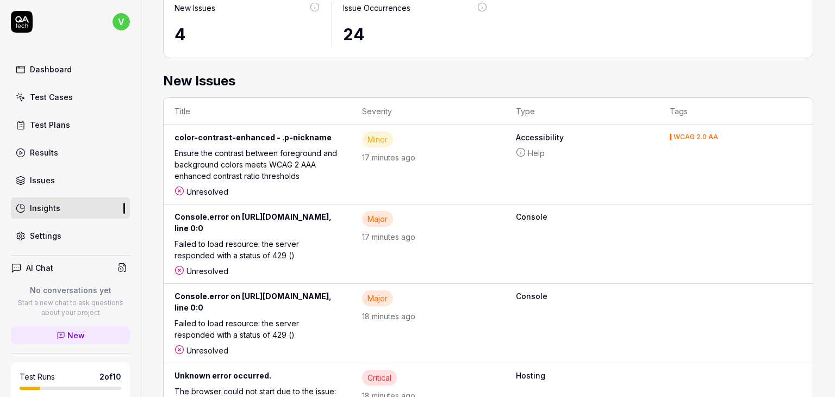
click at [292, 225] on div "Console.error on https://github.com/AkshayKathiriya?action=show&controller=prof…" at bounding box center [258, 224] width 166 height 27
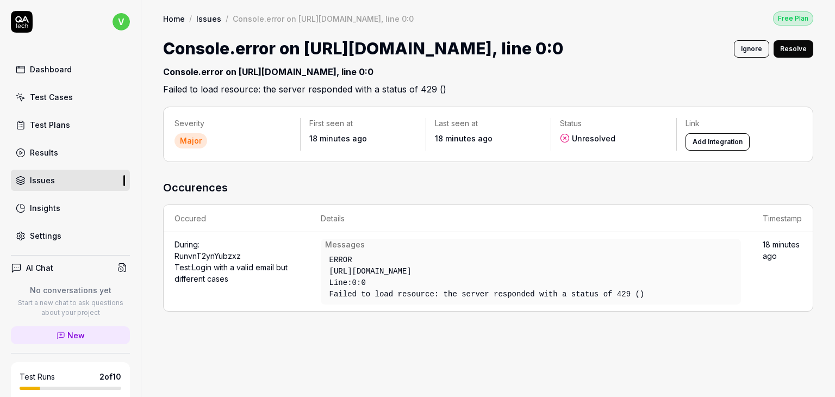
click at [30, 212] on div "Insights" at bounding box center [45, 207] width 30 height 11
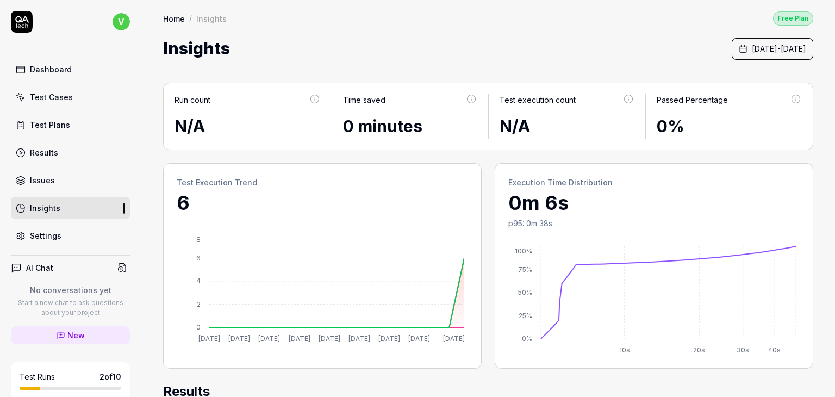
click at [89, 233] on link "Settings" at bounding box center [70, 235] width 119 height 21
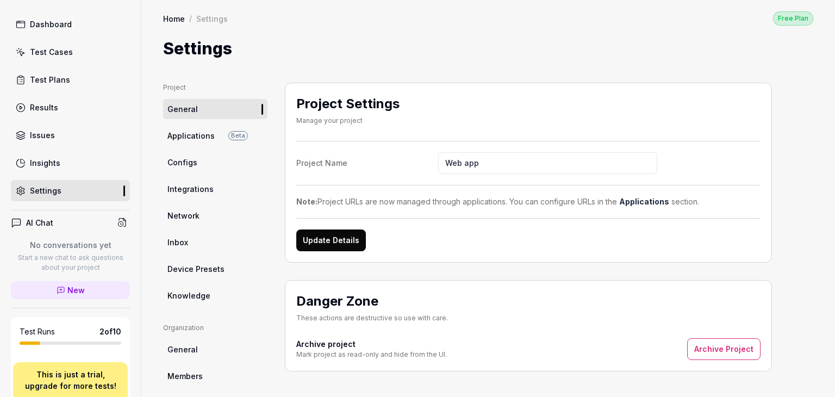
scroll to position [46, 0]
click at [46, 224] on h4 "AI Chat" at bounding box center [39, 221] width 27 height 11
click at [117, 218] on icon at bounding box center [122, 222] width 10 height 10
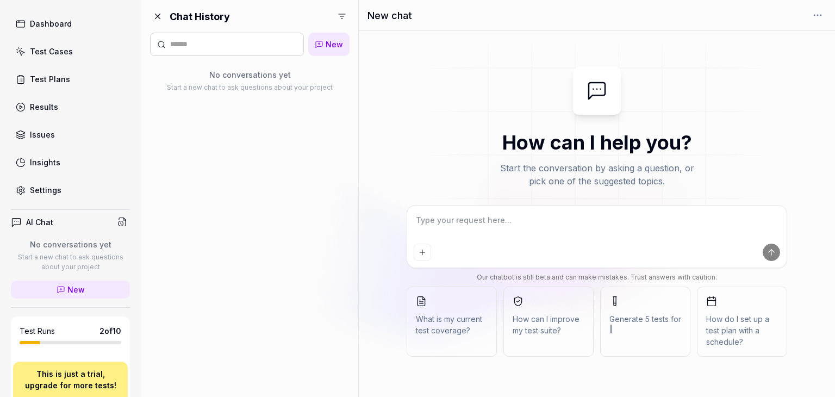
click at [422, 257] on button "Add attachment" at bounding box center [422, 252] width 17 height 17
type textarea "*"
click at [158, 17] on icon at bounding box center [158, 16] width 5 height 5
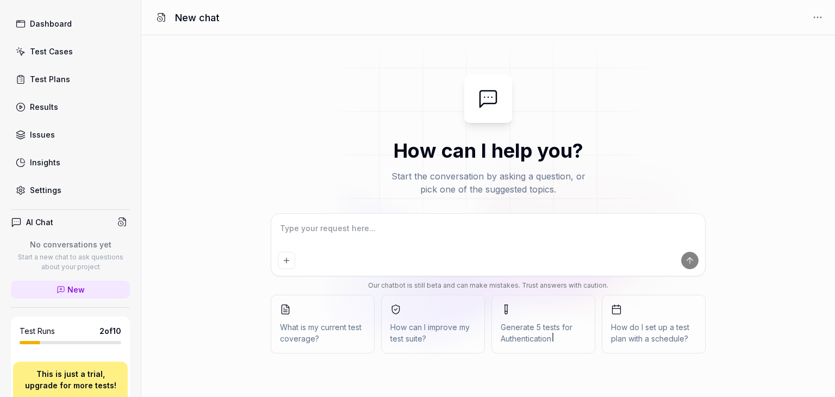
type textarea "*"
